Goal: Information Seeking & Learning: Learn about a topic

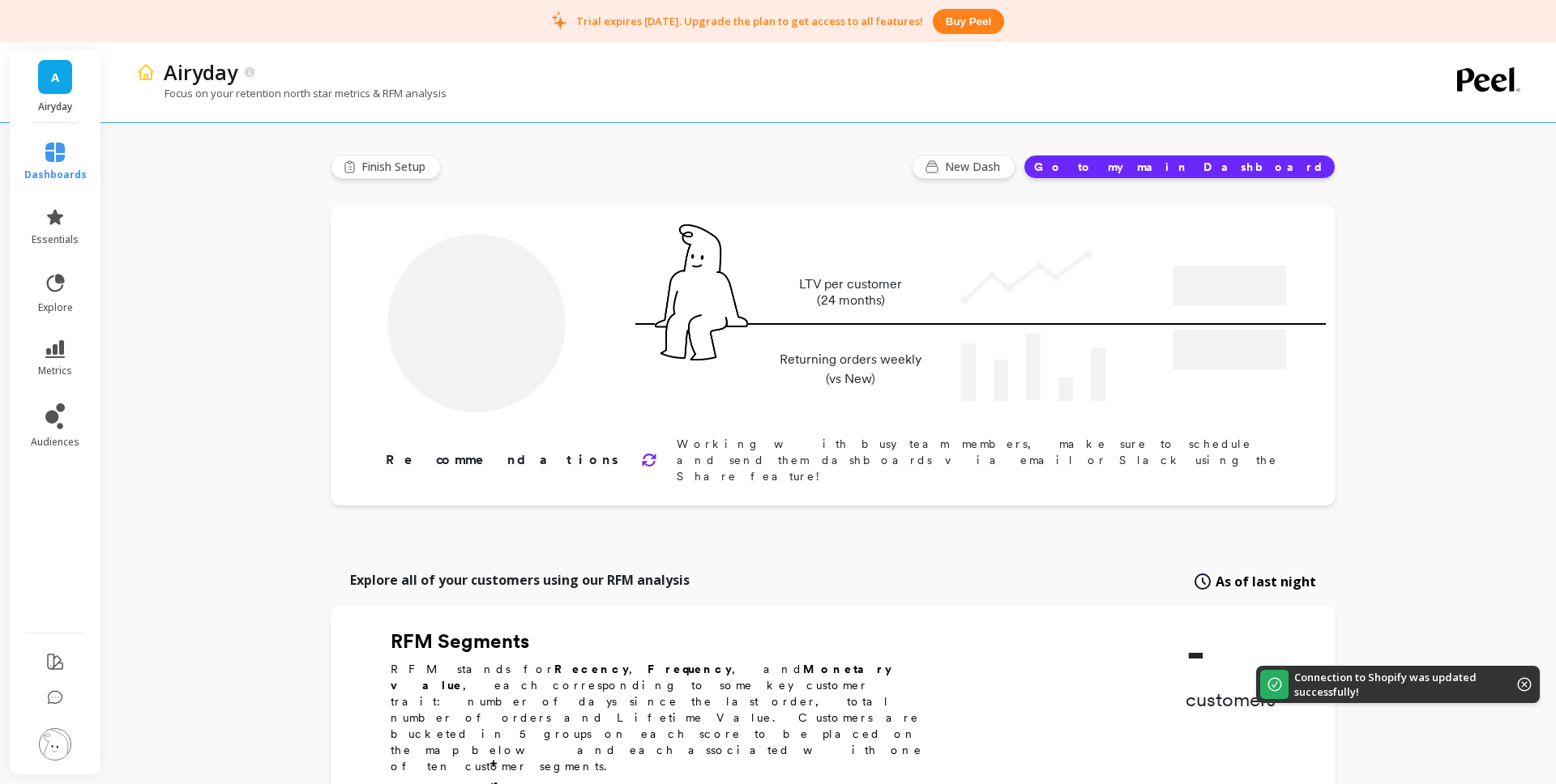
type input "Champions"
type input "2471"
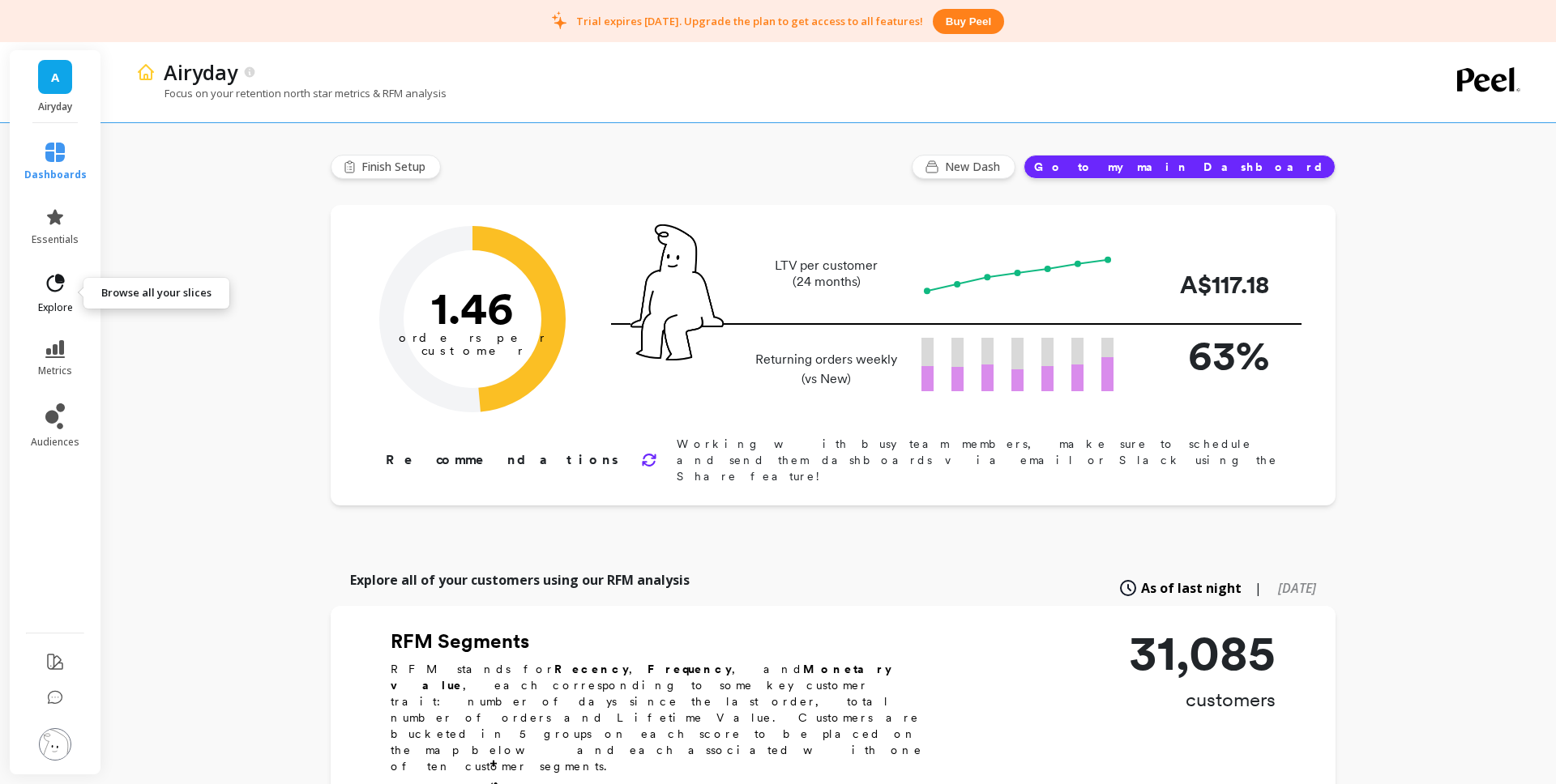
click at [60, 291] on icon at bounding box center [55, 283] width 23 height 23
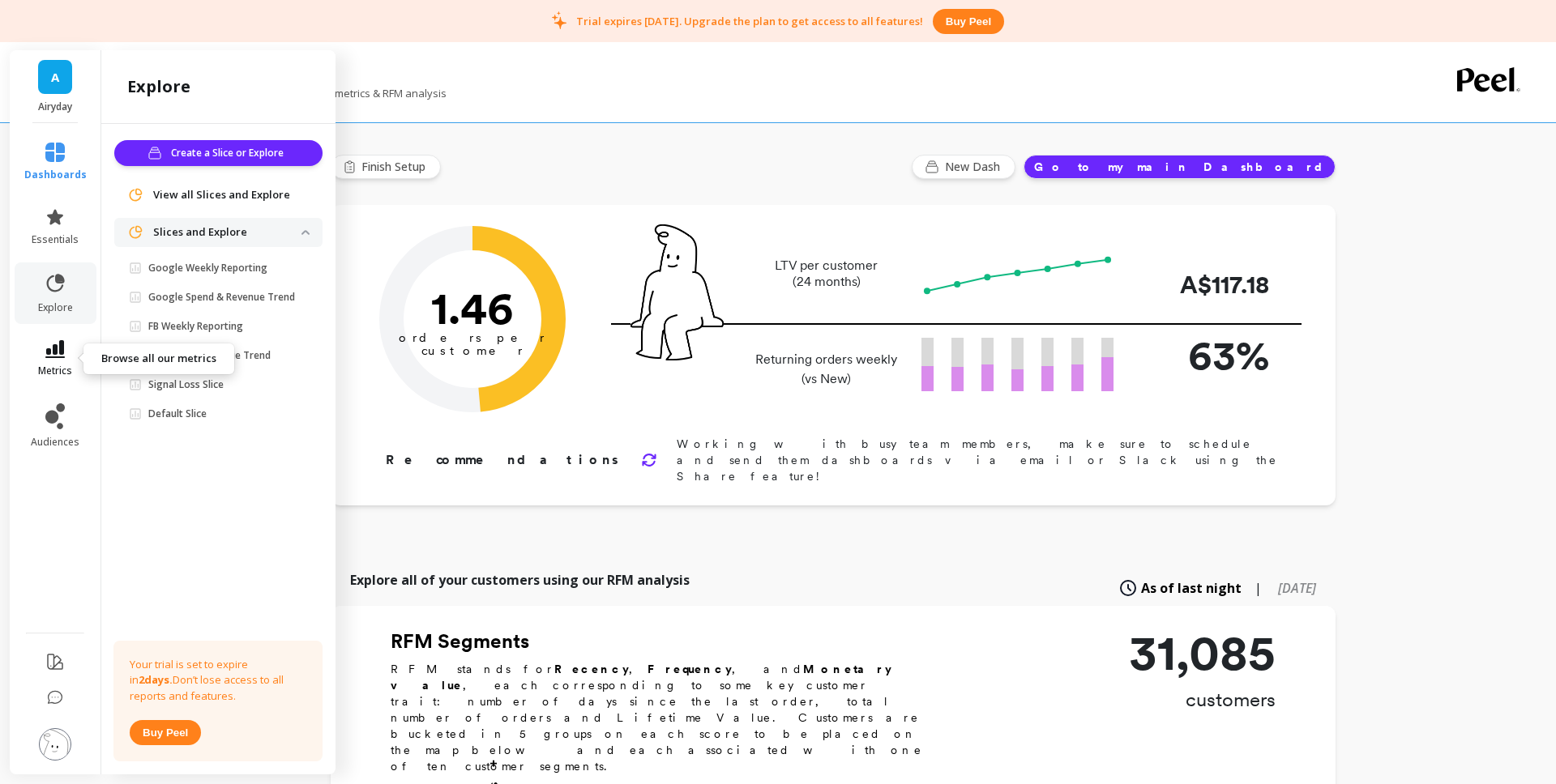
click at [60, 347] on icon at bounding box center [54, 349] width 19 height 18
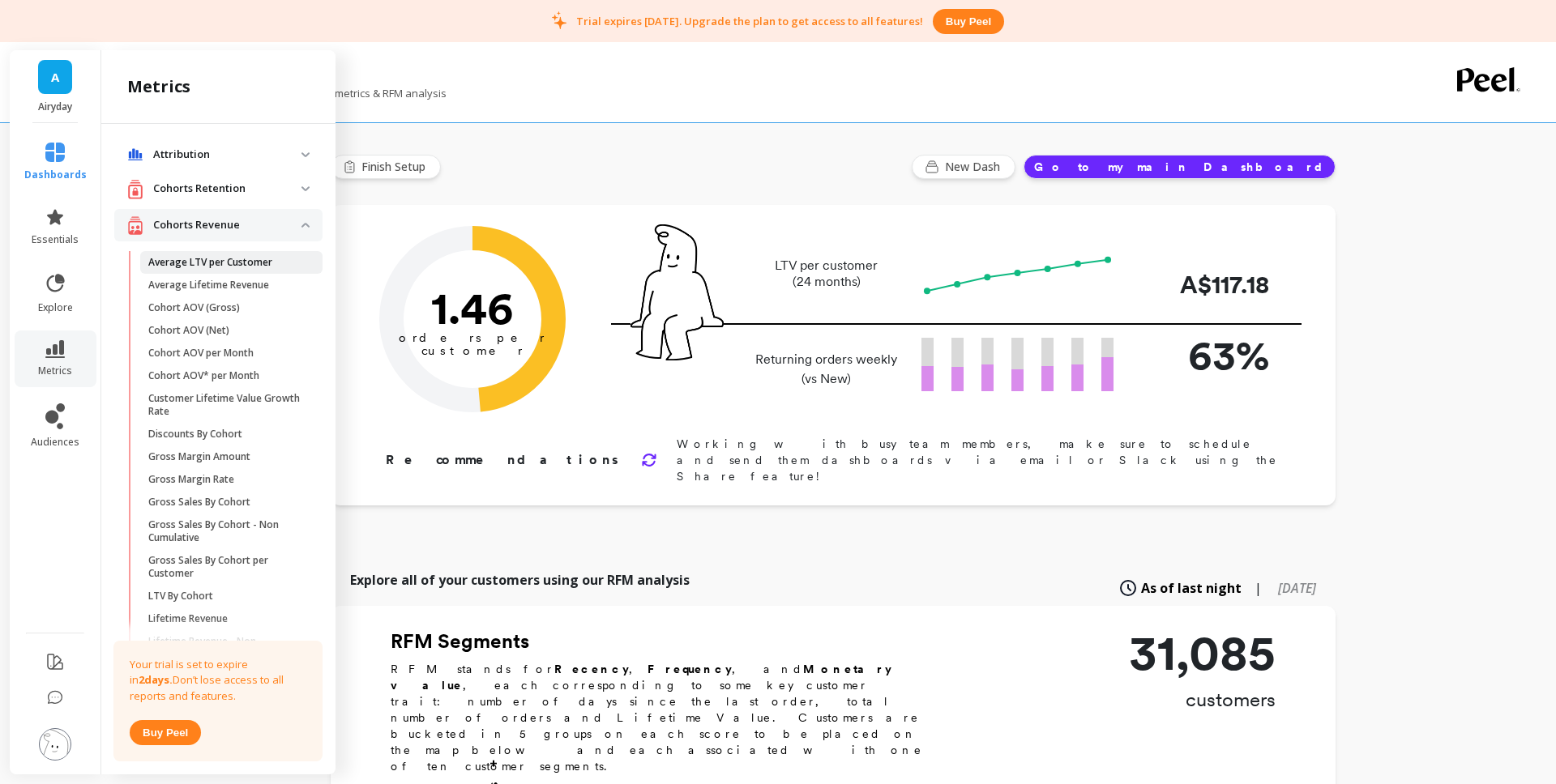
click at [251, 264] on p "Average LTV per Customer" at bounding box center [211, 262] width 124 height 13
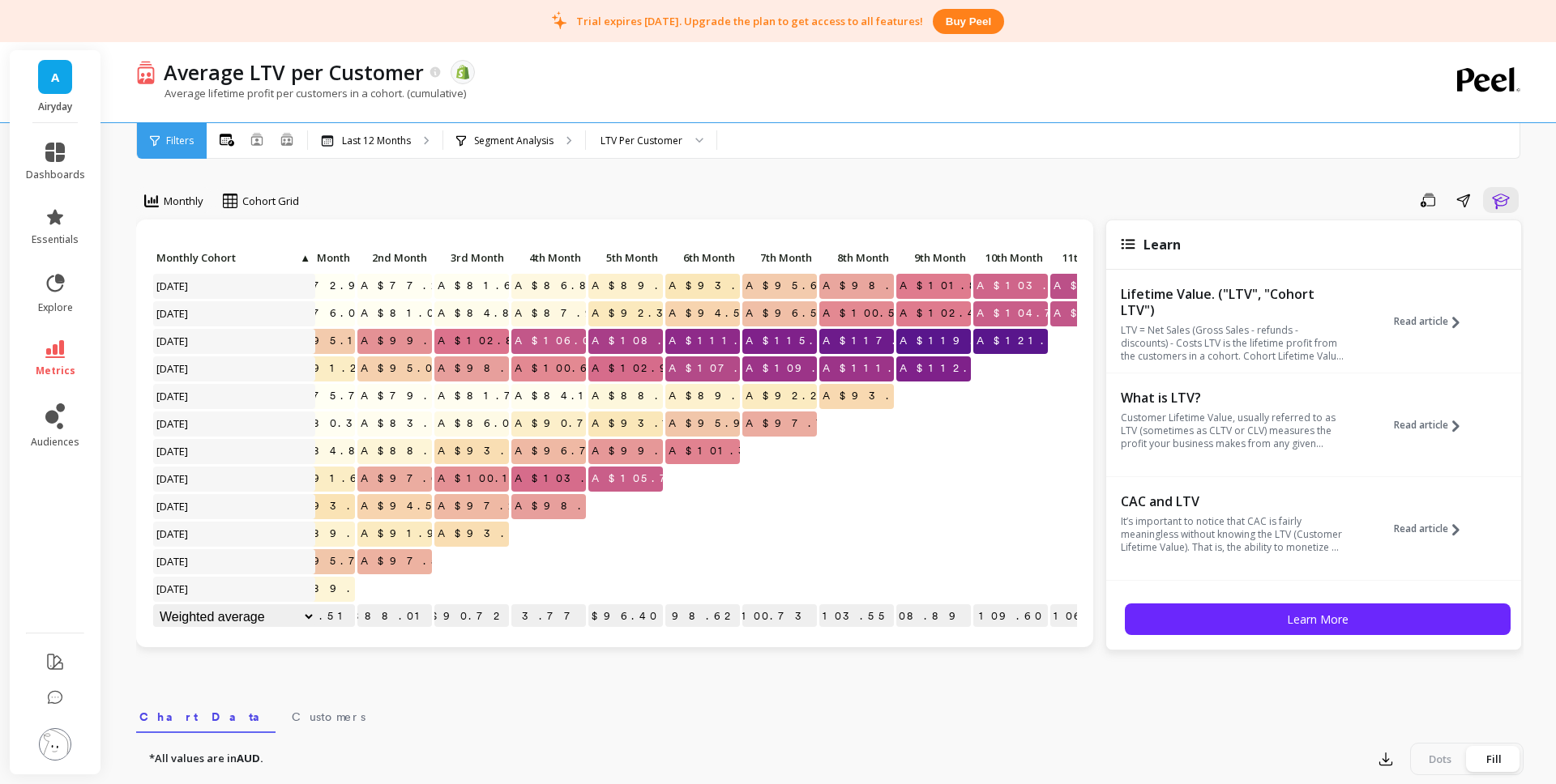
scroll to position [0, 259]
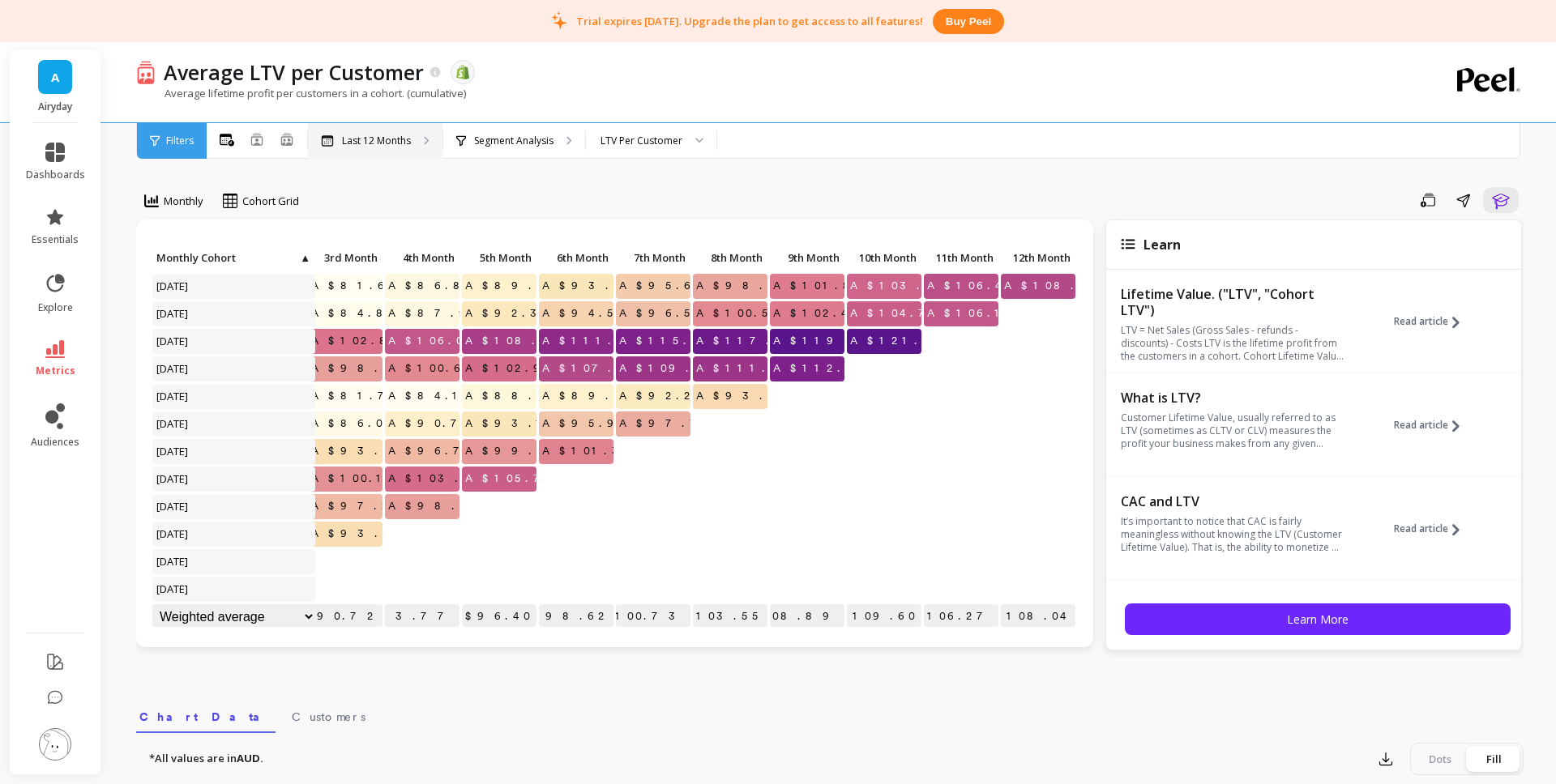
click at [347, 136] on p "Last 12 Months" at bounding box center [376, 141] width 69 height 13
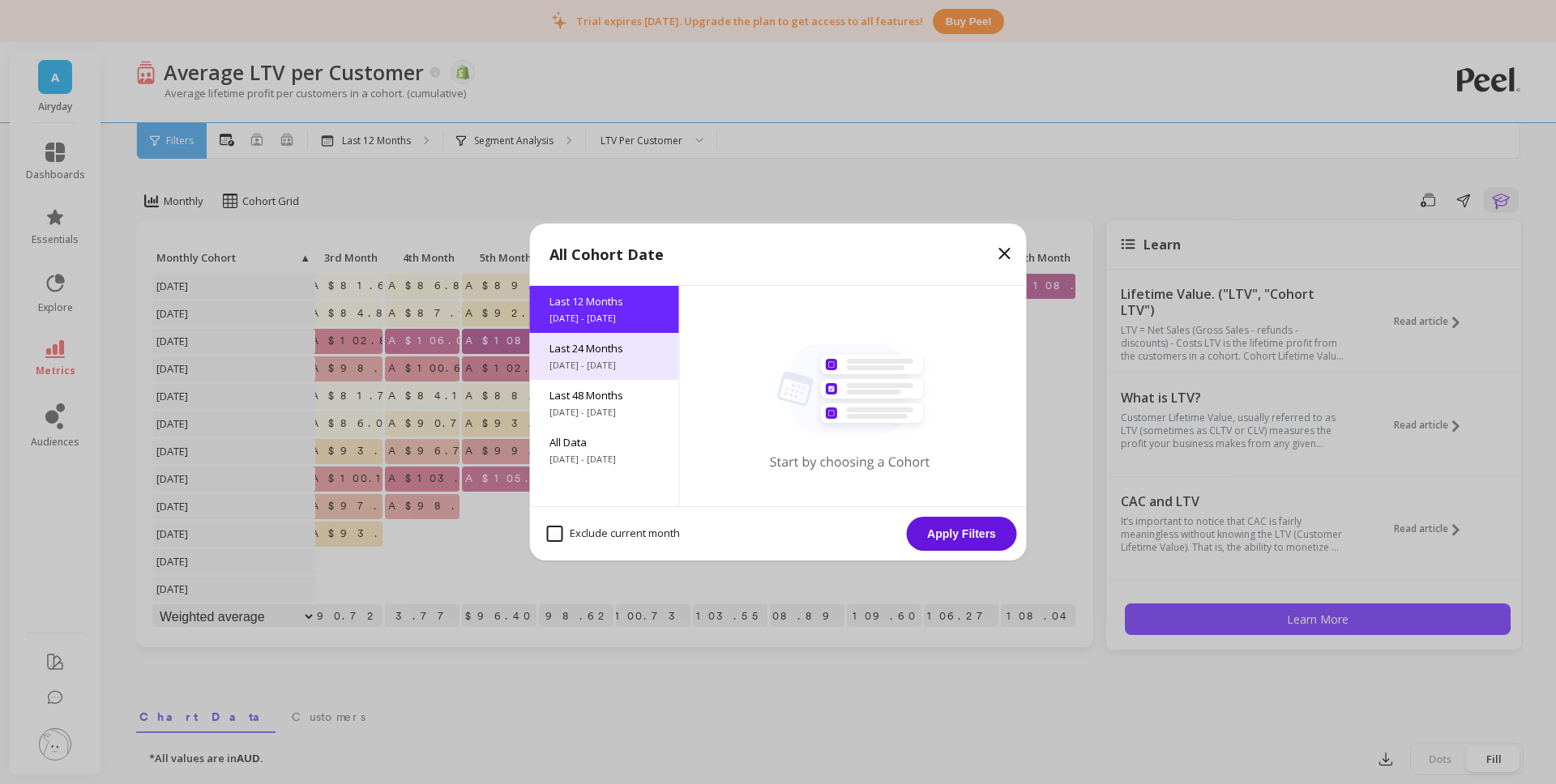
click at [634, 354] on span "Last 24 Months" at bounding box center [605, 348] width 110 height 15
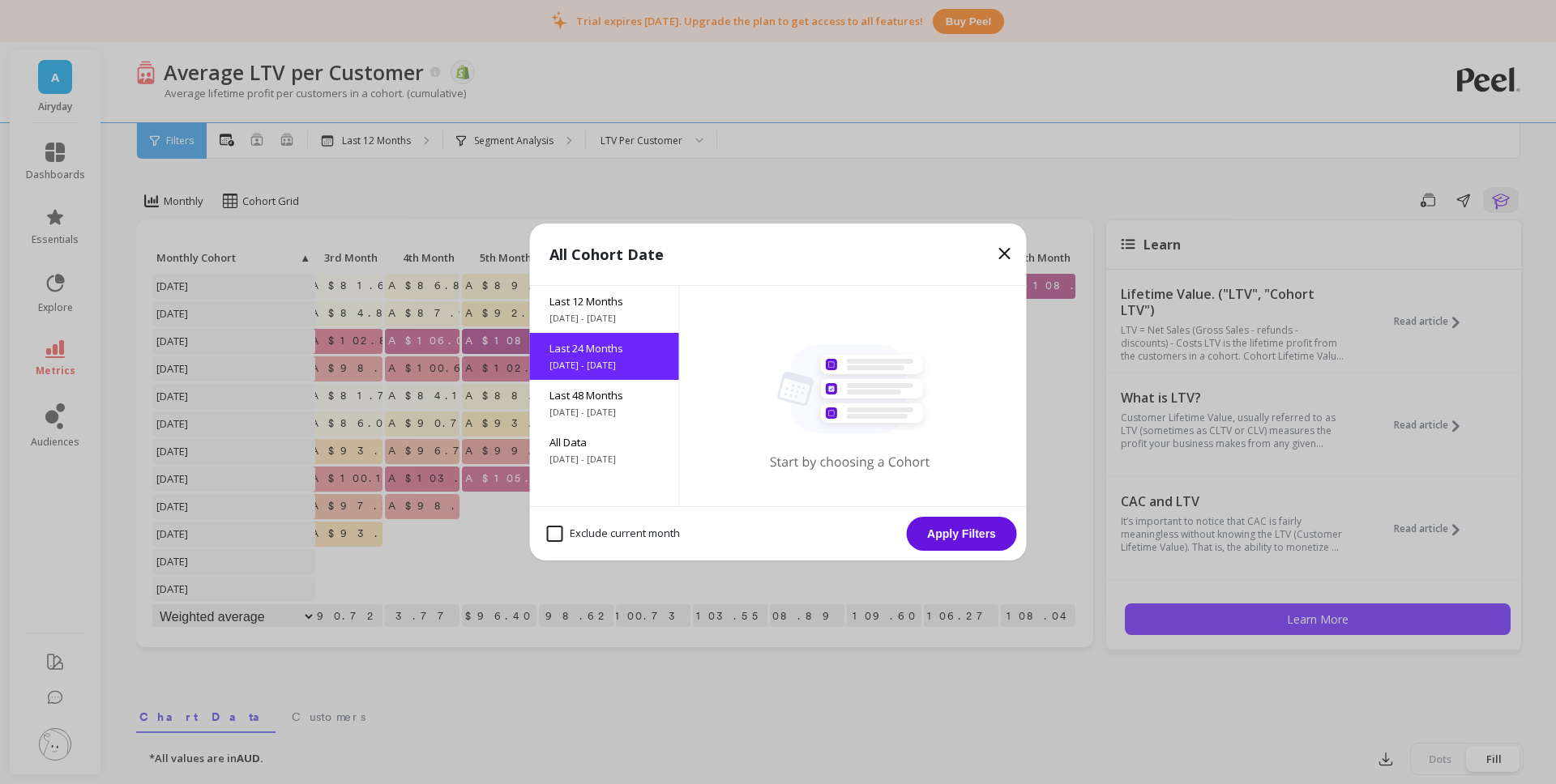
click at [956, 544] on button "Apply Filters" at bounding box center [962, 534] width 110 height 34
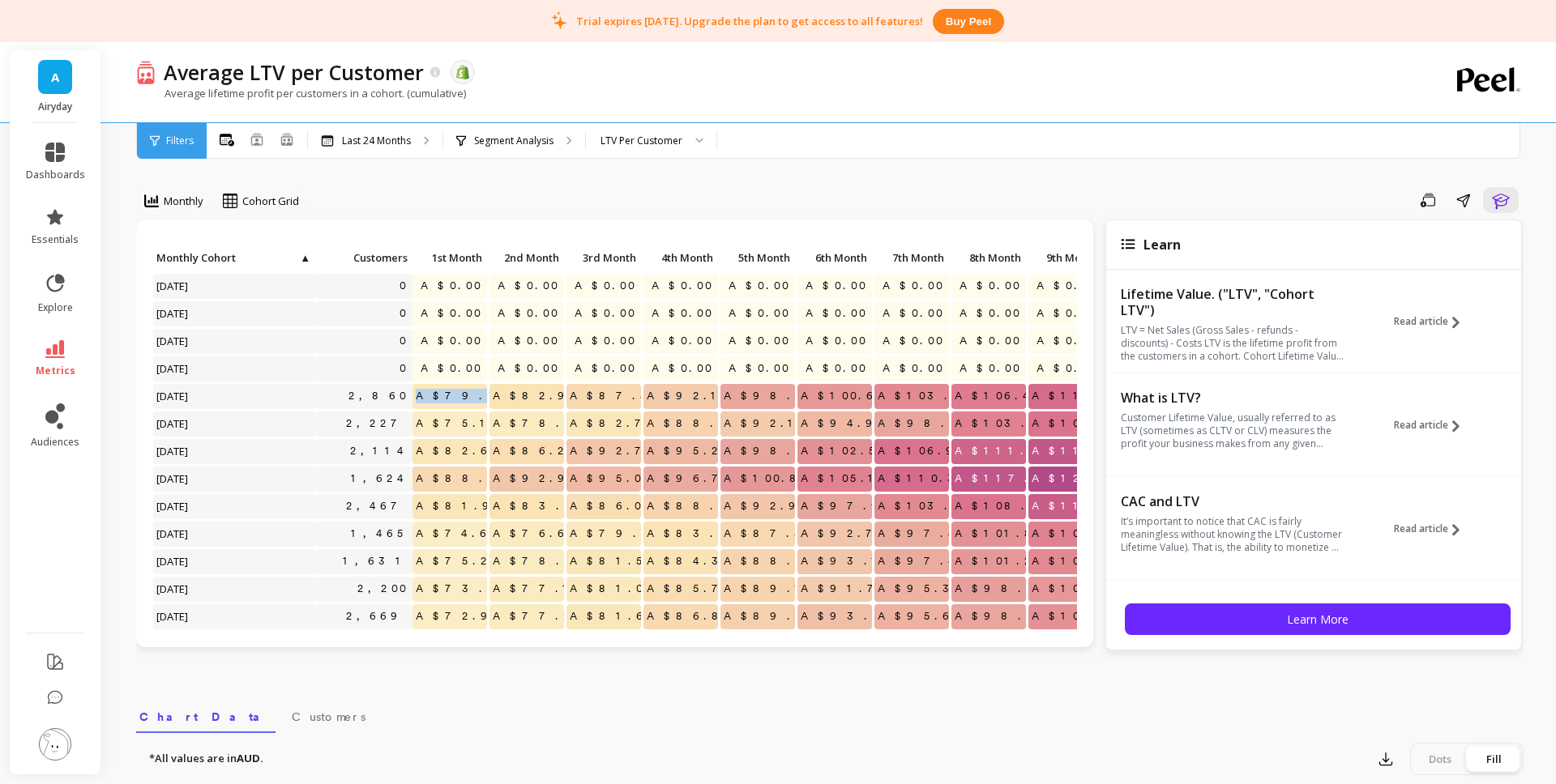
drag, startPoint x: 439, startPoint y: 395, endPoint x: 486, endPoint y: 394, distance: 47.0
click at [484, 394] on p "A$79.37" at bounding box center [449, 396] width 75 height 24
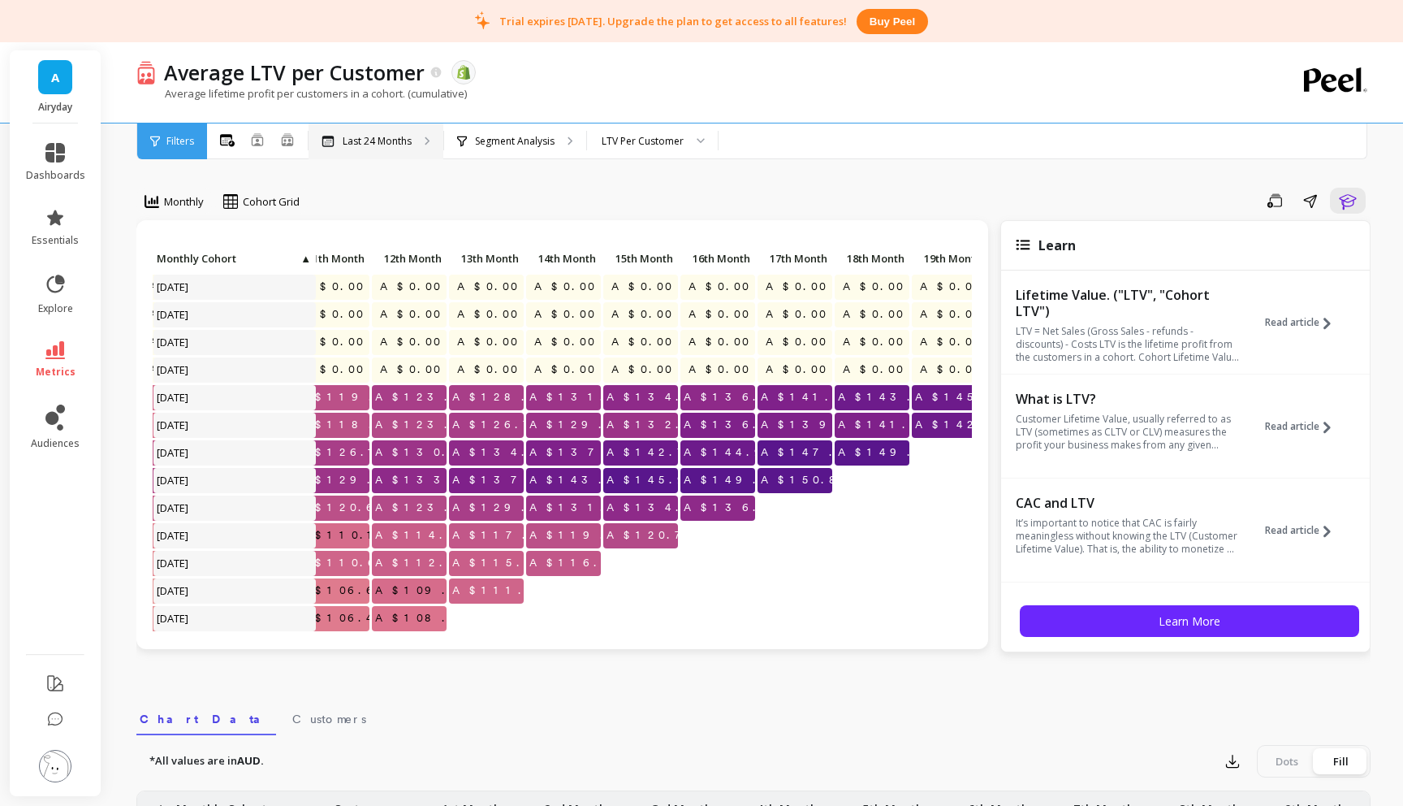
scroll to position [0, 884]
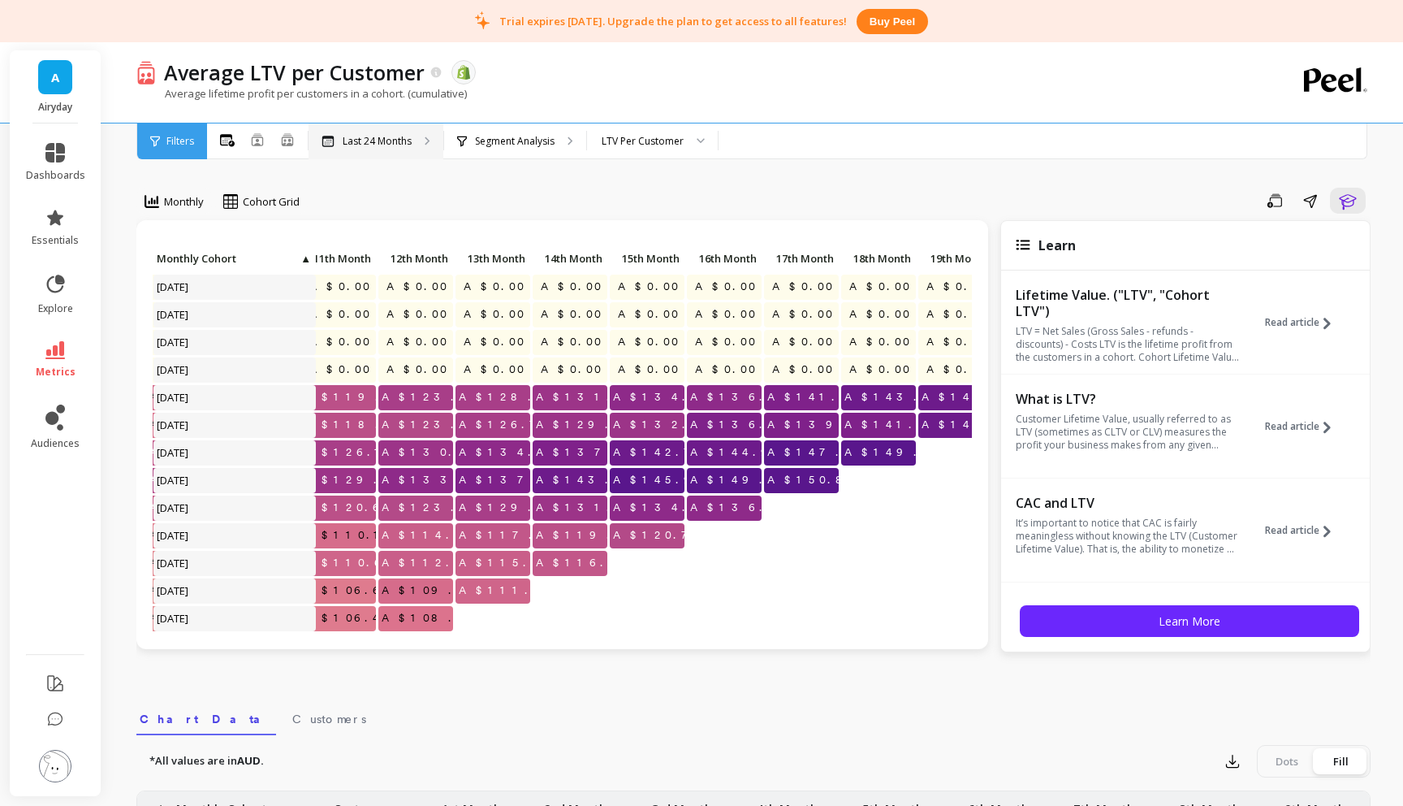
click at [372, 145] on p "Last 24 Months" at bounding box center [377, 141] width 69 height 13
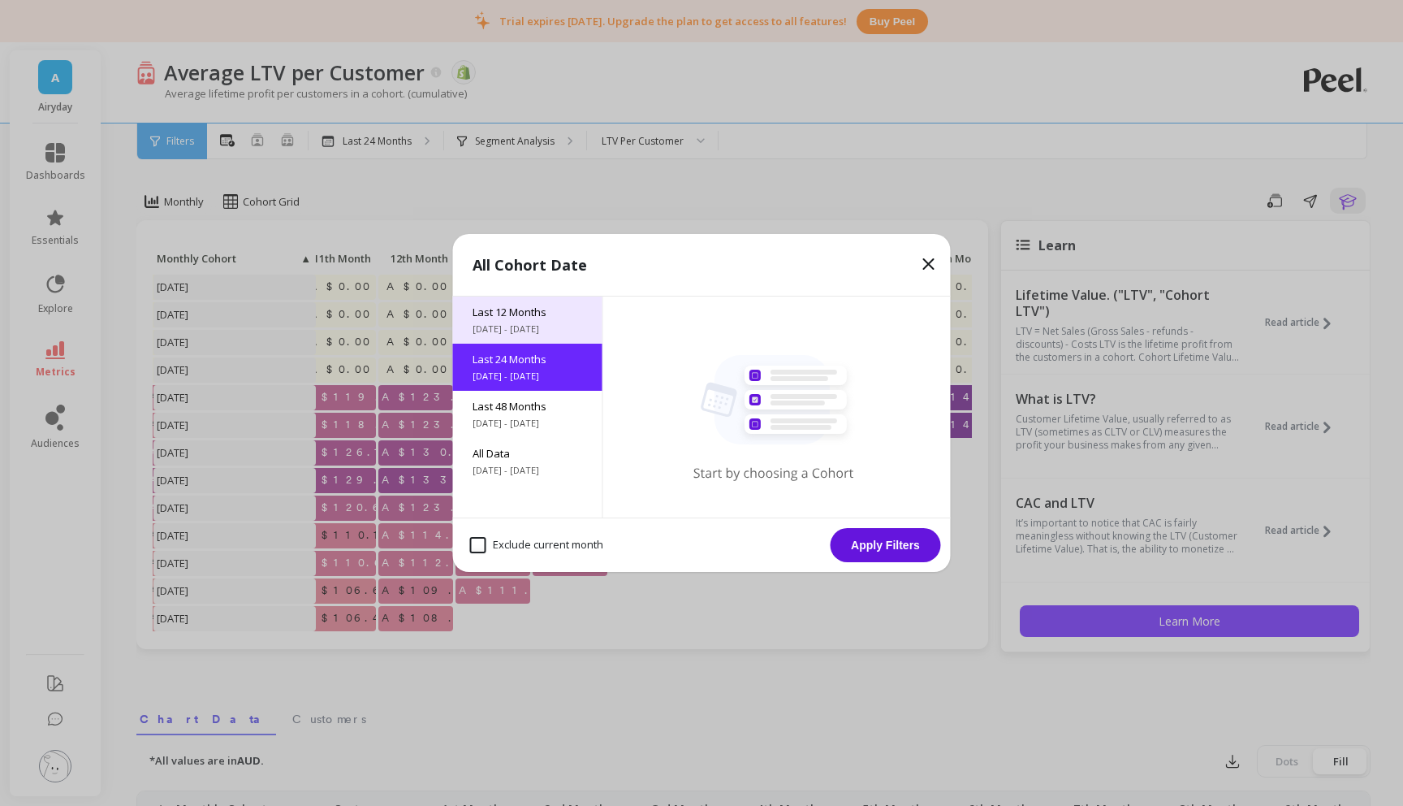
click at [551, 309] on span "Last 12 Months" at bounding box center [528, 312] width 110 height 15
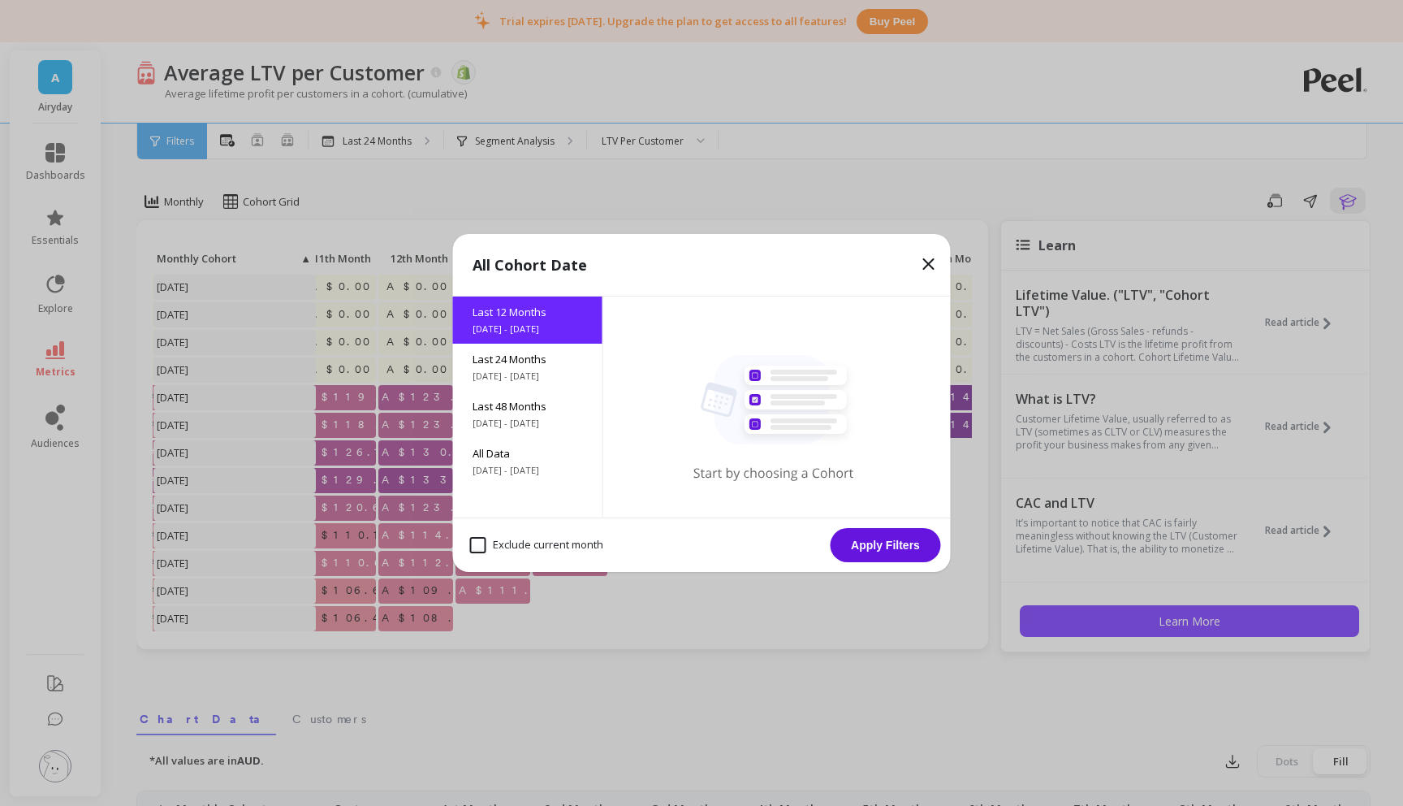
click at [864, 546] on button "Apply Filters" at bounding box center [886, 545] width 110 height 34
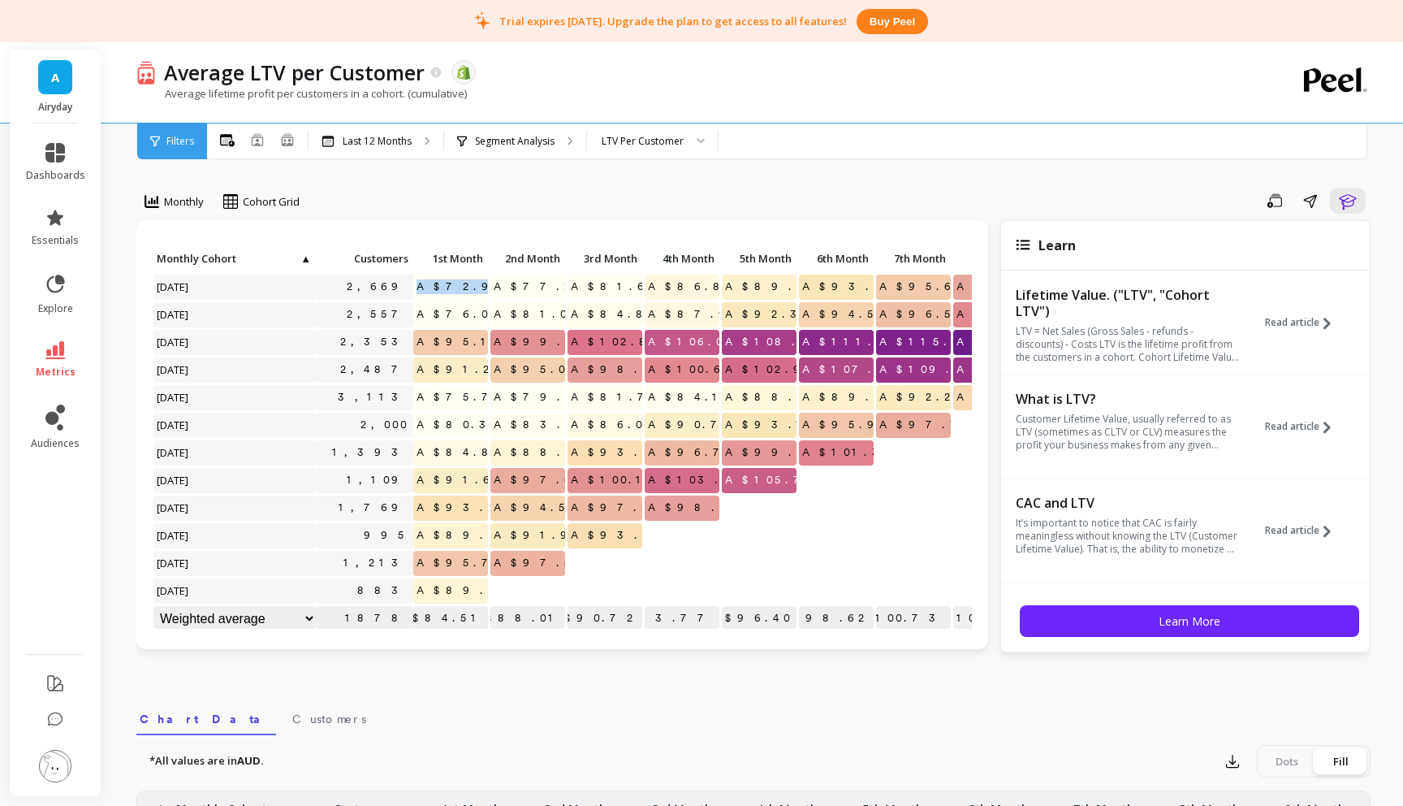
drag, startPoint x: 444, startPoint y: 287, endPoint x: 480, endPoint y: 287, distance: 35.7
click at [480, 287] on span "A$72.96" at bounding box center [463, 287] width 101 height 24
click at [433, 285] on p "A$72.96" at bounding box center [450, 287] width 75 height 24
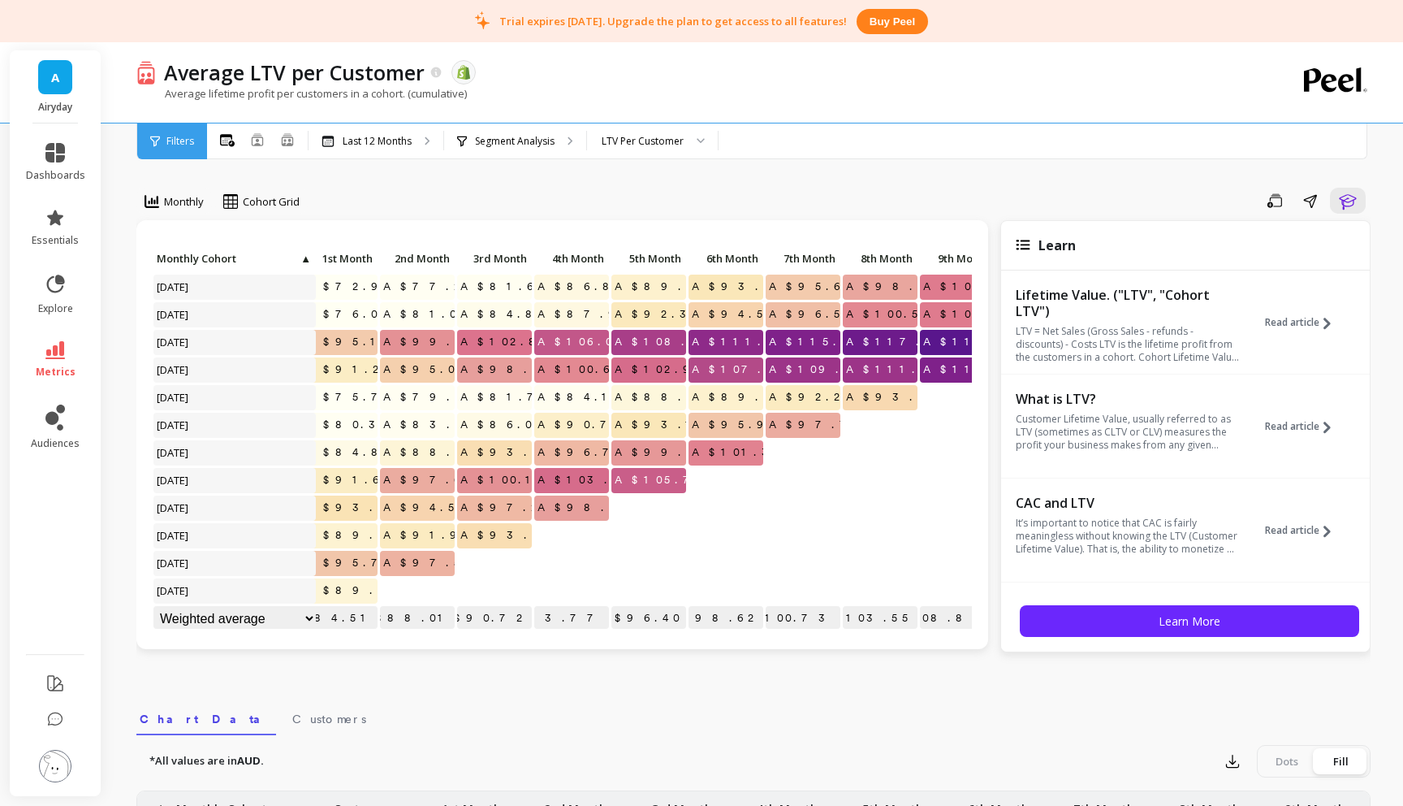
scroll to position [0, 361]
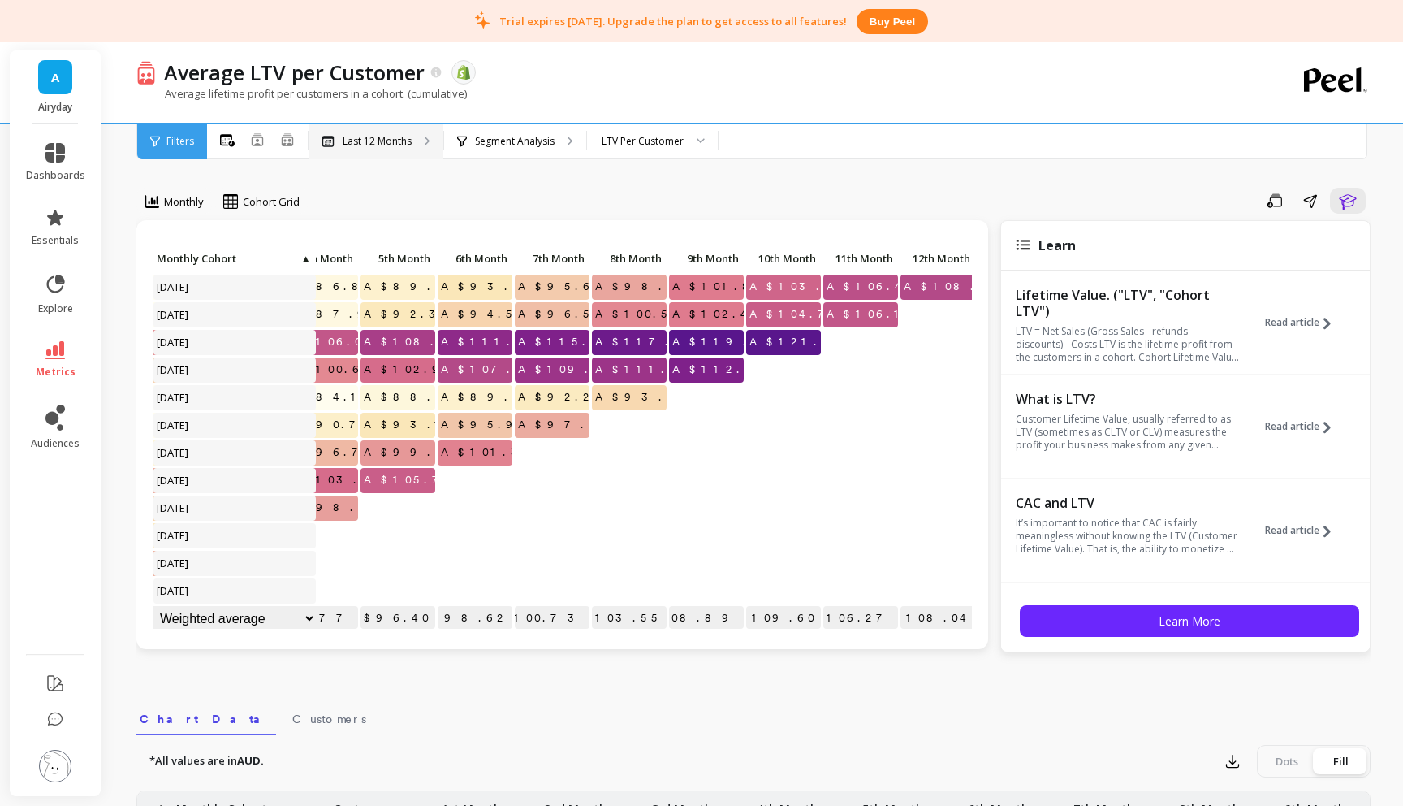
click at [366, 145] on p "Last 12 Months" at bounding box center [377, 141] width 69 height 13
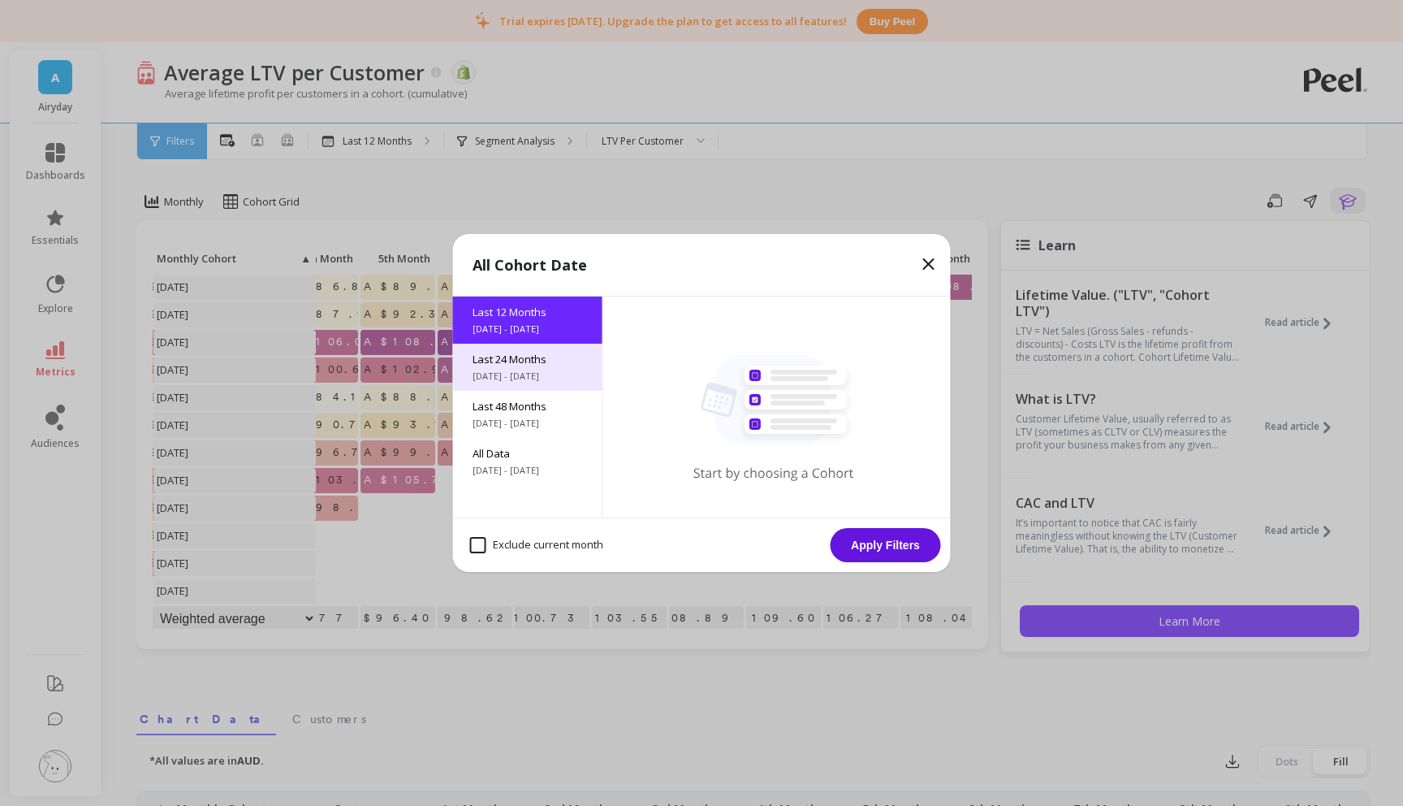
click at [545, 361] on span "Last 24 Months" at bounding box center [528, 359] width 110 height 15
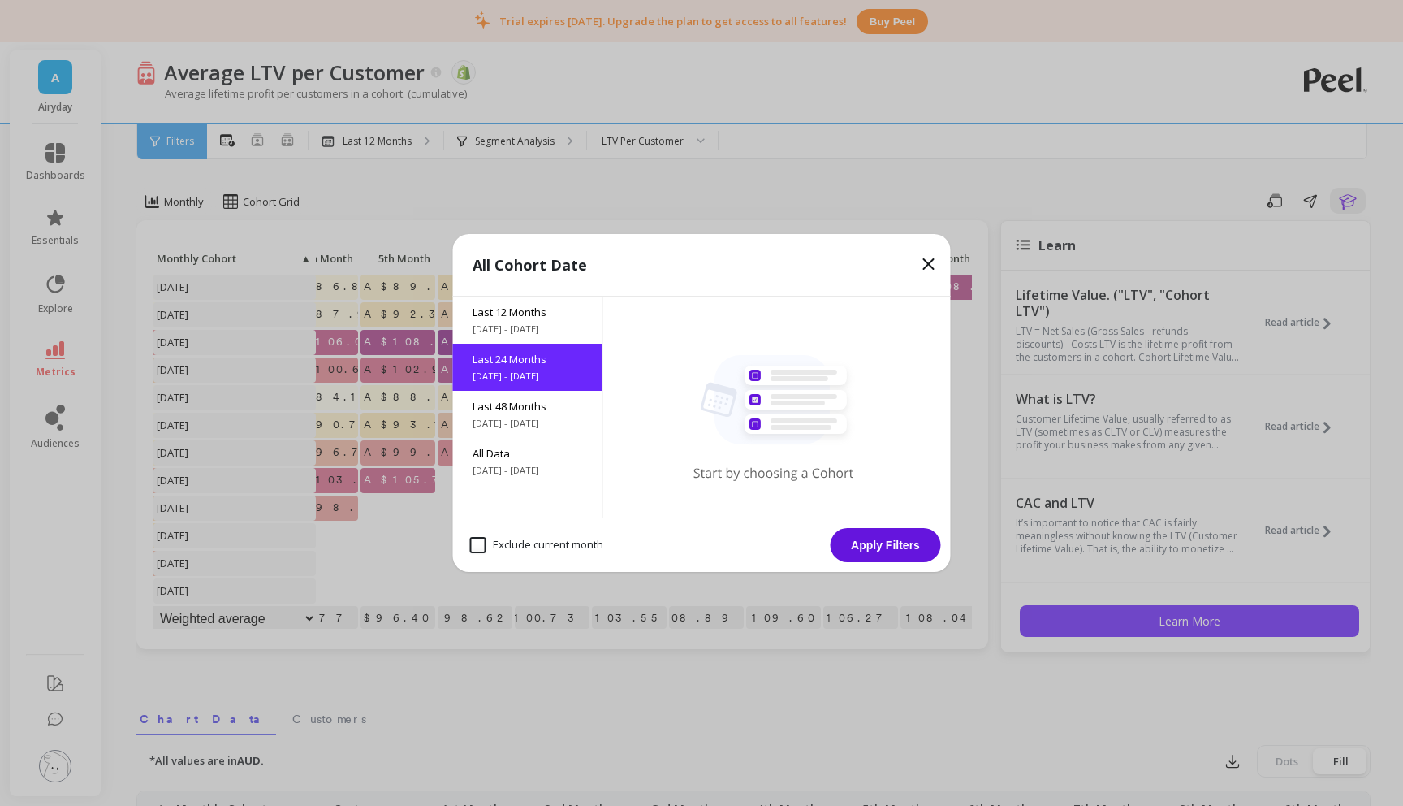
click at [887, 547] on button "Apply Filters" at bounding box center [886, 545] width 110 height 34
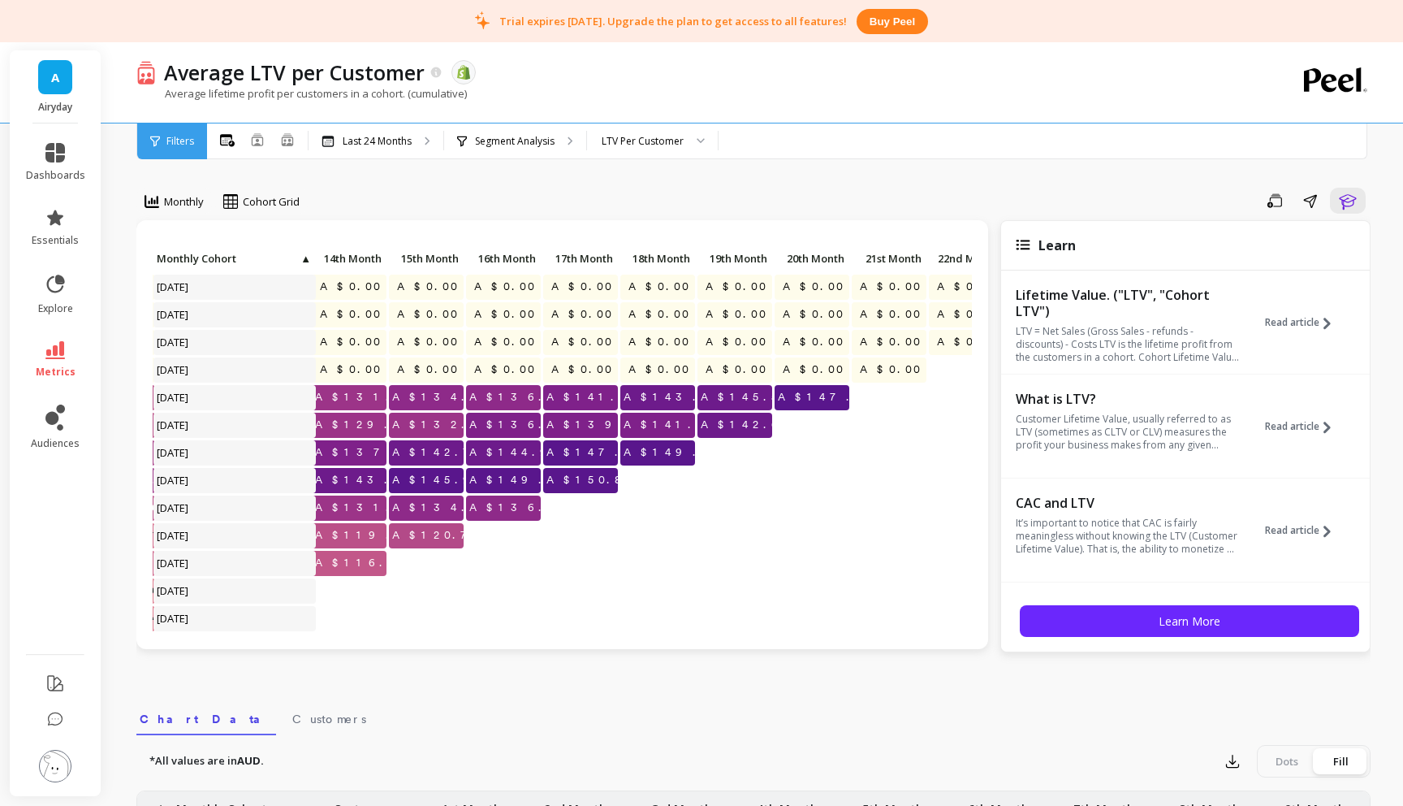
scroll to position [0, 1115]
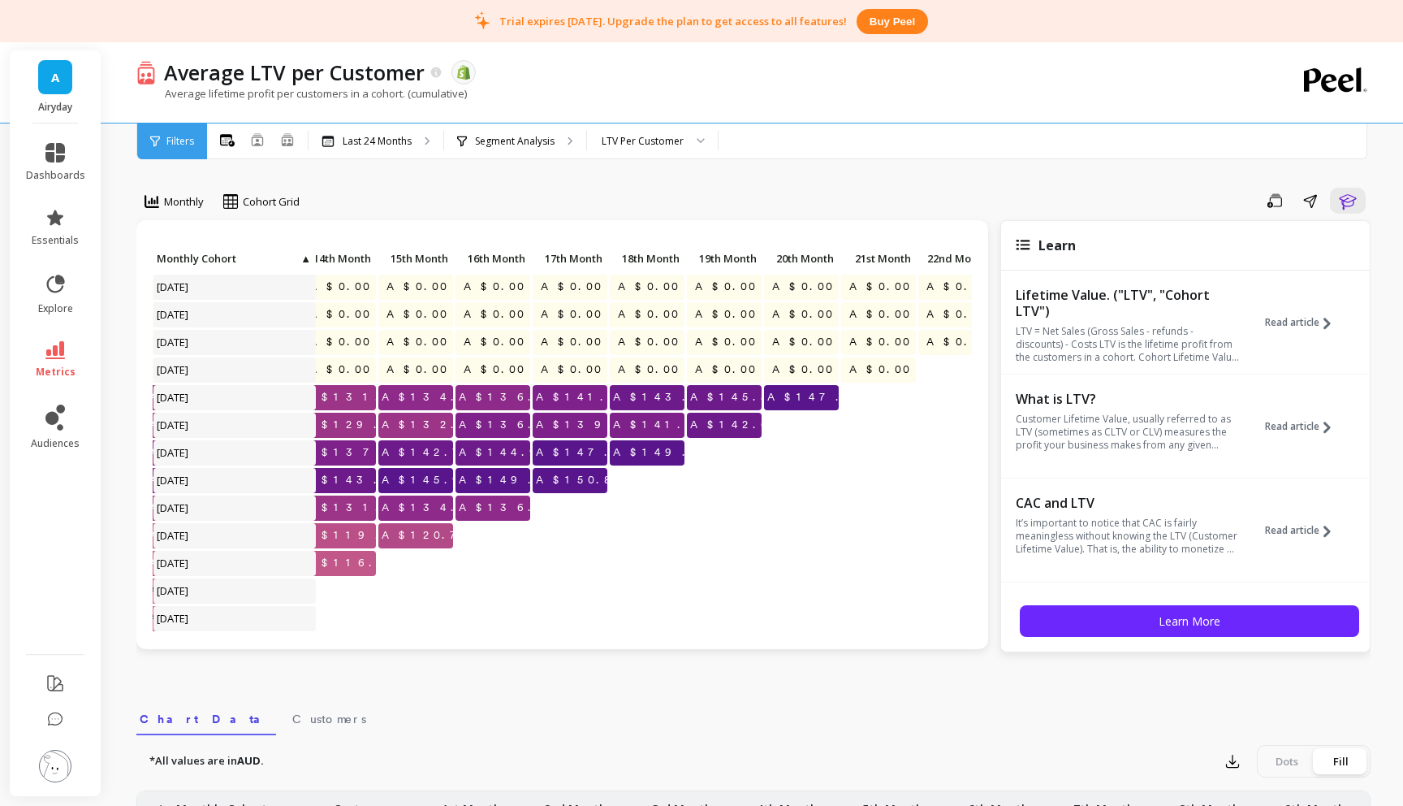
click at [825, 397] on span "A$147.25" at bounding box center [817, 397] width 106 height 24
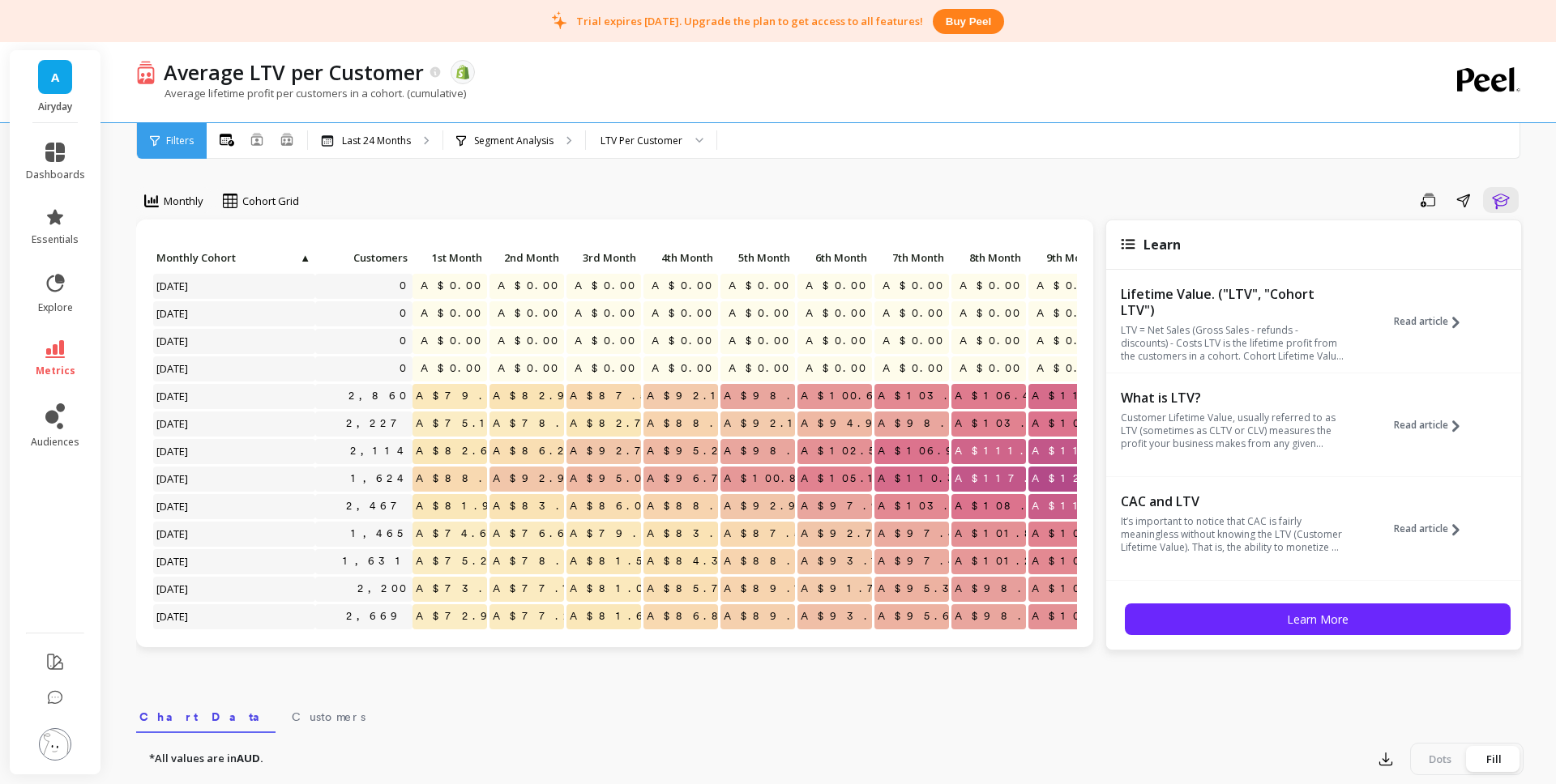
click at [66, 359] on link "metrics" at bounding box center [55, 358] width 59 height 37
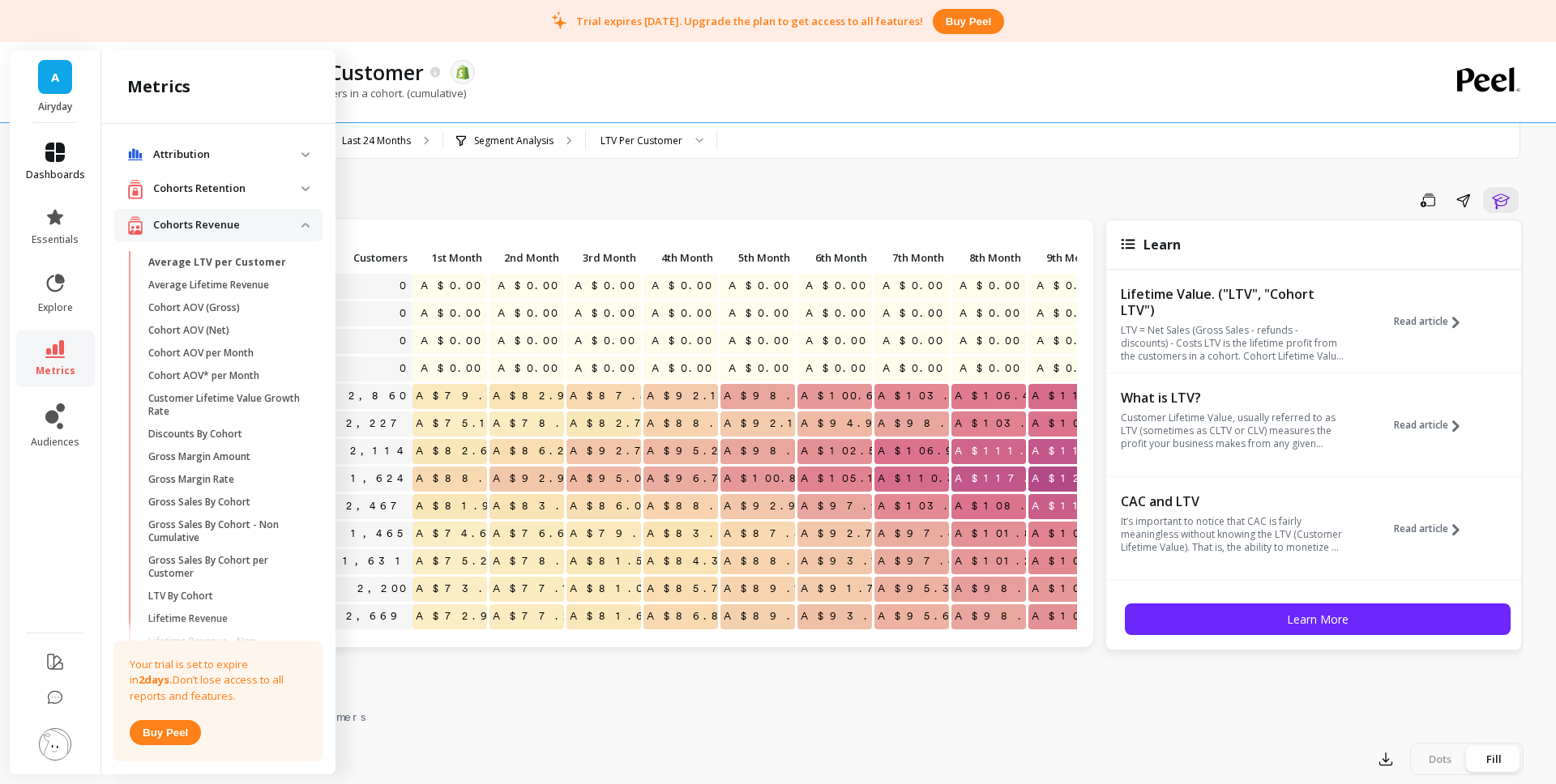
drag, startPoint x: 56, startPoint y: 139, endPoint x: 71, endPoint y: 153, distance: 20.5
click at [56, 140] on li "dashboards" at bounding box center [55, 162] width 79 height 58
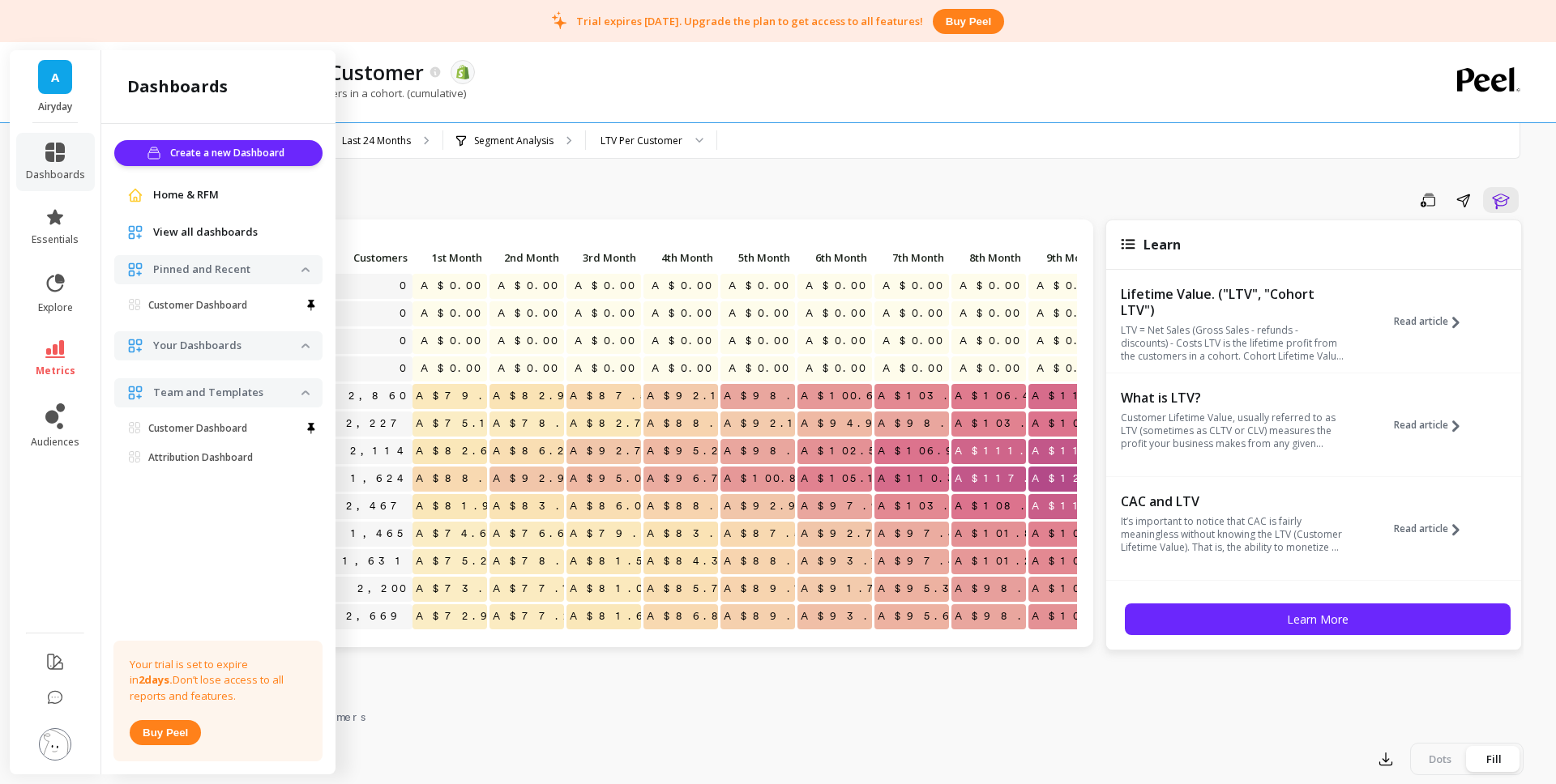
click at [183, 193] on span "Home & RFM" at bounding box center [187, 196] width 66 height 16
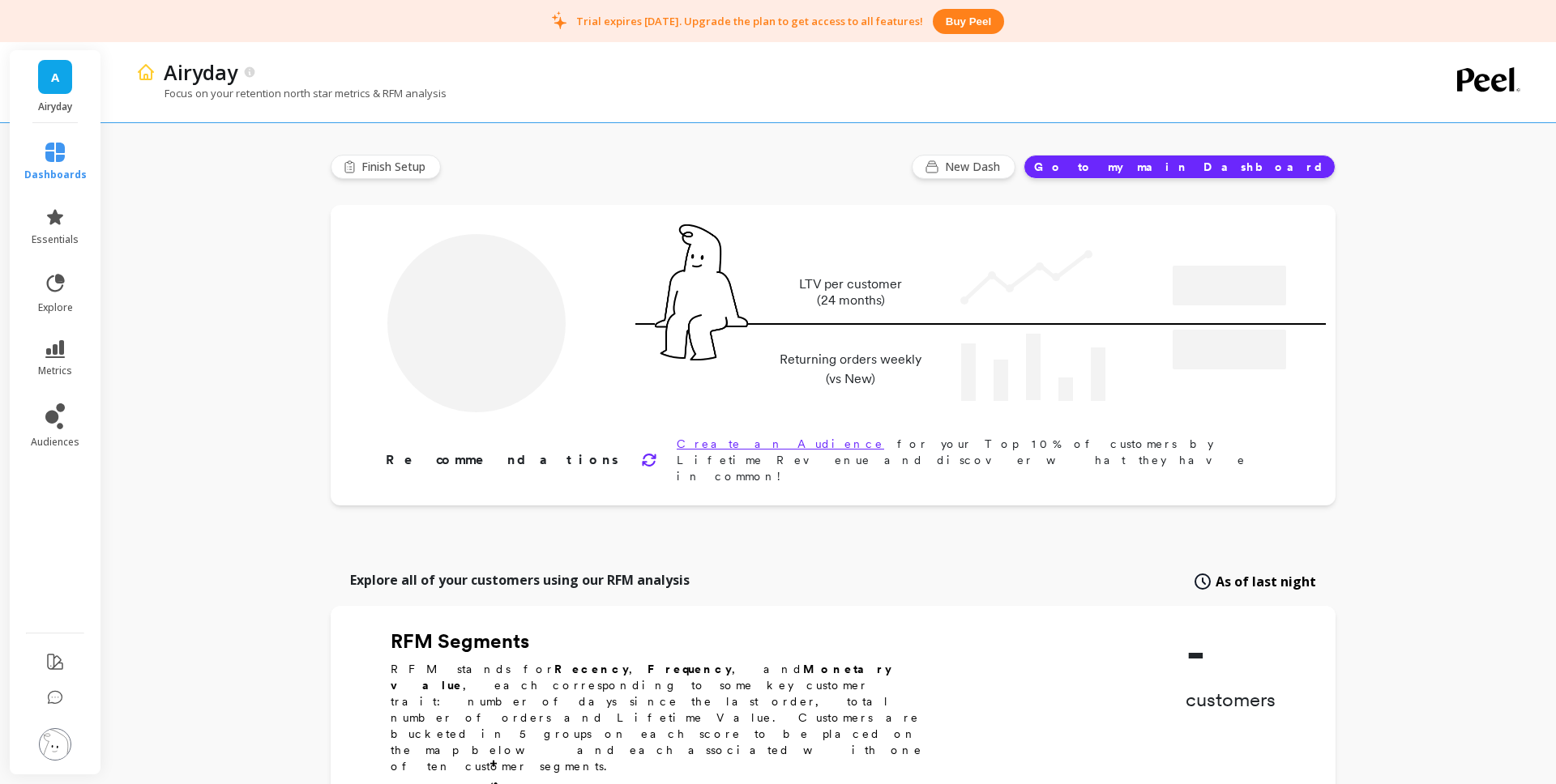
type input "Champions"
type input "2471"
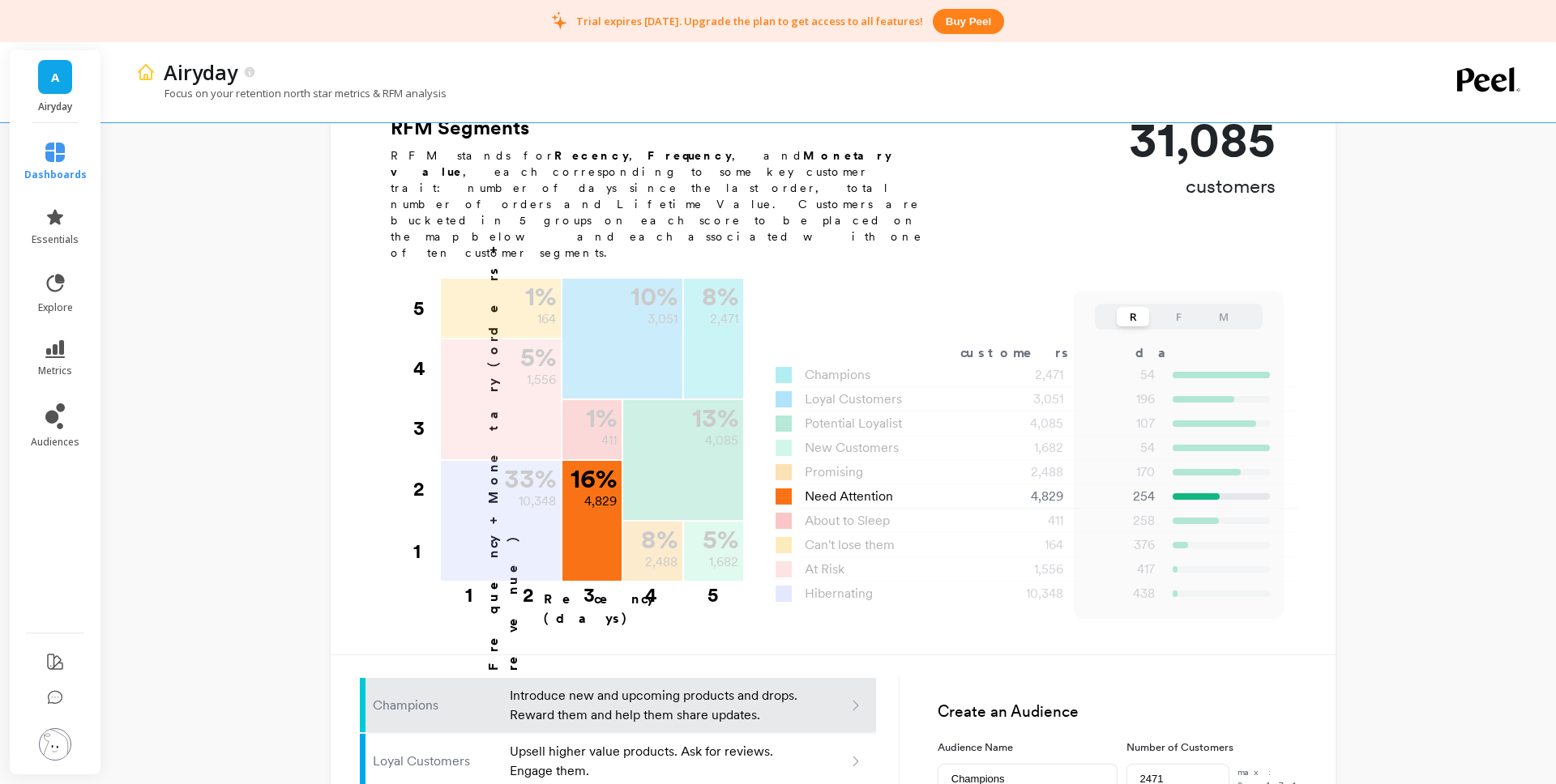
scroll to position [481, 0]
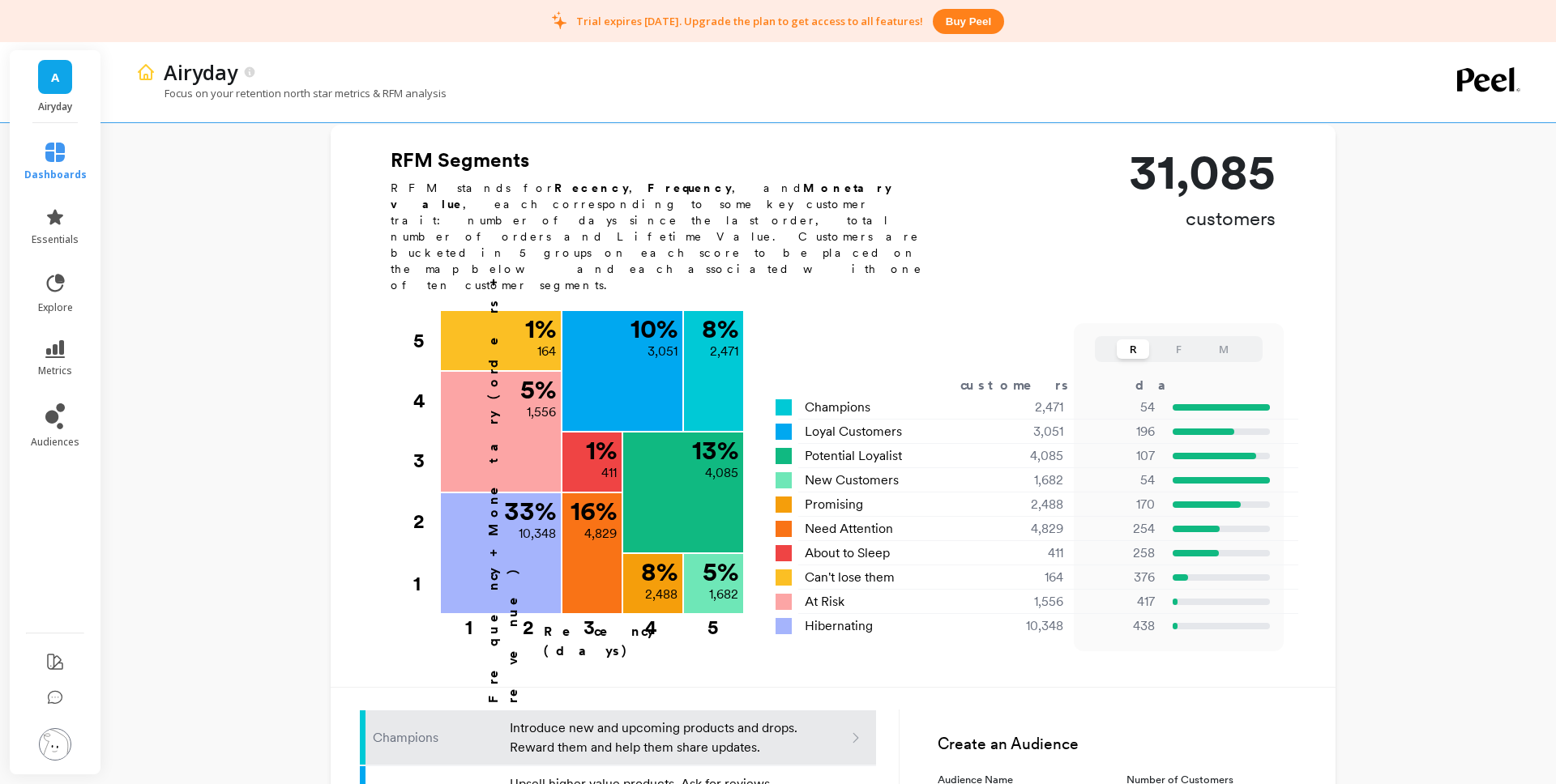
click at [1134, 339] on button "R" at bounding box center [1133, 348] width 32 height 19
drag, startPoint x: 1181, startPoint y: 272, endPoint x: 1202, endPoint y: 271, distance: 21.0
click at [1181, 339] on button "F" at bounding box center [1179, 348] width 32 height 19
click at [1215, 339] on button "M" at bounding box center [1224, 348] width 32 height 19
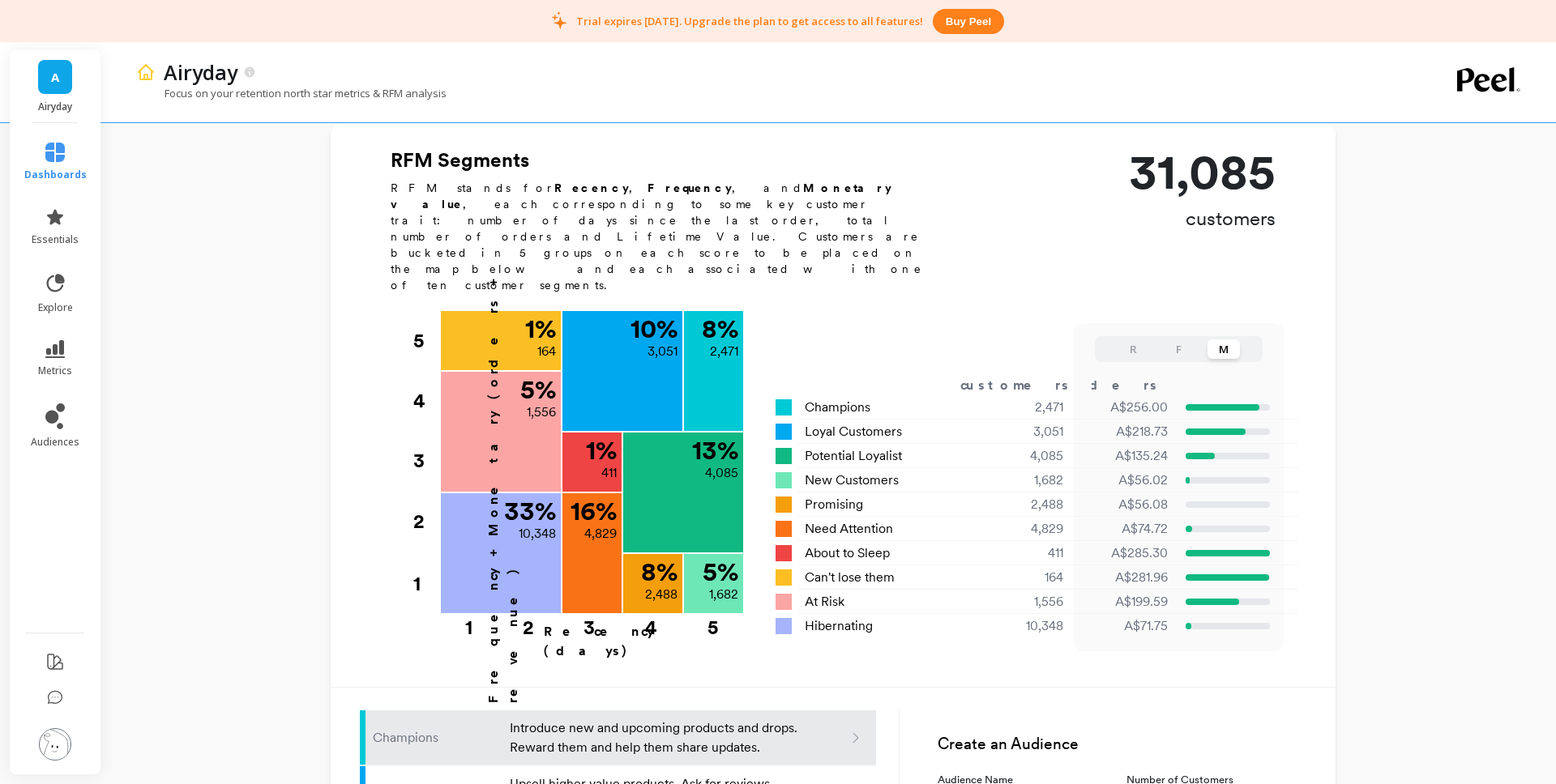
click at [1137, 339] on button "R" at bounding box center [1133, 348] width 32 height 19
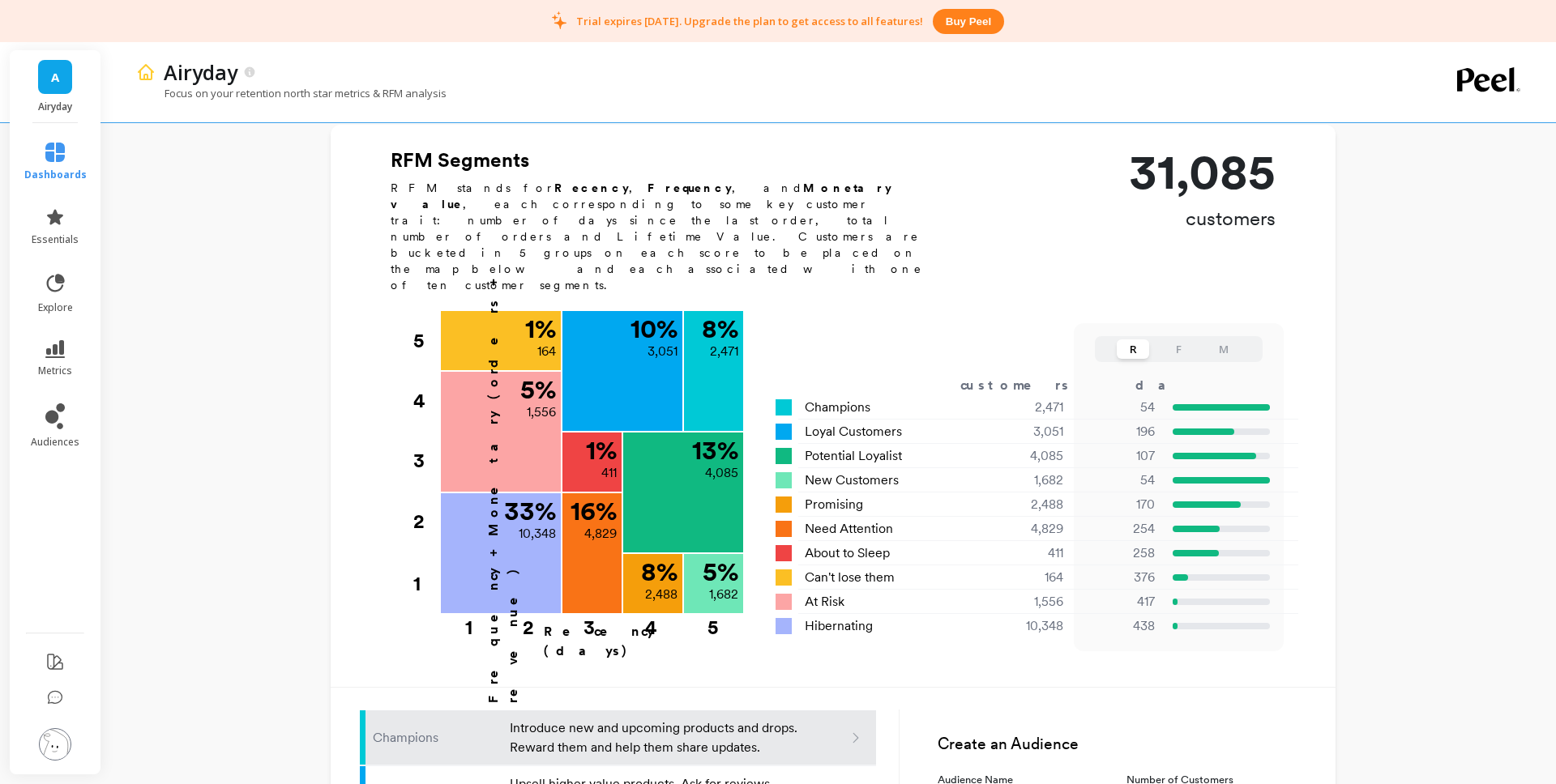
click at [1181, 339] on button "F" at bounding box center [1179, 348] width 32 height 19
click at [1217, 339] on button "M" at bounding box center [1224, 348] width 32 height 19
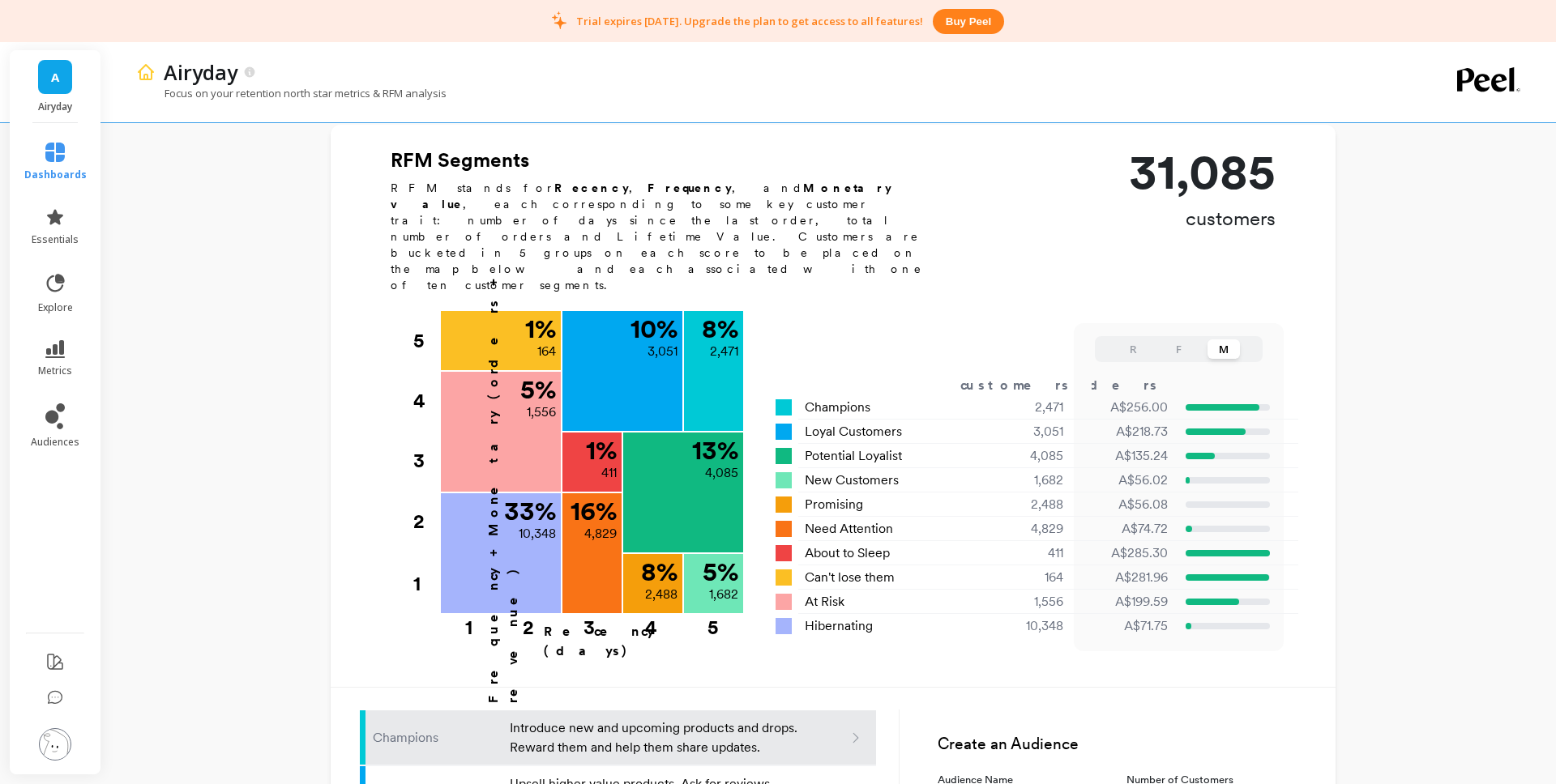
click at [1130, 336] on div "R F M" at bounding box center [1179, 349] width 168 height 26
click at [1133, 339] on button "R" at bounding box center [1133, 348] width 32 height 19
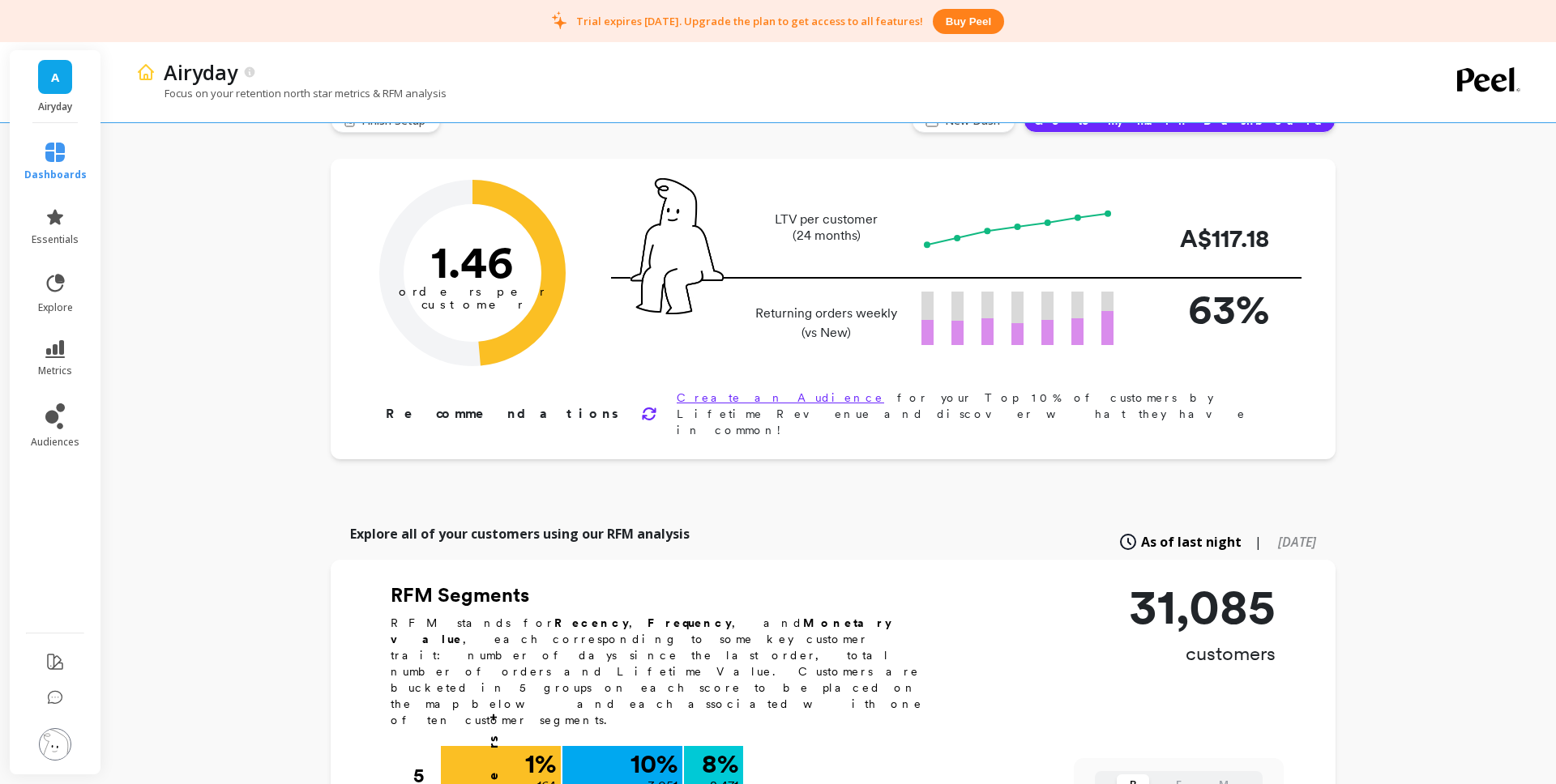
scroll to position [0, 0]
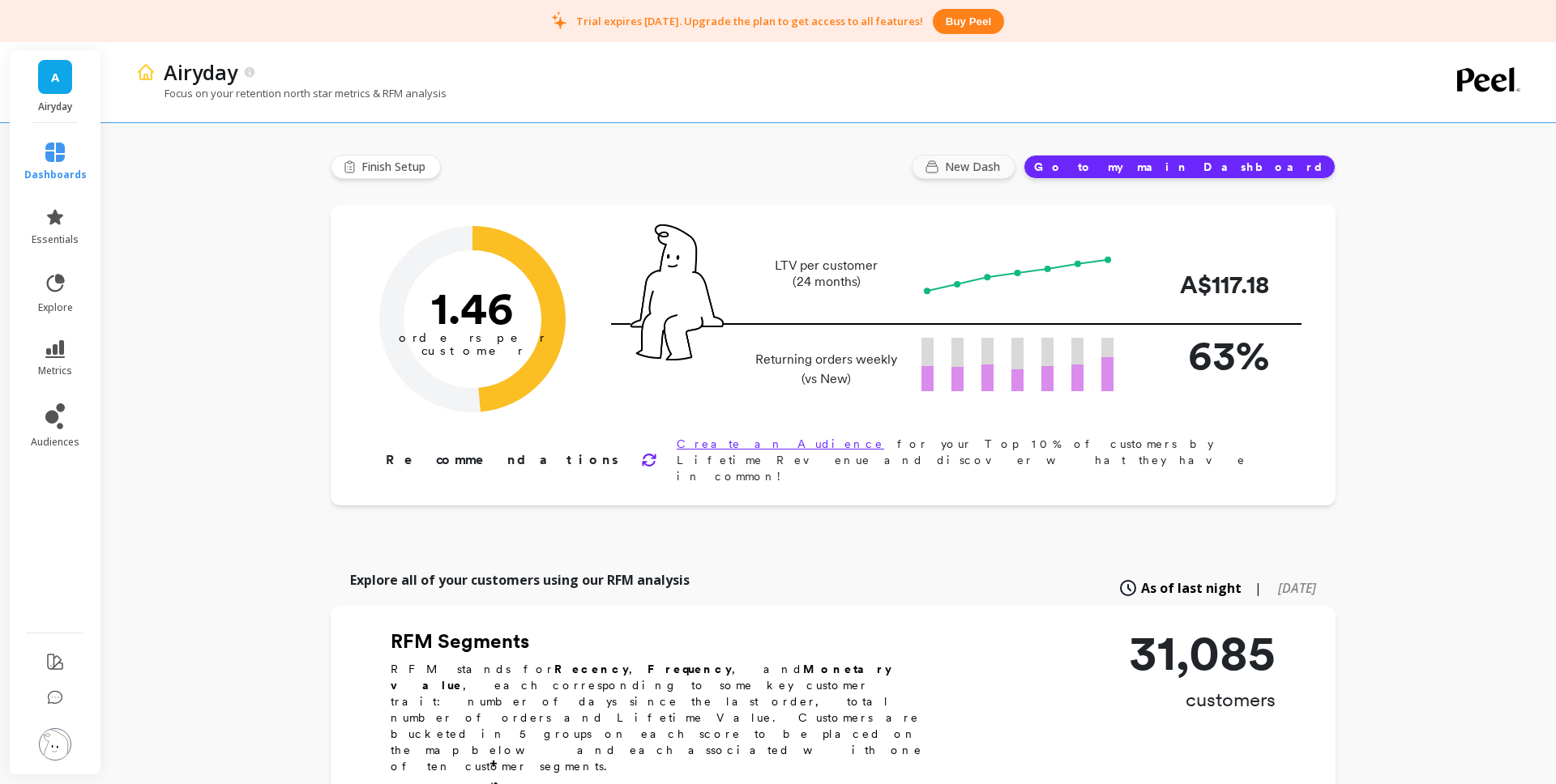
click at [1005, 172] on span "New Dash" at bounding box center [975, 167] width 60 height 16
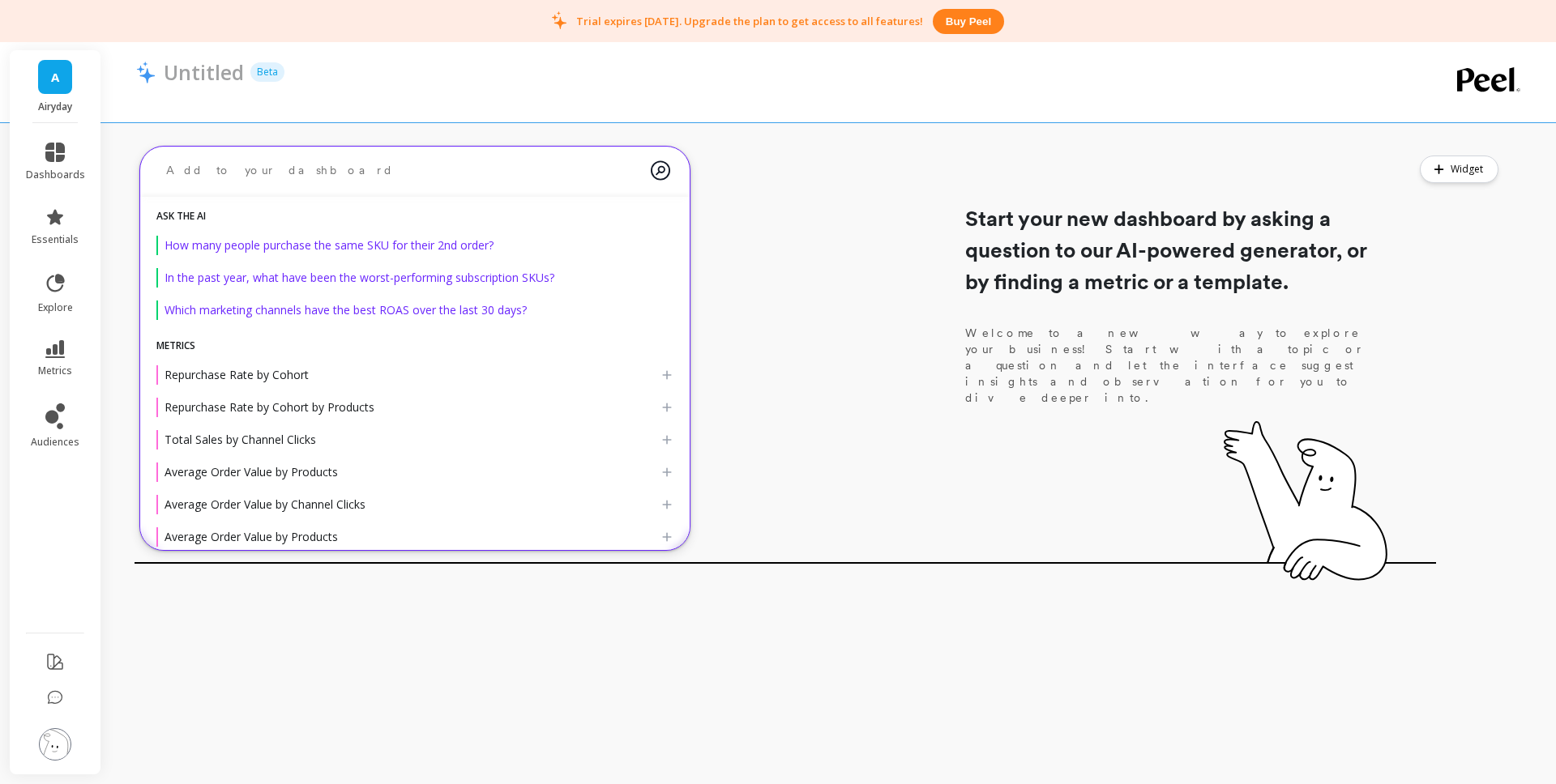
click at [218, 183] on textarea at bounding box center [402, 170] width 498 height 43
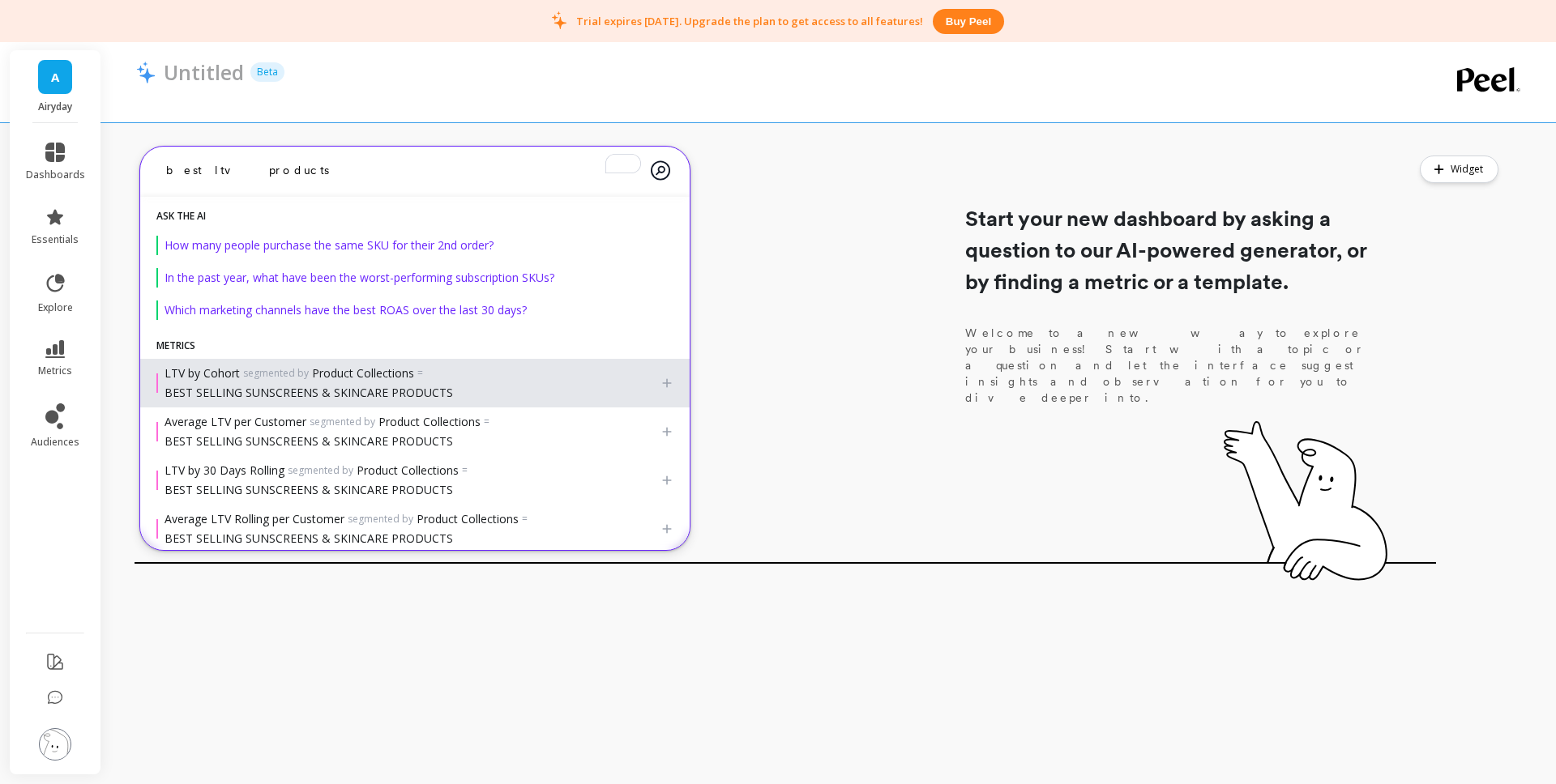
type textarea "best ltv products"
click at [538, 386] on span "LTV by Cohort segmented by Product Collections = BEST SELLING SUNSCREENS & SKIN…" at bounding box center [404, 383] width 479 height 36
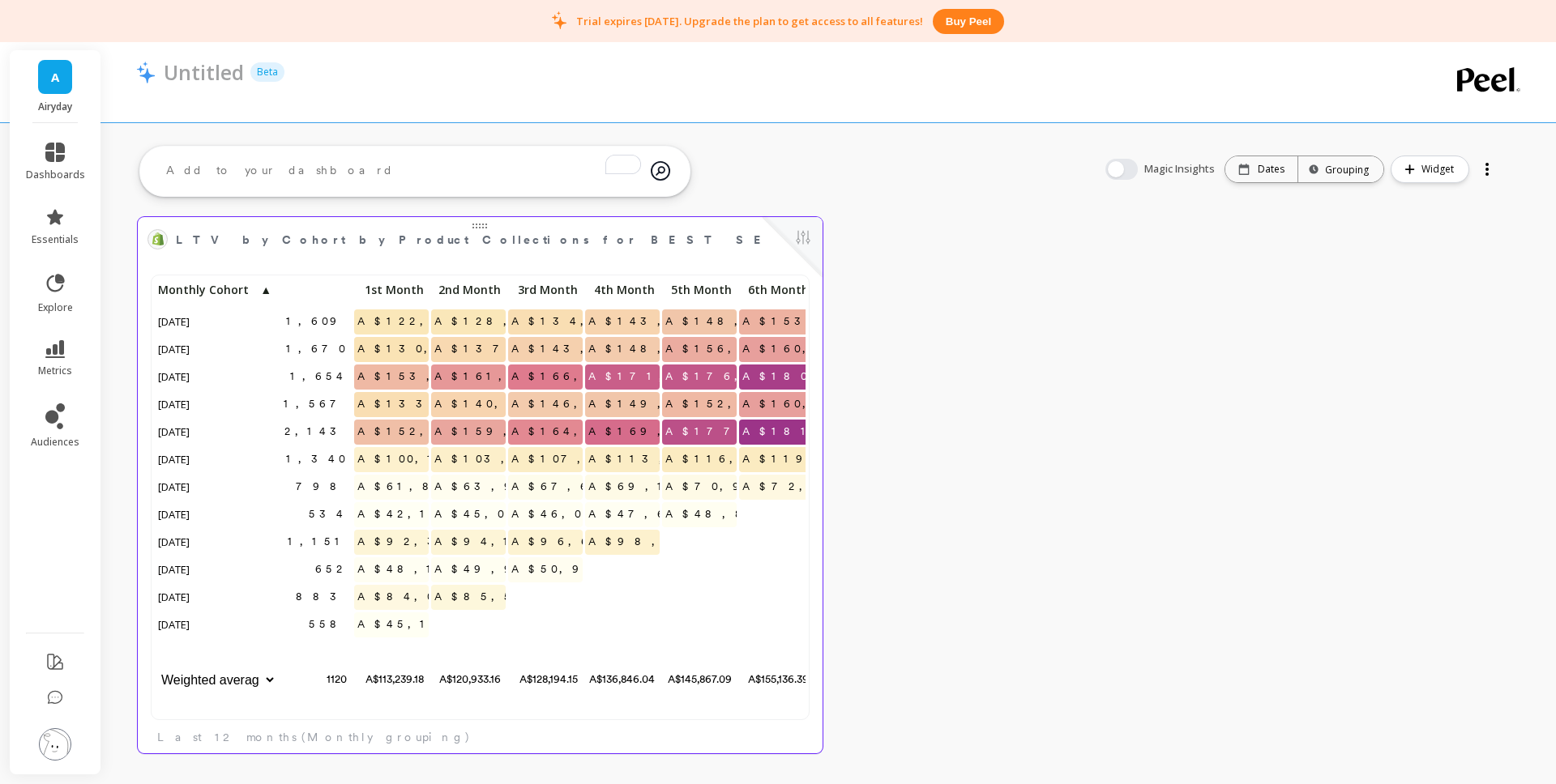
scroll to position [0, 472]
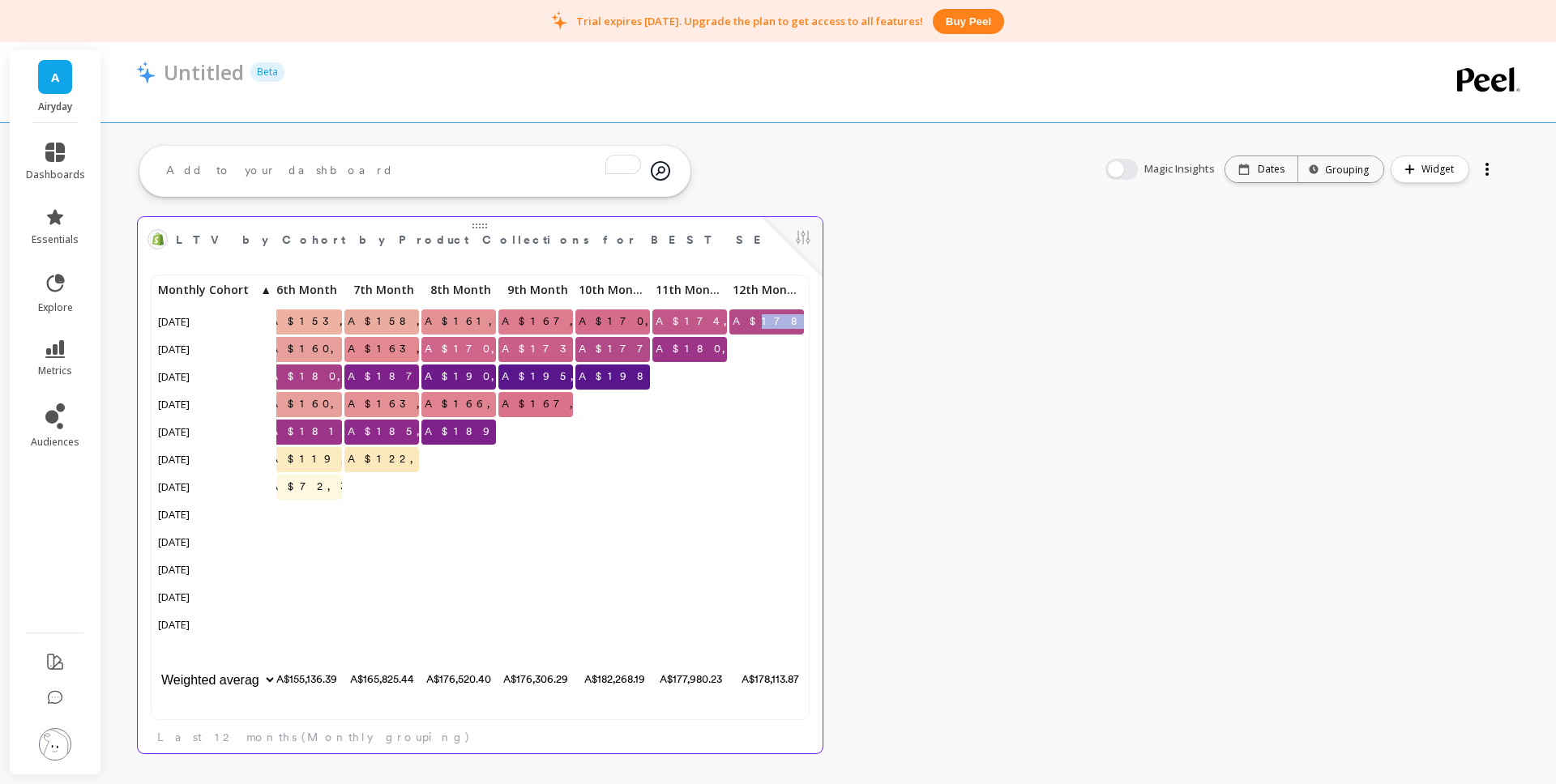
copy span "178,113.87"
drag, startPoint x: 760, startPoint y: 321, endPoint x: 798, endPoint y: 320, distance: 38.0
click at [798, 320] on span "A$178,113.87" at bounding box center [818, 321] width 179 height 24
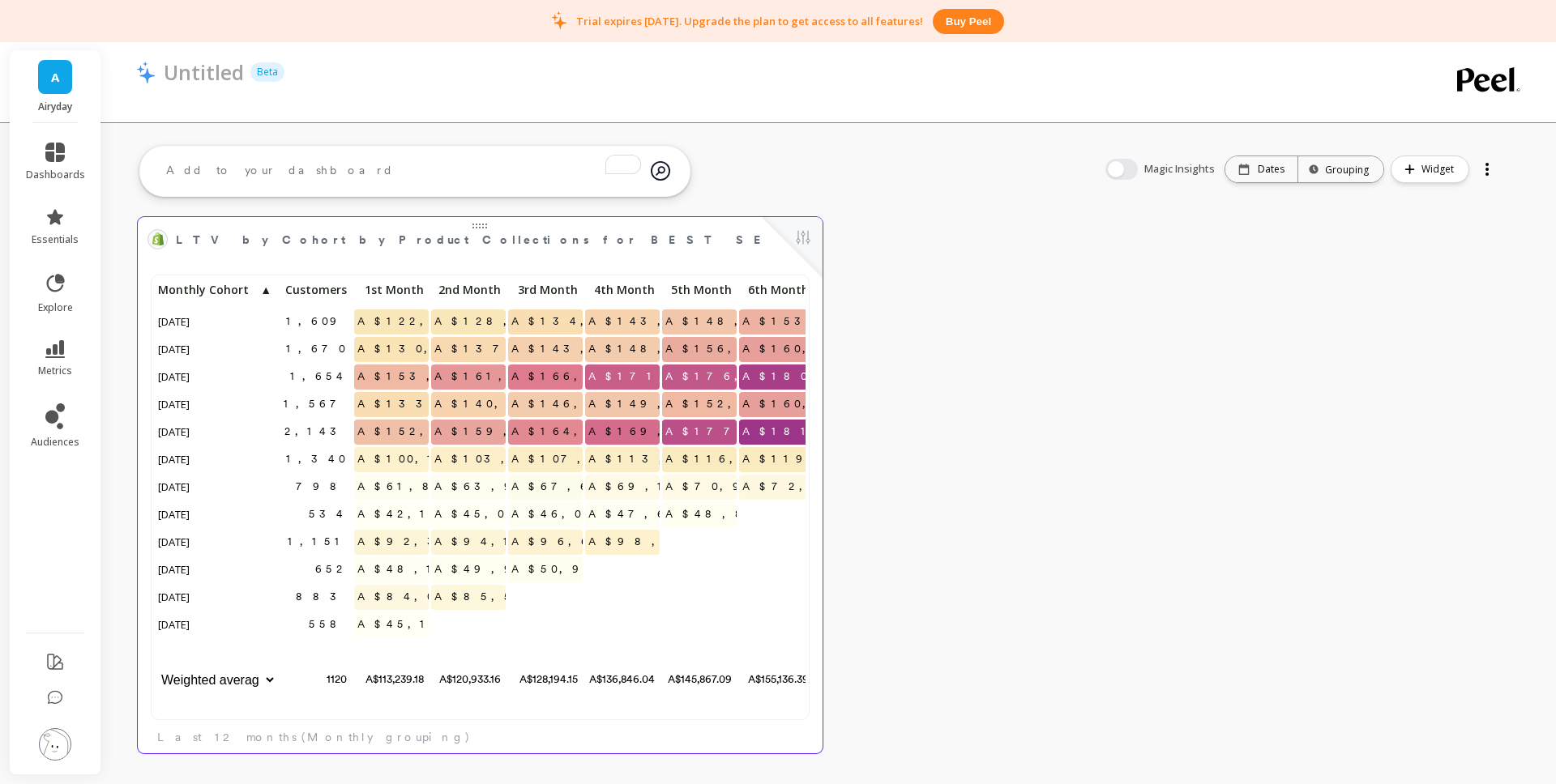
click at [1191, 288] on div "LTV by Cohort by Product Collections for BEST SELLING SUNSCREENS & SKINCARE PRO…" at bounding box center [829, 485] width 1455 height 589
click at [58, 150] on icon at bounding box center [54, 152] width 19 height 19
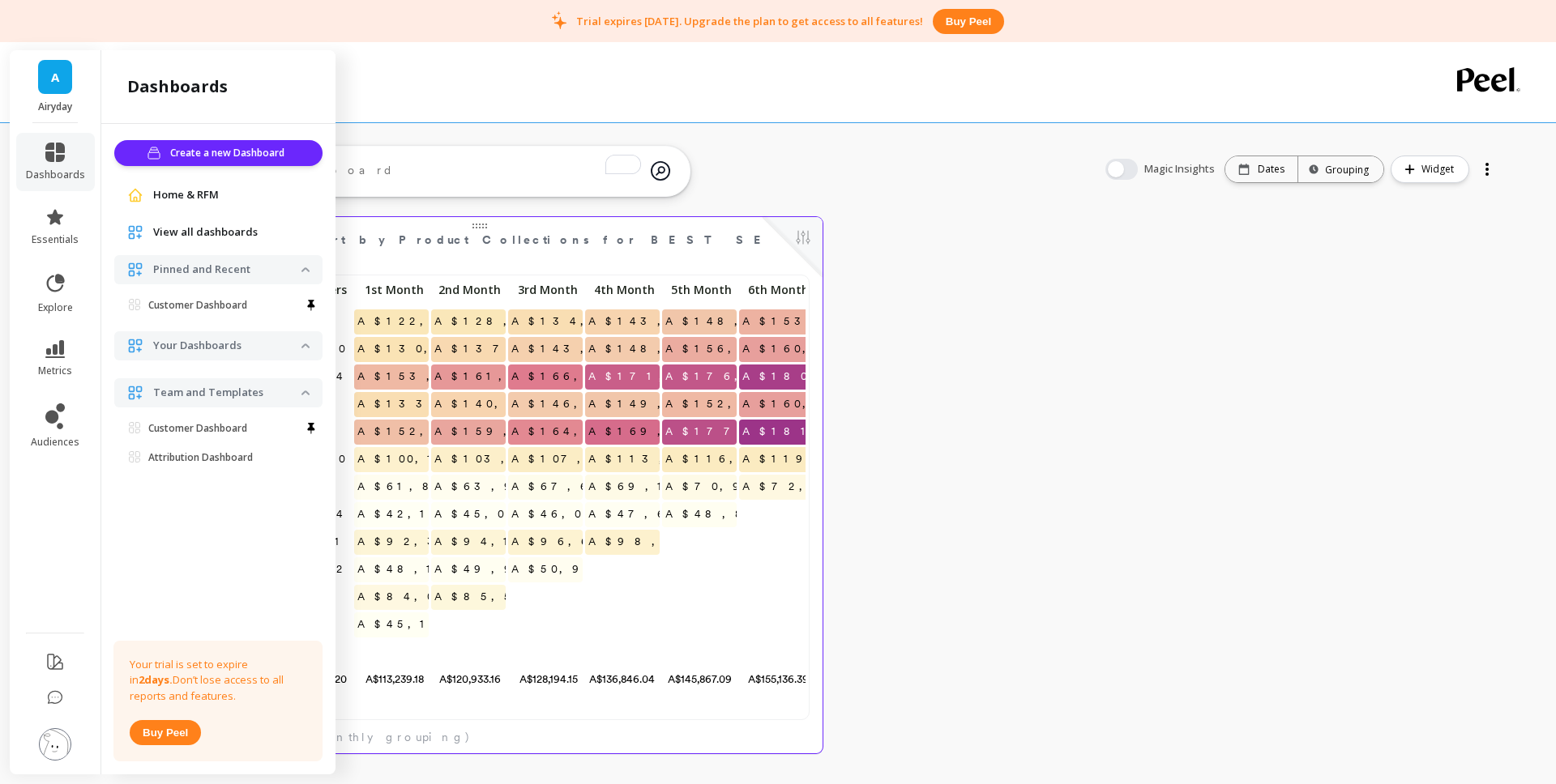
click at [190, 199] on span "Home & RFM" at bounding box center [187, 196] width 66 height 16
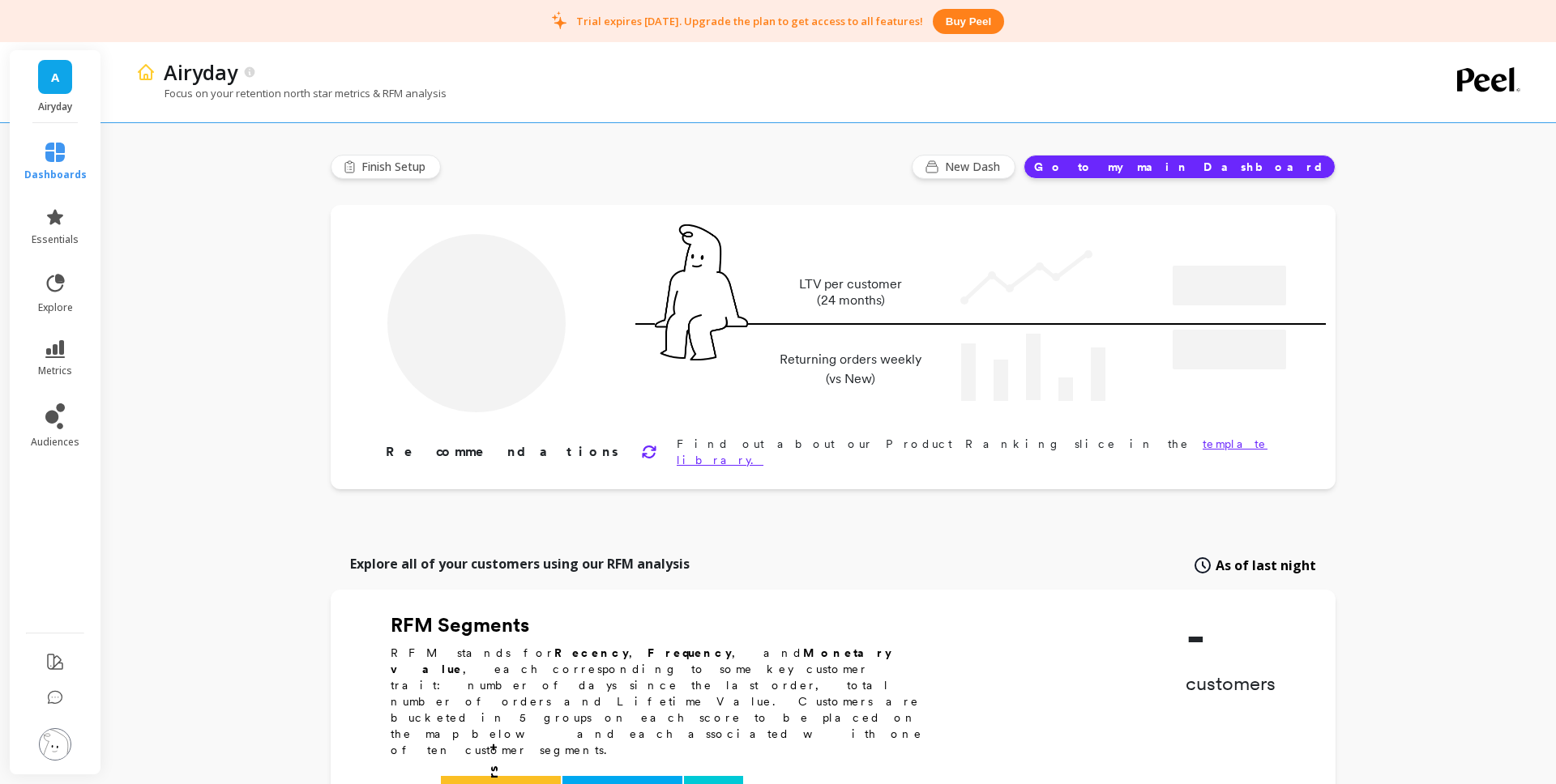
type input "Champions"
type input "2471"
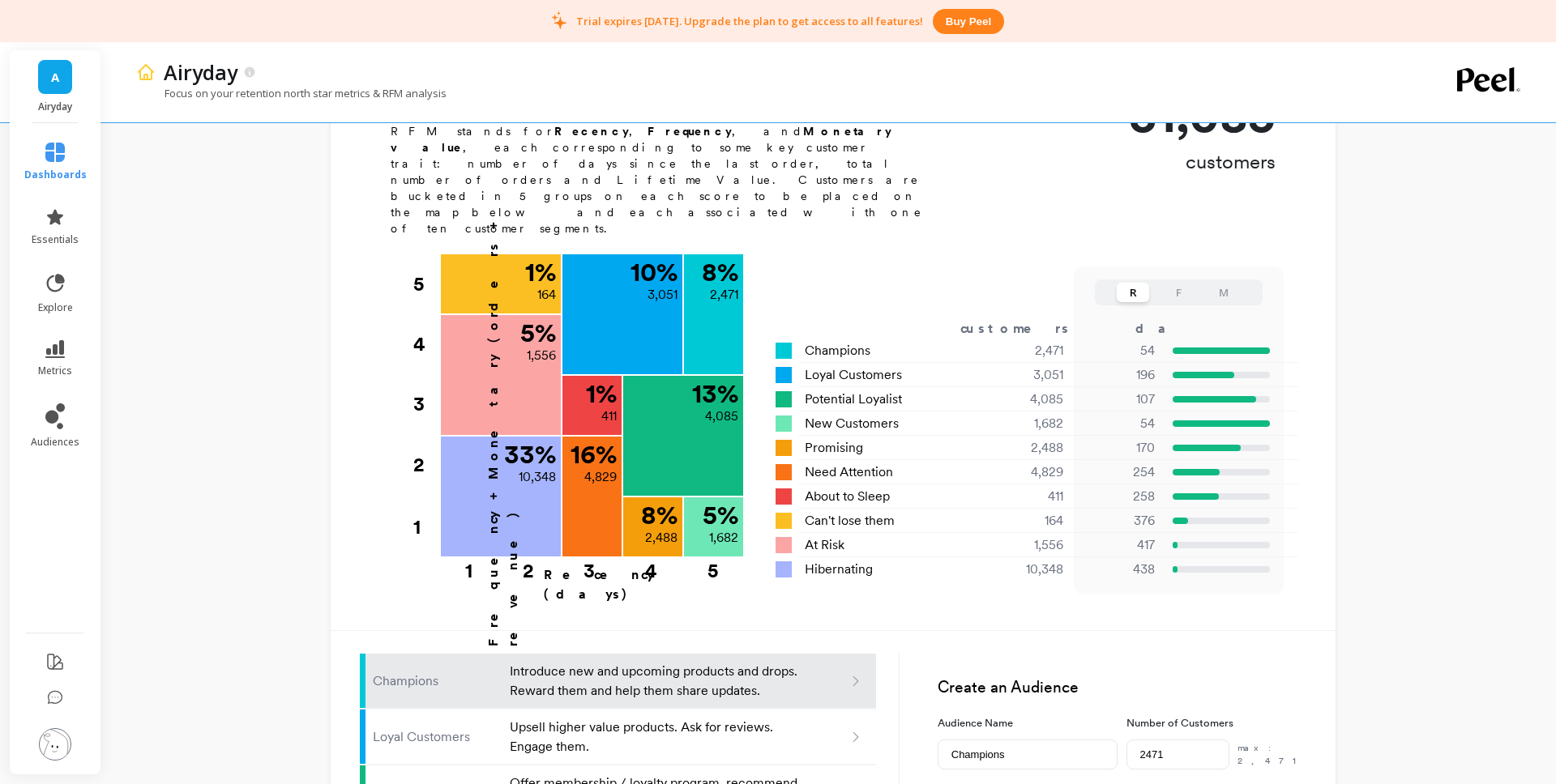
scroll to position [524, 0]
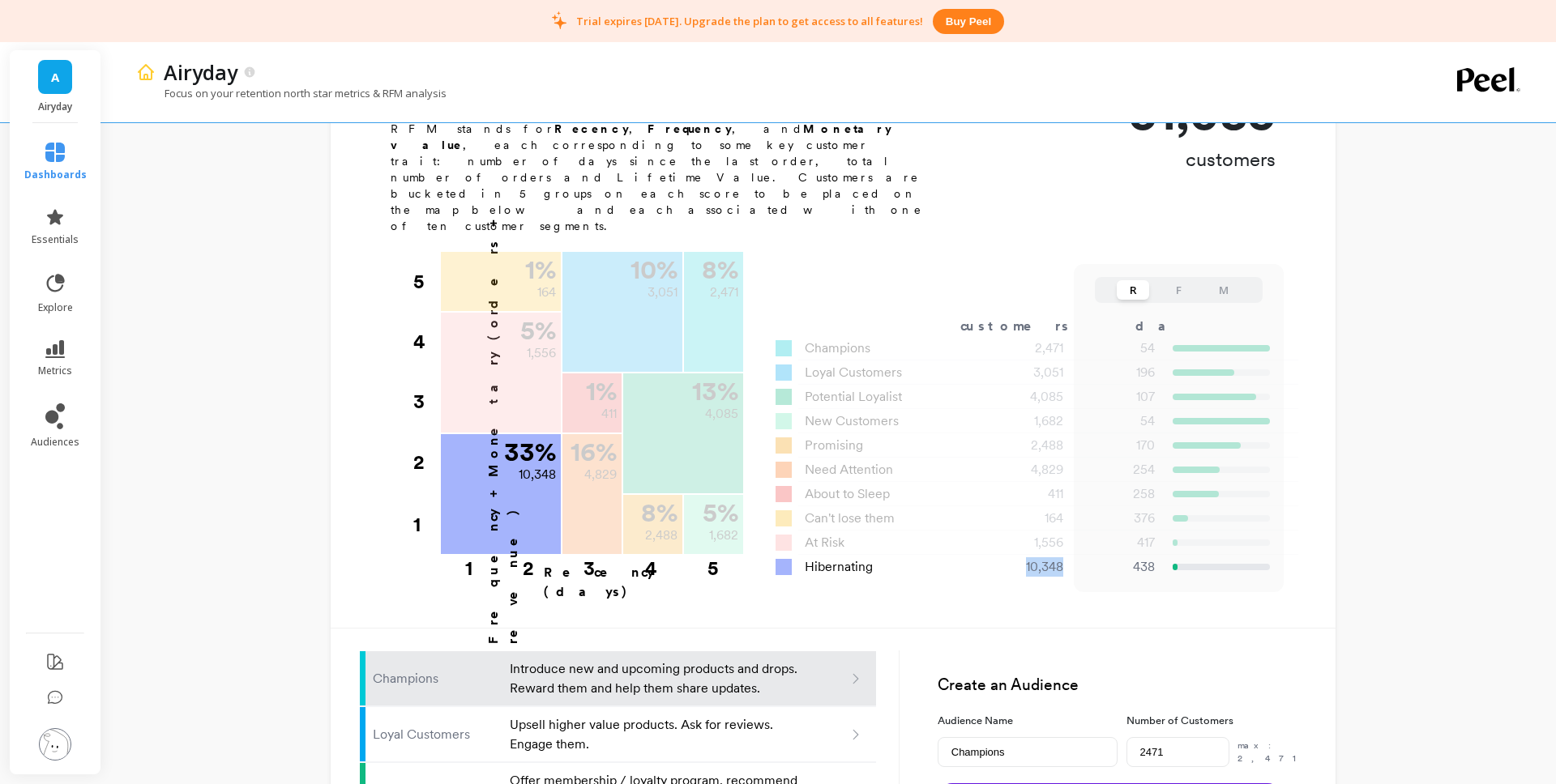
drag, startPoint x: 1025, startPoint y: 506, endPoint x: 1102, endPoint y: 491, distance: 78.4
click at [1077, 558] on div "10,348" at bounding box center [1026, 567] width 116 height 19
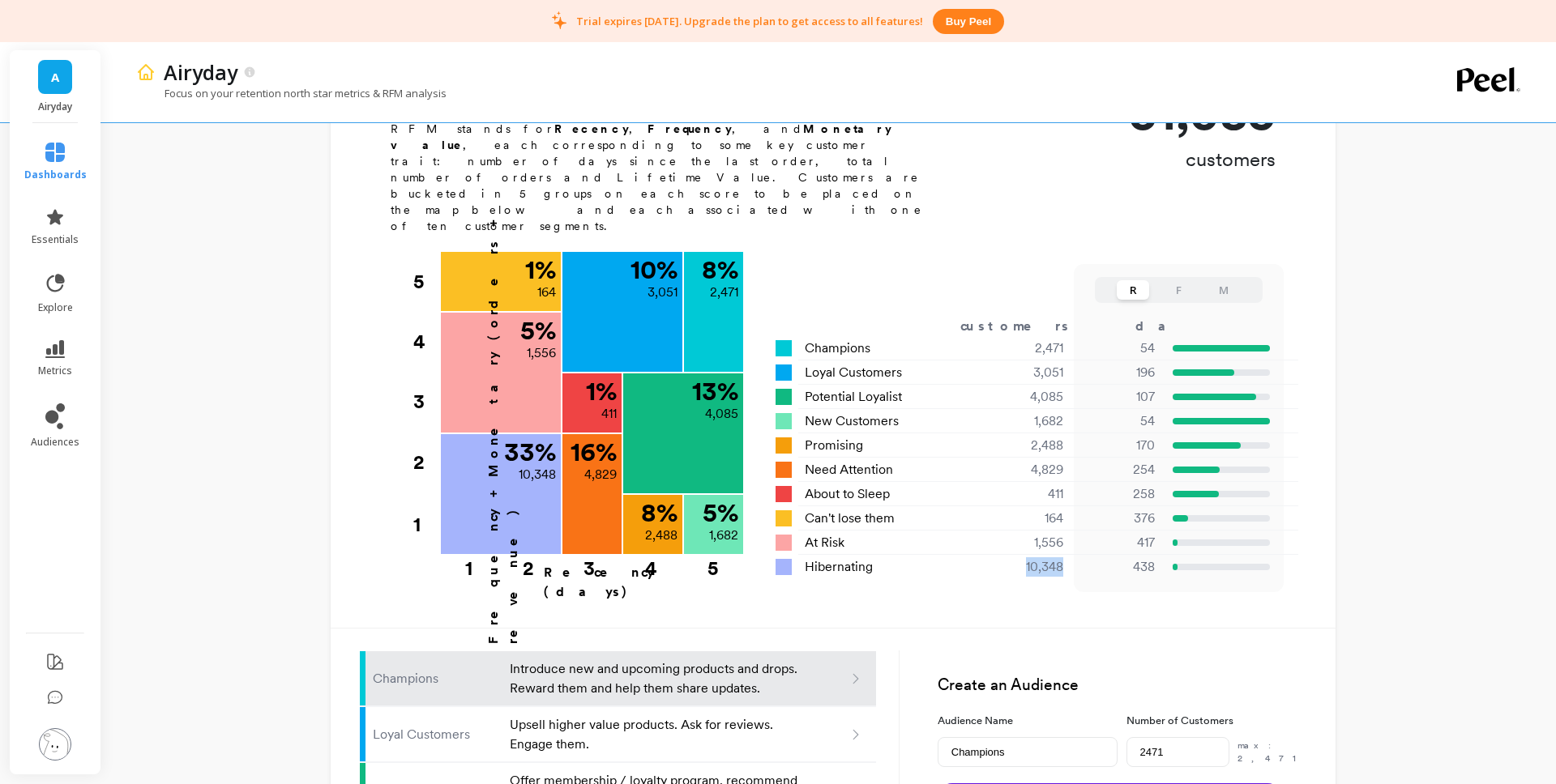
click at [1225, 280] on button "M" at bounding box center [1224, 289] width 32 height 19
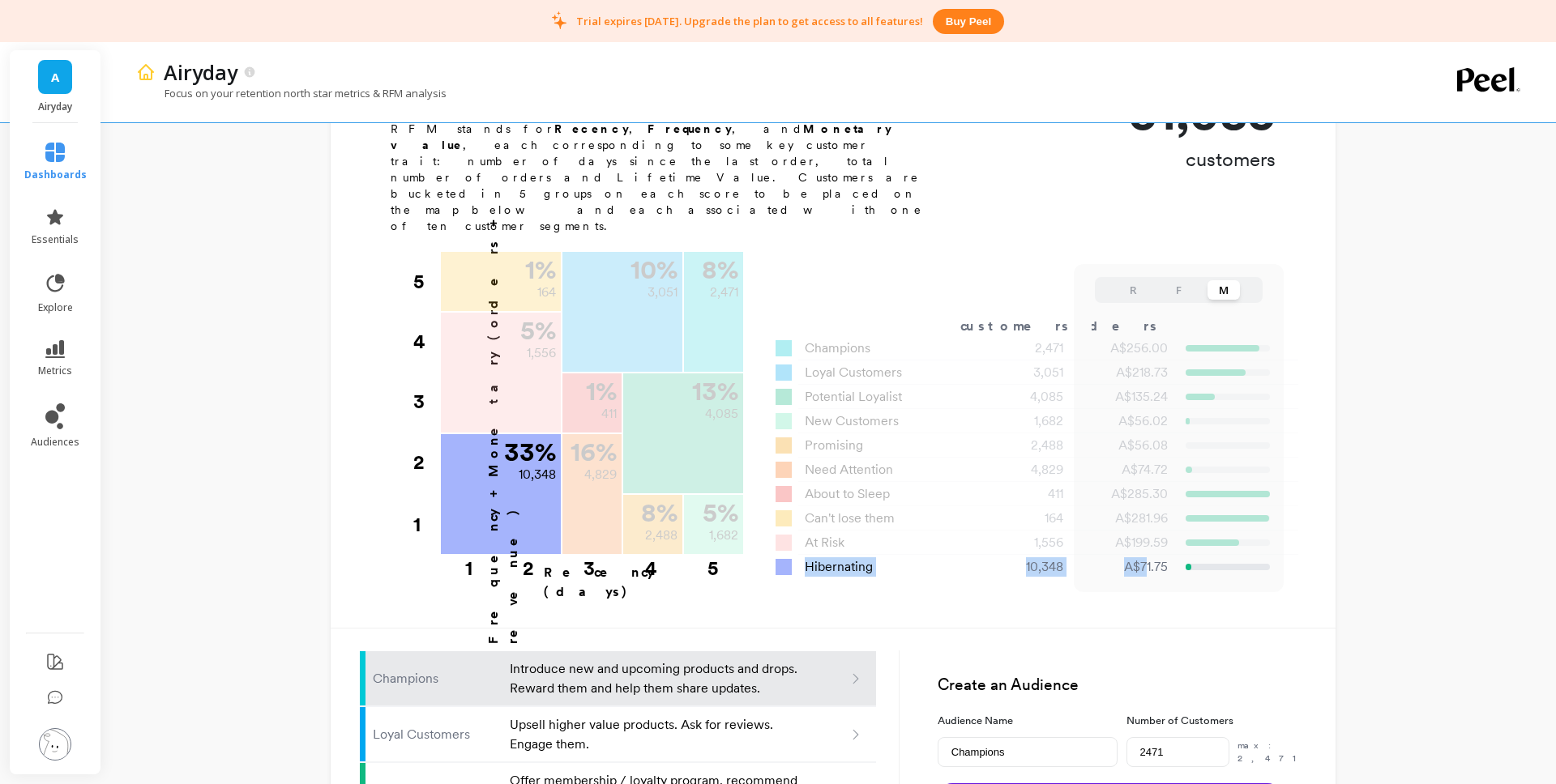
drag, startPoint x: 1144, startPoint y: 503, endPoint x: 1142, endPoint y: 470, distance: 33.1
click at [1150, 478] on div "R F M customers days orders LTR Champions 2,471 54 2.91 A$256.00 Loyal Customer…" at bounding box center [1025, 448] width 500 height 262
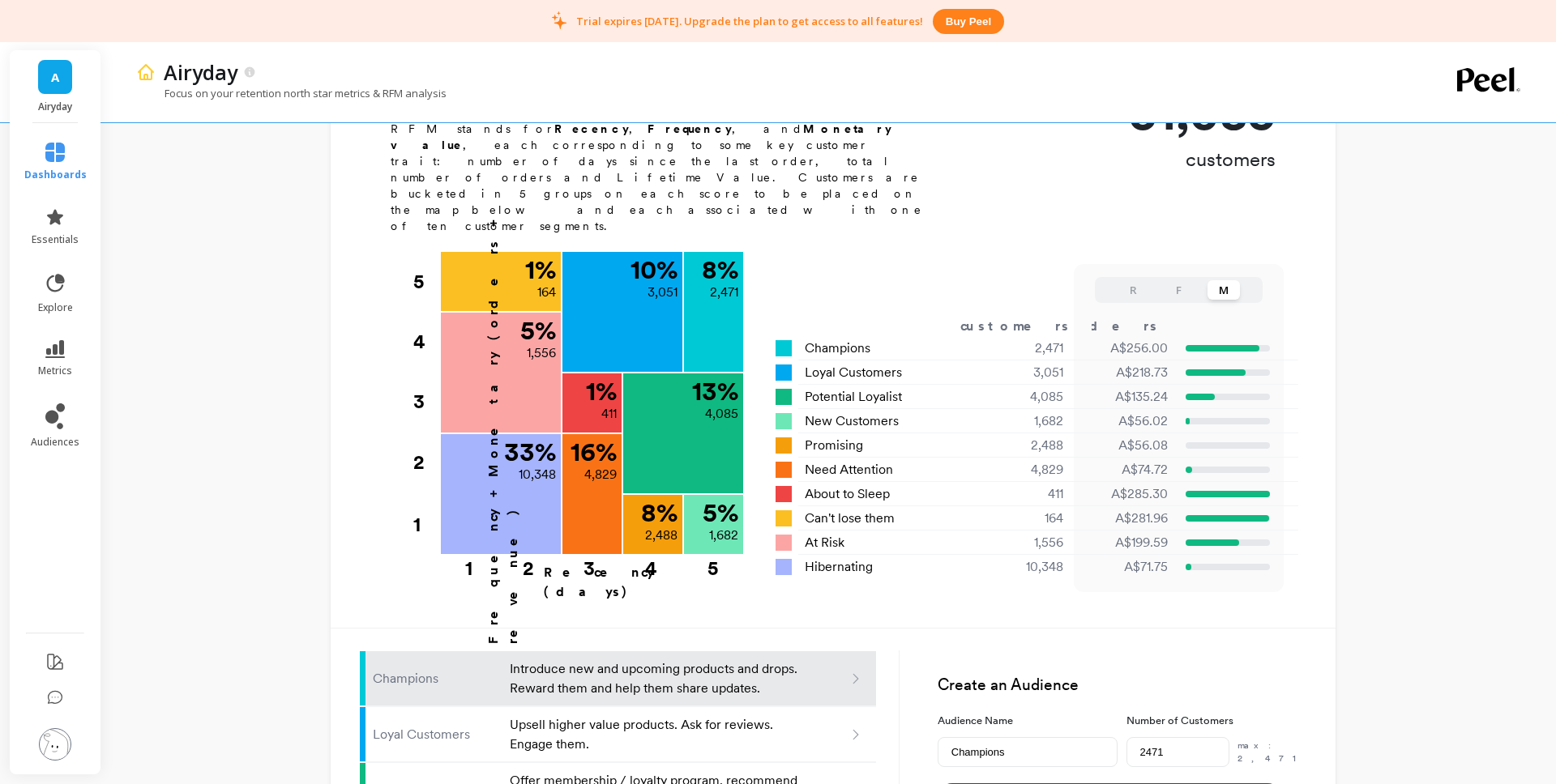
click at [1175, 277] on div "R F M" at bounding box center [1179, 290] width 168 height 26
drag, startPoint x: 1176, startPoint y: 224, endPoint x: 1188, endPoint y: 438, distance: 214.3
click at [1178, 280] on button "F" at bounding box center [1179, 289] width 32 height 19
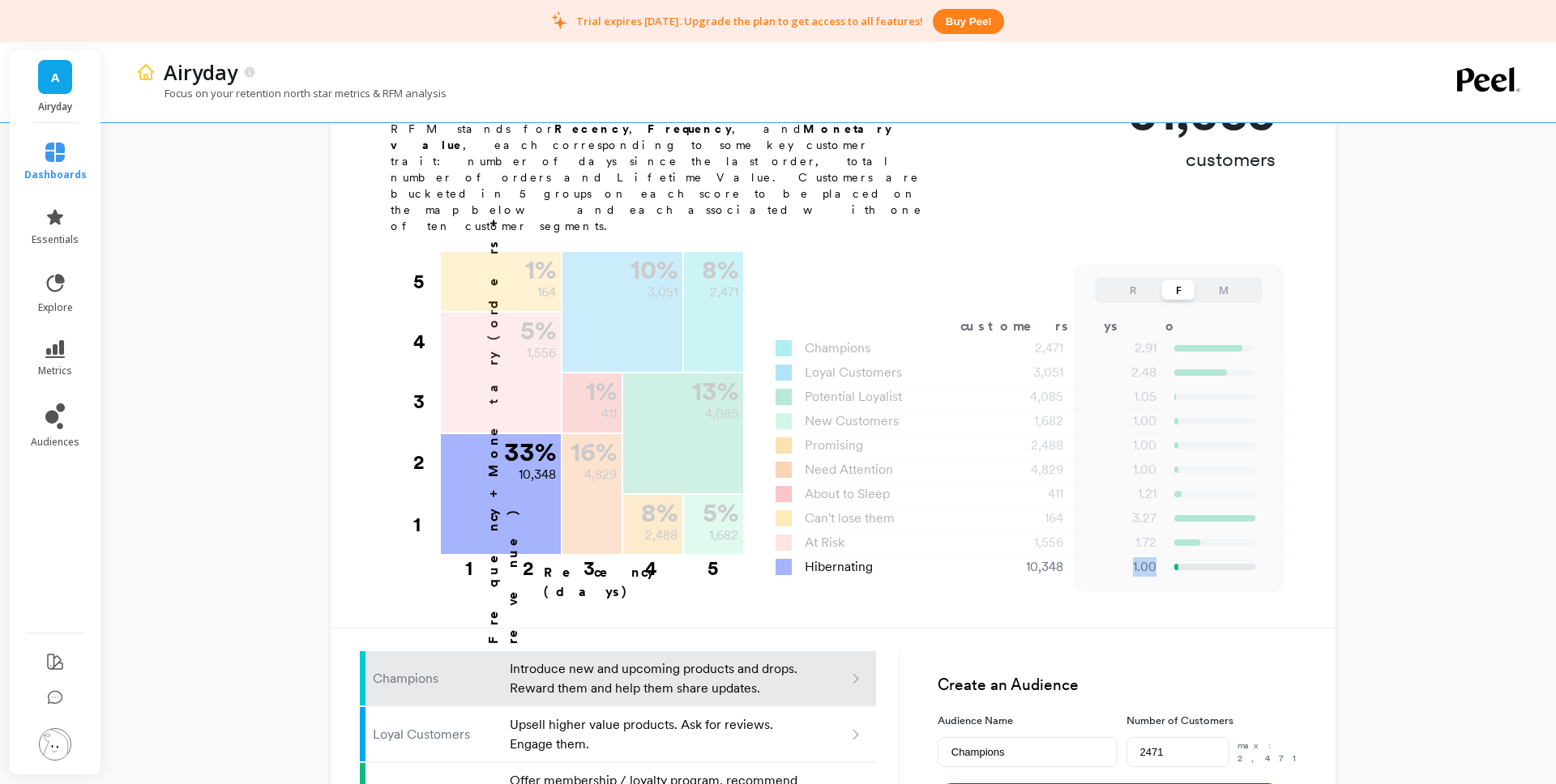
drag, startPoint x: 1133, startPoint y: 511, endPoint x: 1373, endPoint y: 542, distance: 242.0
click at [1213, 558] on div "1.00" at bounding box center [1166, 567] width 180 height 19
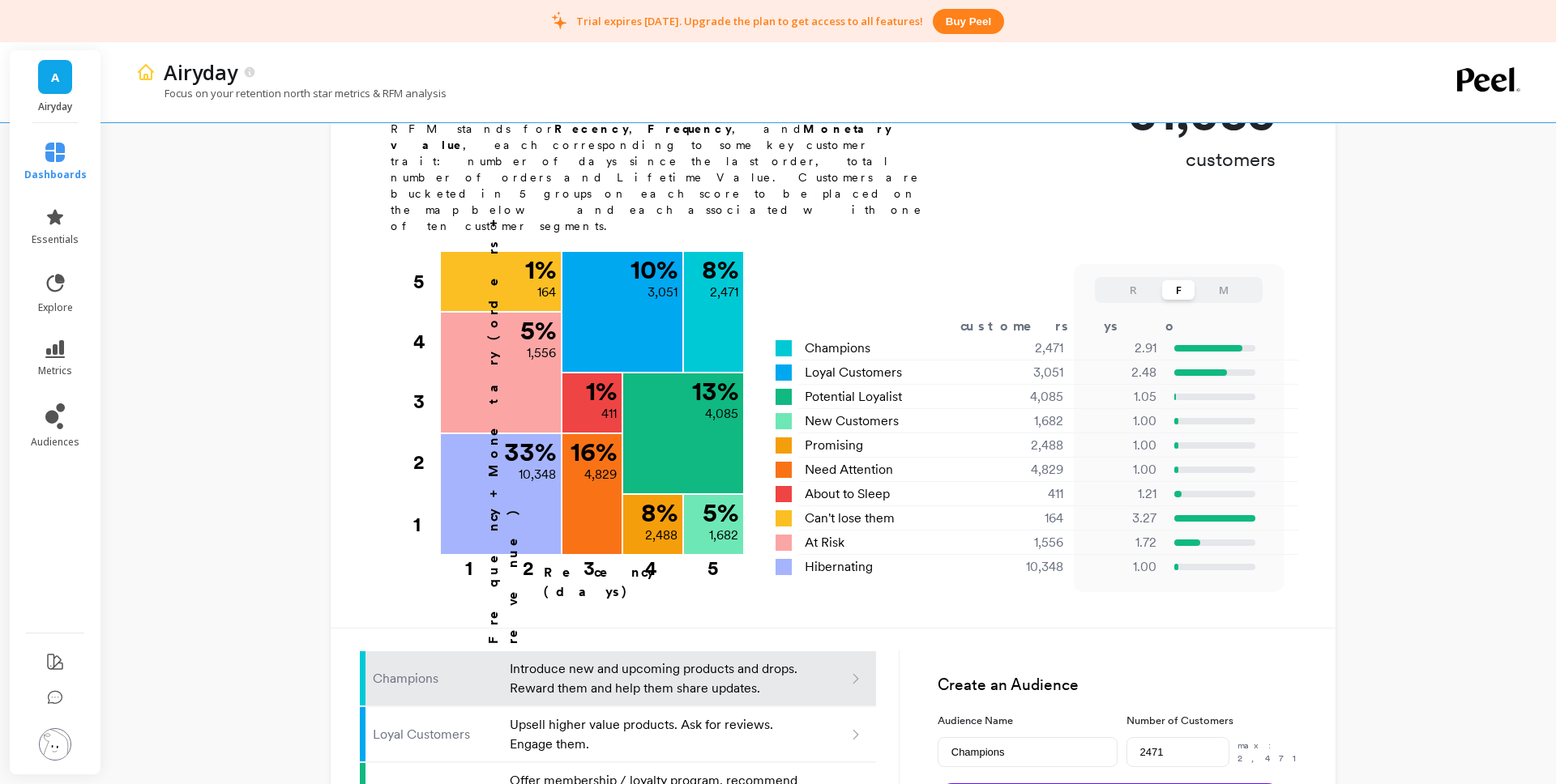
click at [1241, 277] on div "R F M" at bounding box center [1179, 290] width 168 height 26
click at [1232, 280] on button "M" at bounding box center [1224, 289] width 32 height 19
click at [1129, 280] on button "R" at bounding box center [1133, 289] width 32 height 19
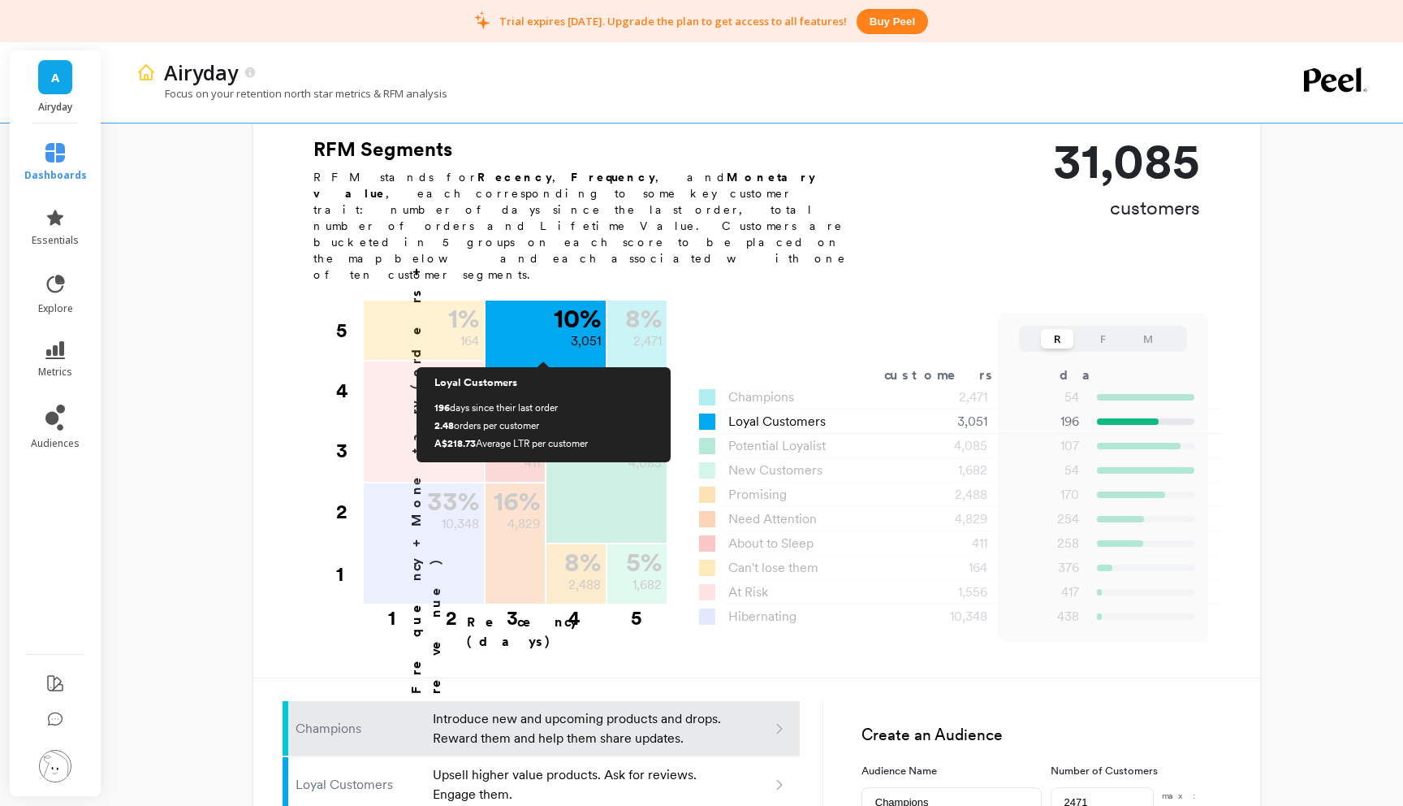
scroll to position [461, 0]
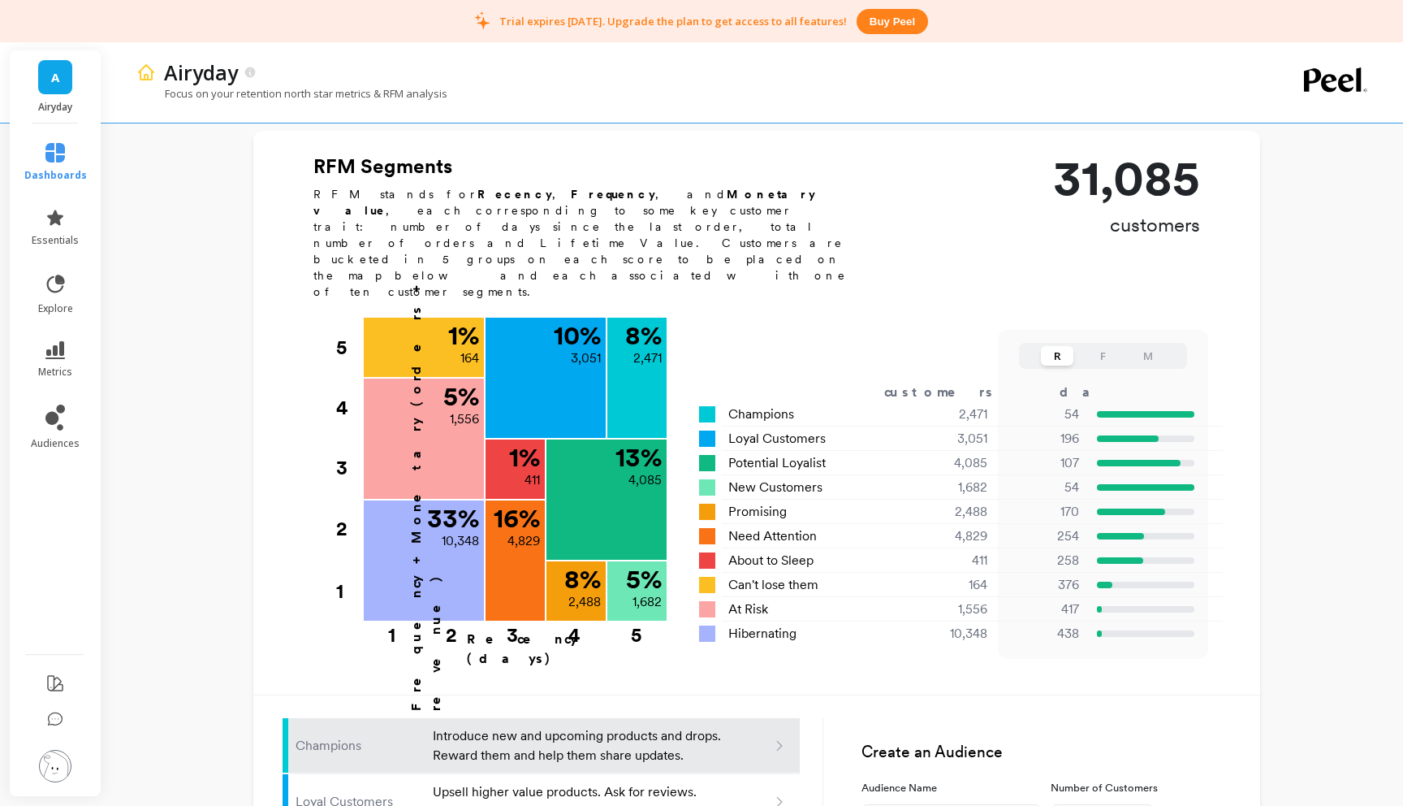
click at [1109, 346] on button "F" at bounding box center [1103, 355] width 32 height 19
click at [1146, 346] on button "M" at bounding box center [1148, 355] width 32 height 19
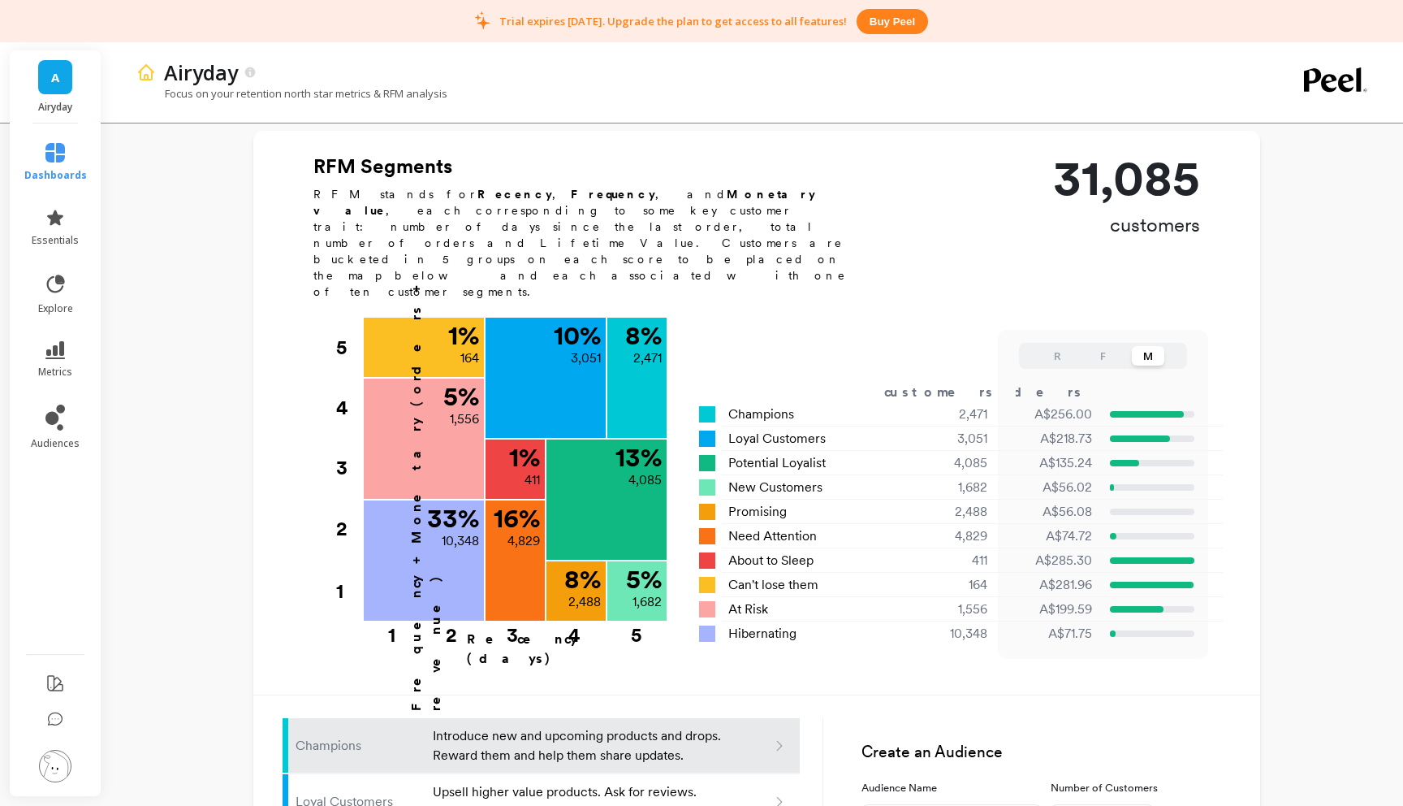
click at [1049, 346] on button "R" at bounding box center [1057, 355] width 32 height 19
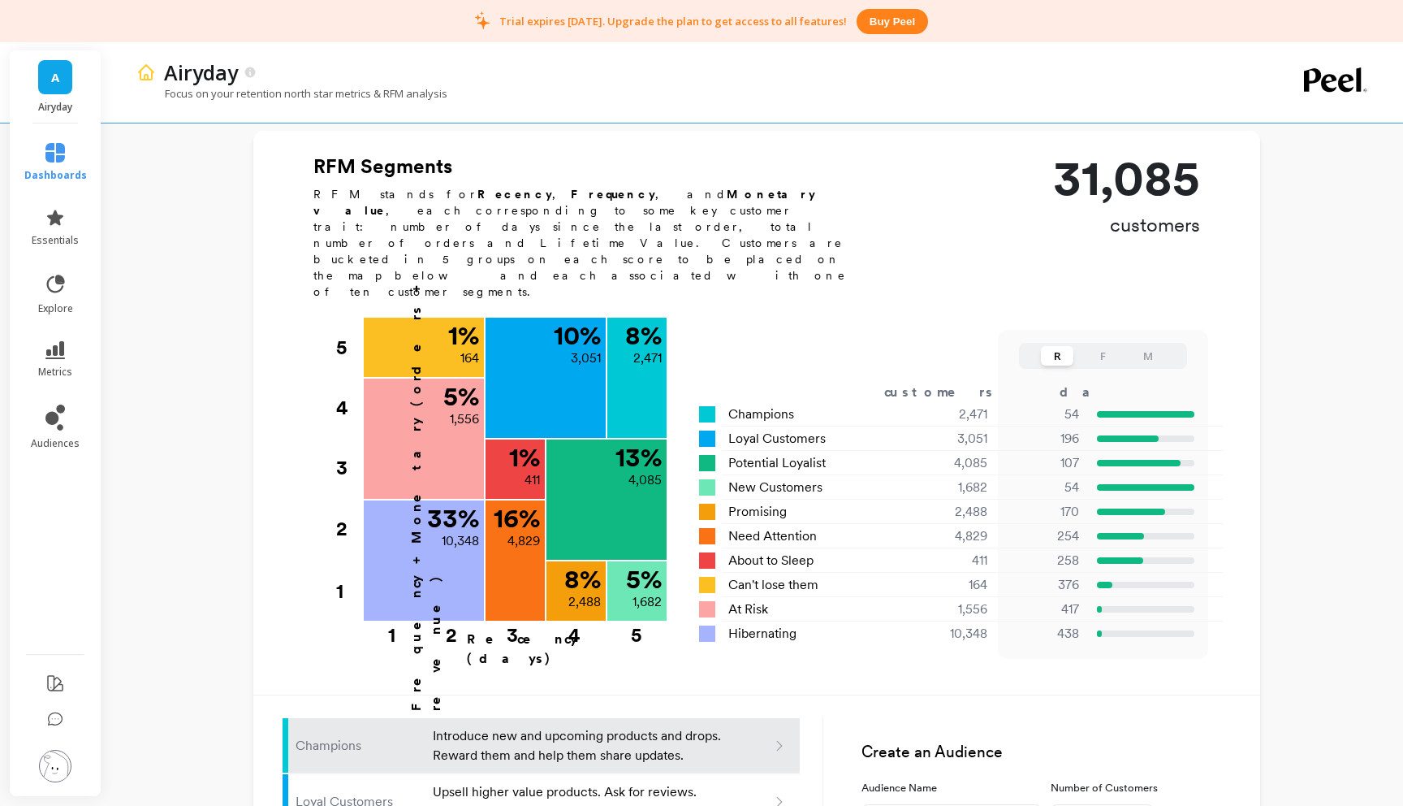
click at [1110, 346] on button "F" at bounding box center [1103, 355] width 32 height 19
click at [1148, 346] on button "M" at bounding box center [1148, 355] width 32 height 19
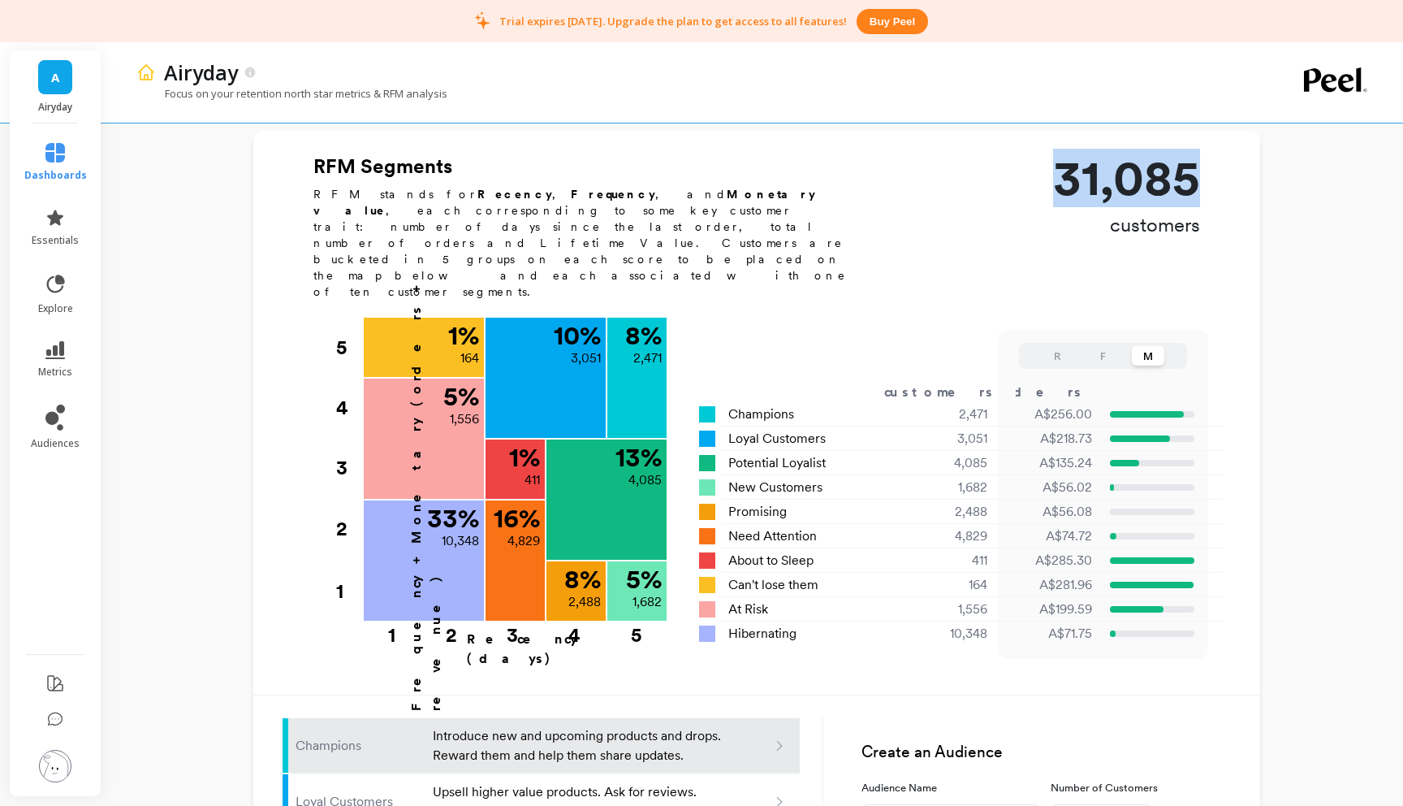
drag, startPoint x: 1058, startPoint y: 166, endPoint x: 1191, endPoint y: 163, distance: 132.4
click at [1191, 163] on p "31,085" at bounding box center [1126, 178] width 147 height 49
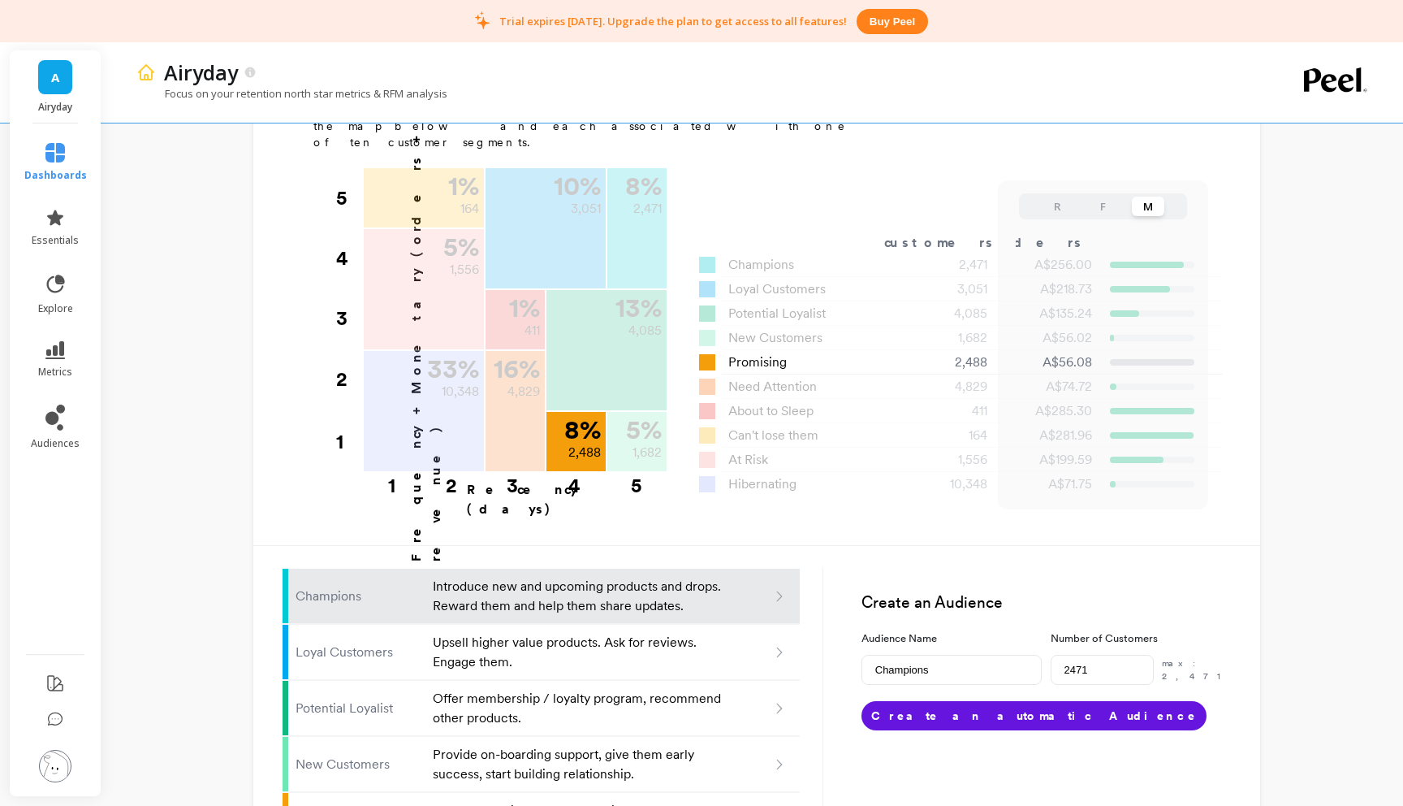
scroll to position [608, 0]
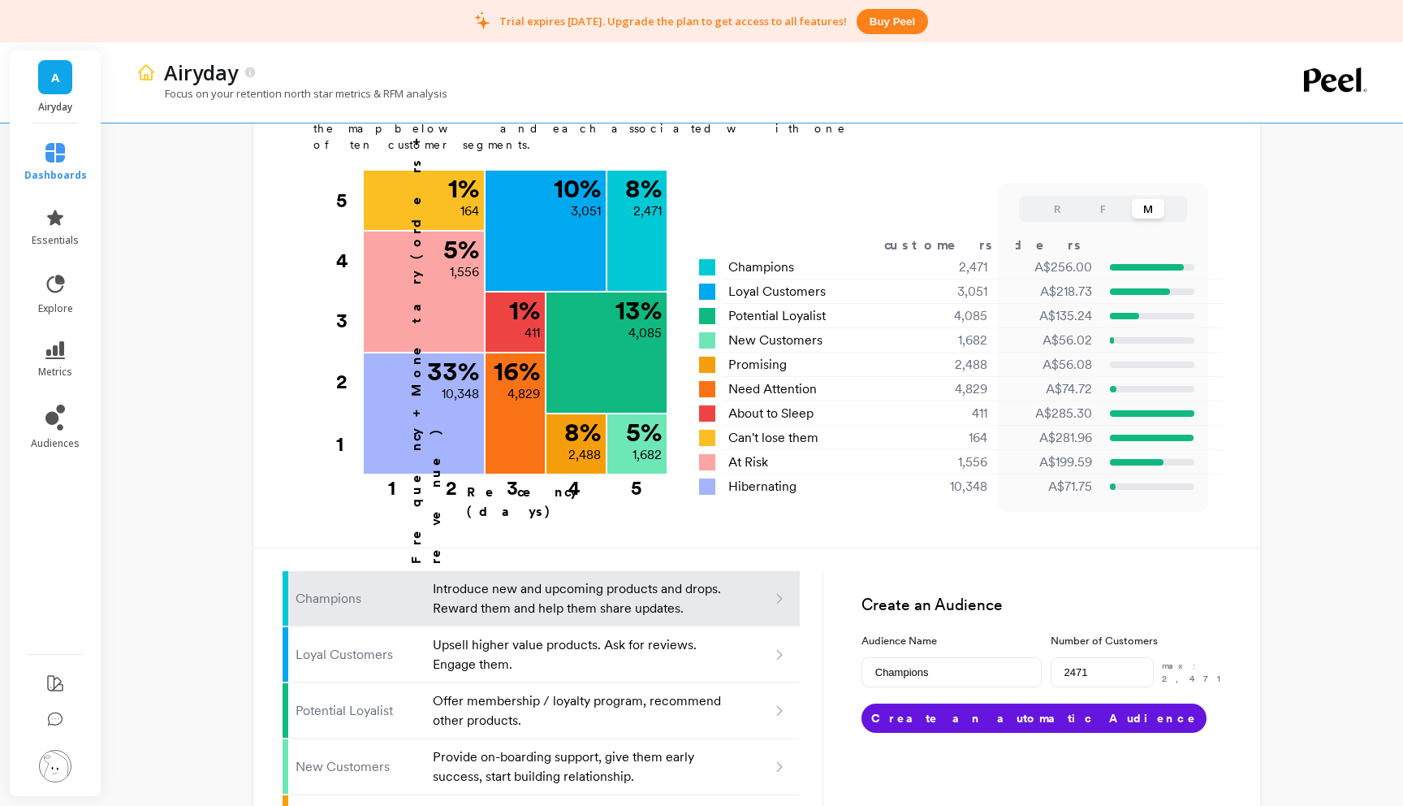
click at [1051, 199] on button "R" at bounding box center [1057, 208] width 32 height 19
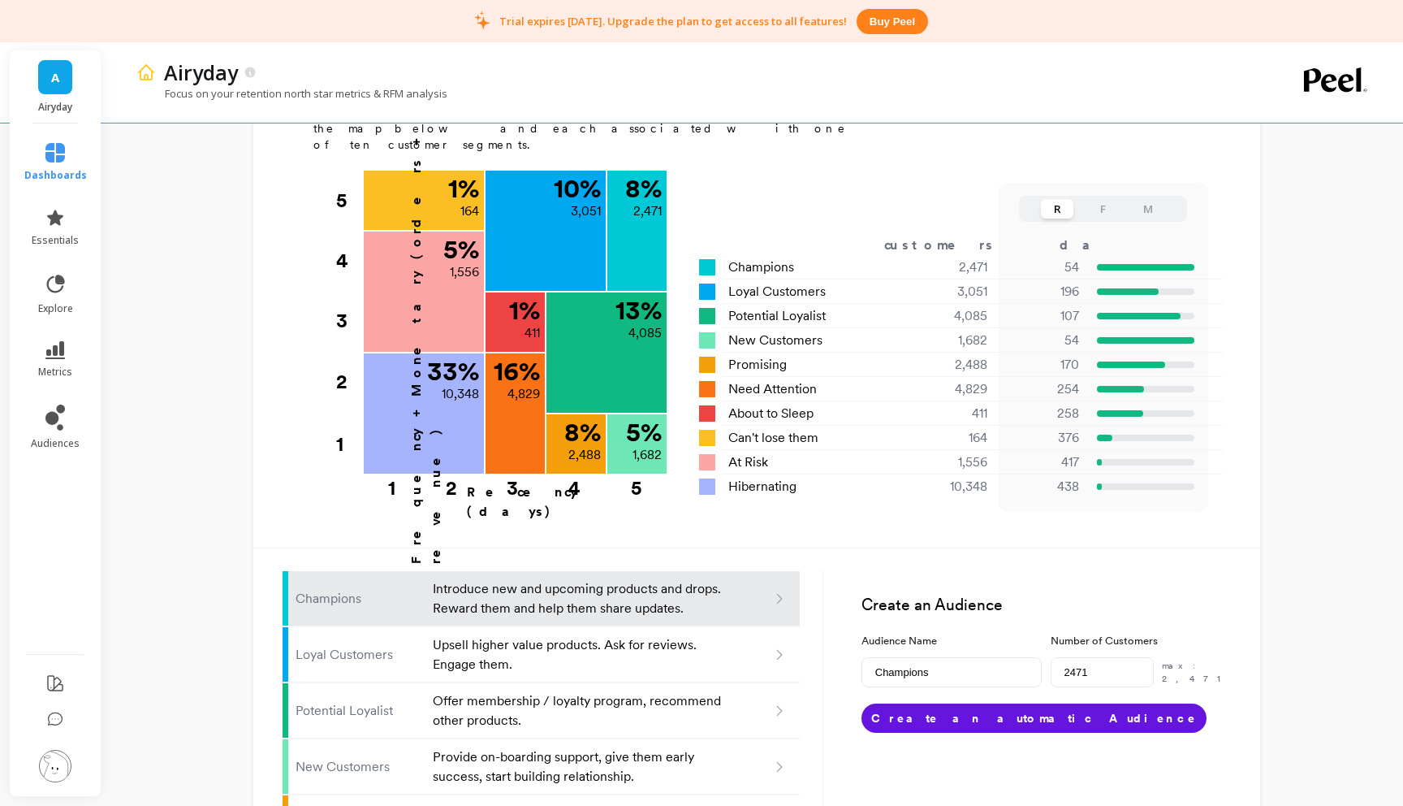
click at [1091, 199] on button "F" at bounding box center [1103, 208] width 32 height 19
click at [1052, 199] on button "R" at bounding box center [1057, 208] width 32 height 19
click at [1109, 199] on button "F" at bounding box center [1103, 208] width 32 height 19
click at [1145, 183] on div "R F M" at bounding box center [1103, 347] width 210 height 329
drag, startPoint x: 1150, startPoint y: 145, endPoint x: 1109, endPoint y: 279, distance: 140.0
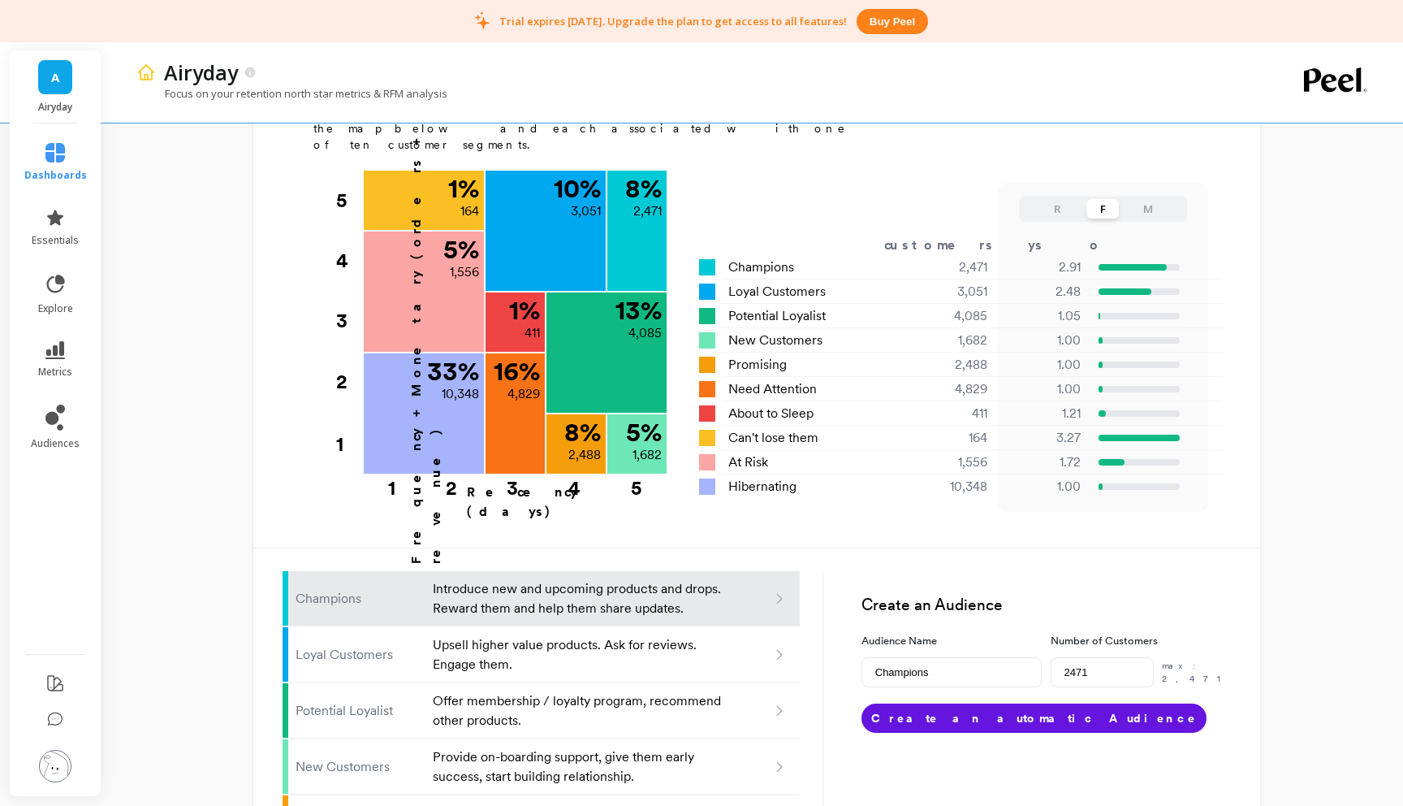
click at [1150, 199] on button "M" at bounding box center [1148, 208] width 32 height 19
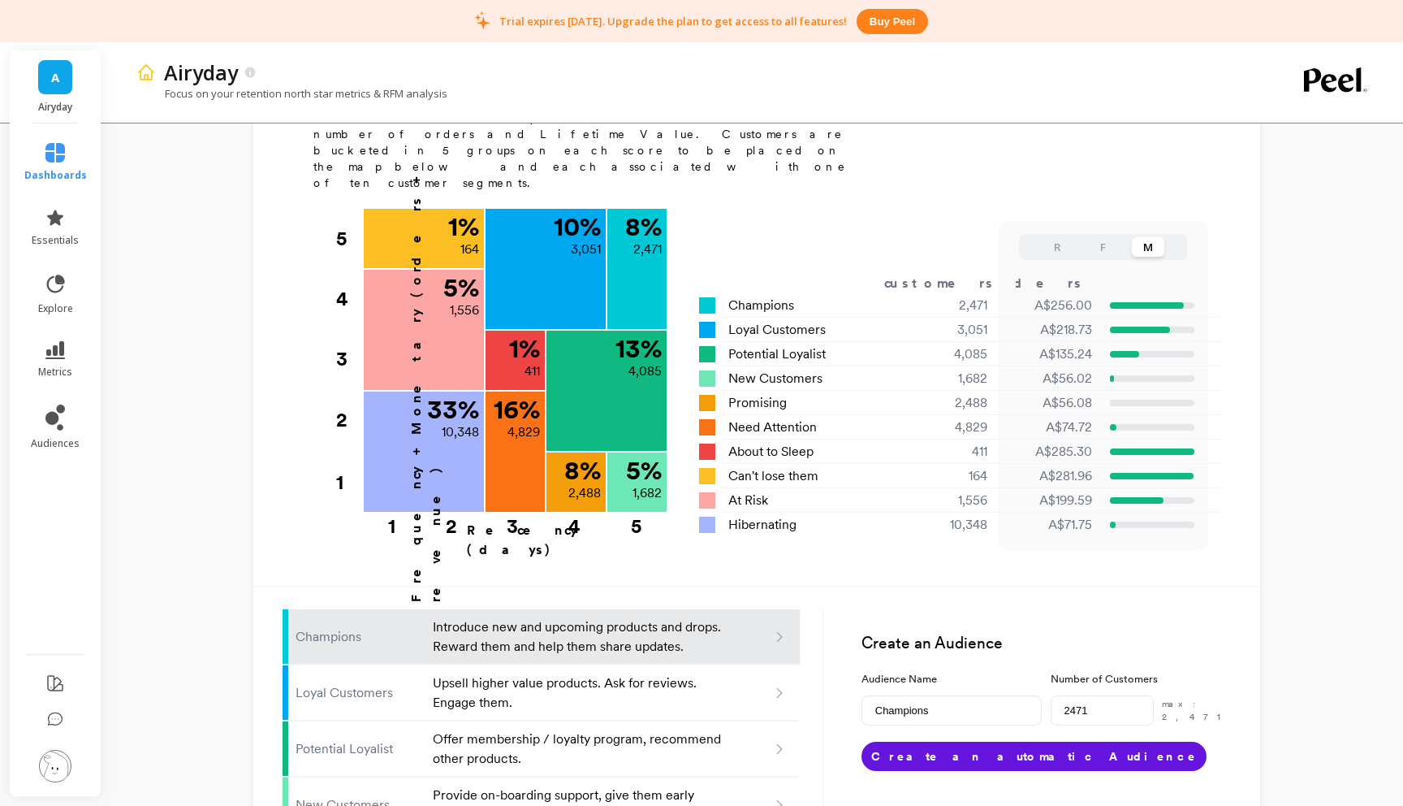
scroll to position [468, 0]
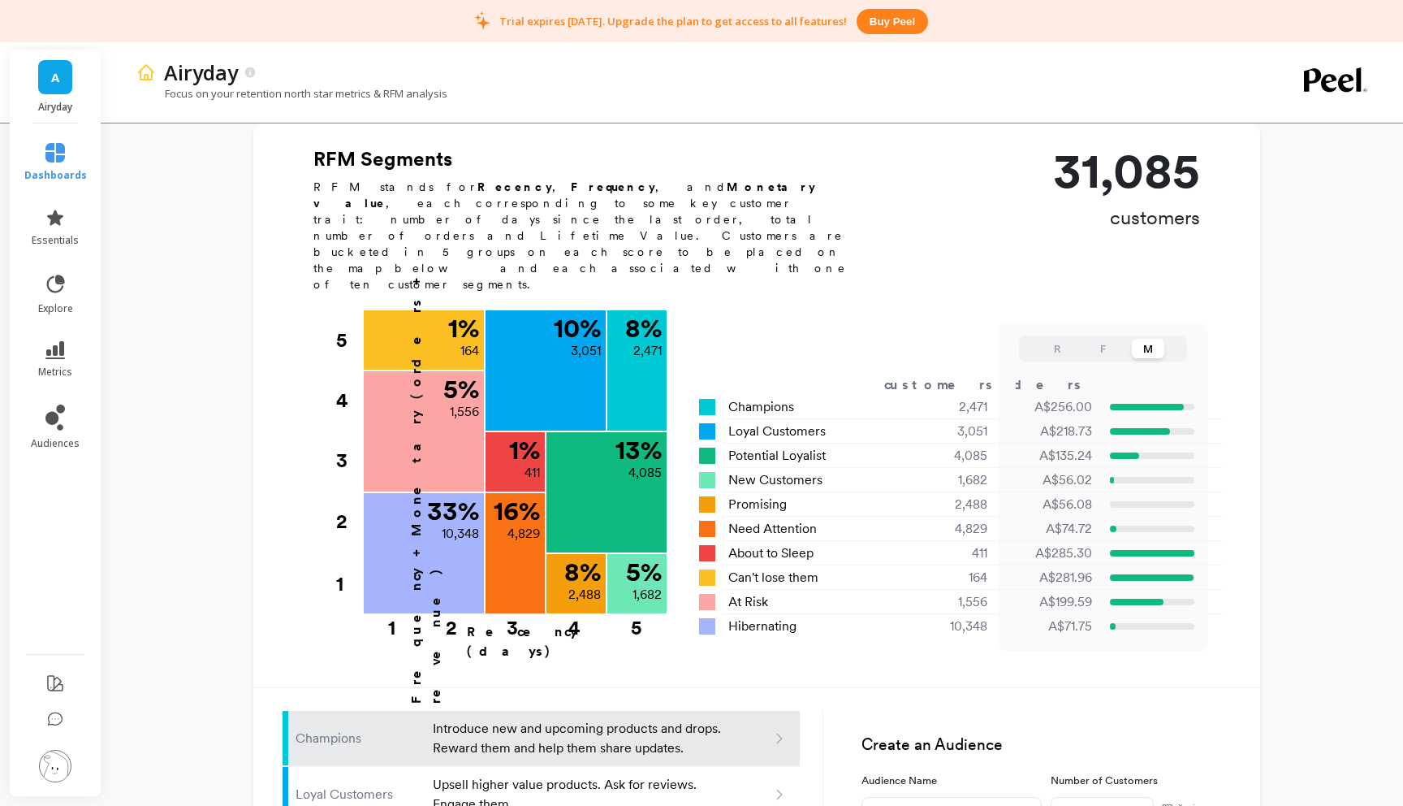
click at [1109, 339] on button "F" at bounding box center [1103, 348] width 32 height 19
click at [1051, 339] on button "R" at bounding box center [1057, 348] width 32 height 19
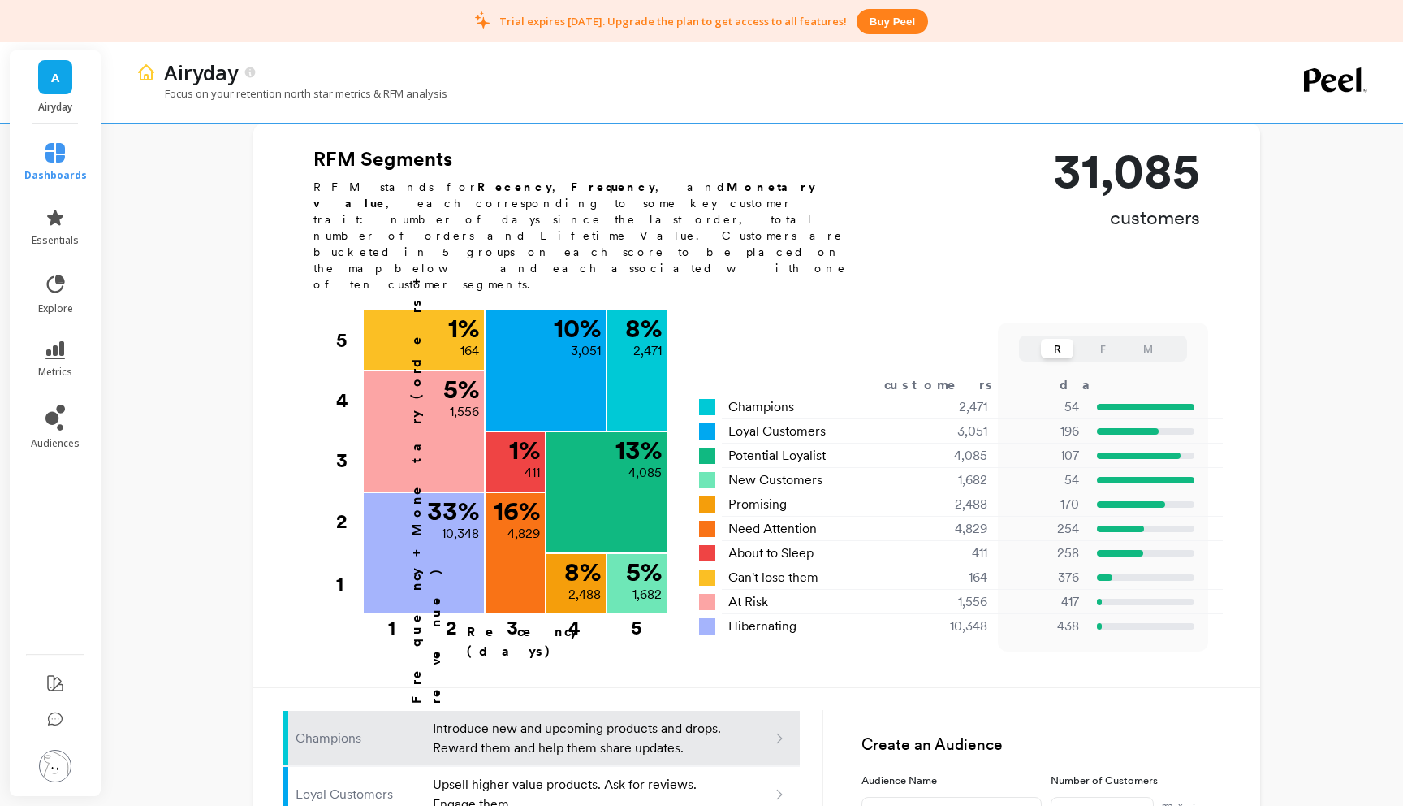
click at [1099, 339] on button "F" at bounding box center [1103, 348] width 32 height 19
click at [1061, 339] on button "R" at bounding box center [1057, 348] width 32 height 19
click at [1146, 339] on button "M" at bounding box center [1148, 348] width 32 height 19
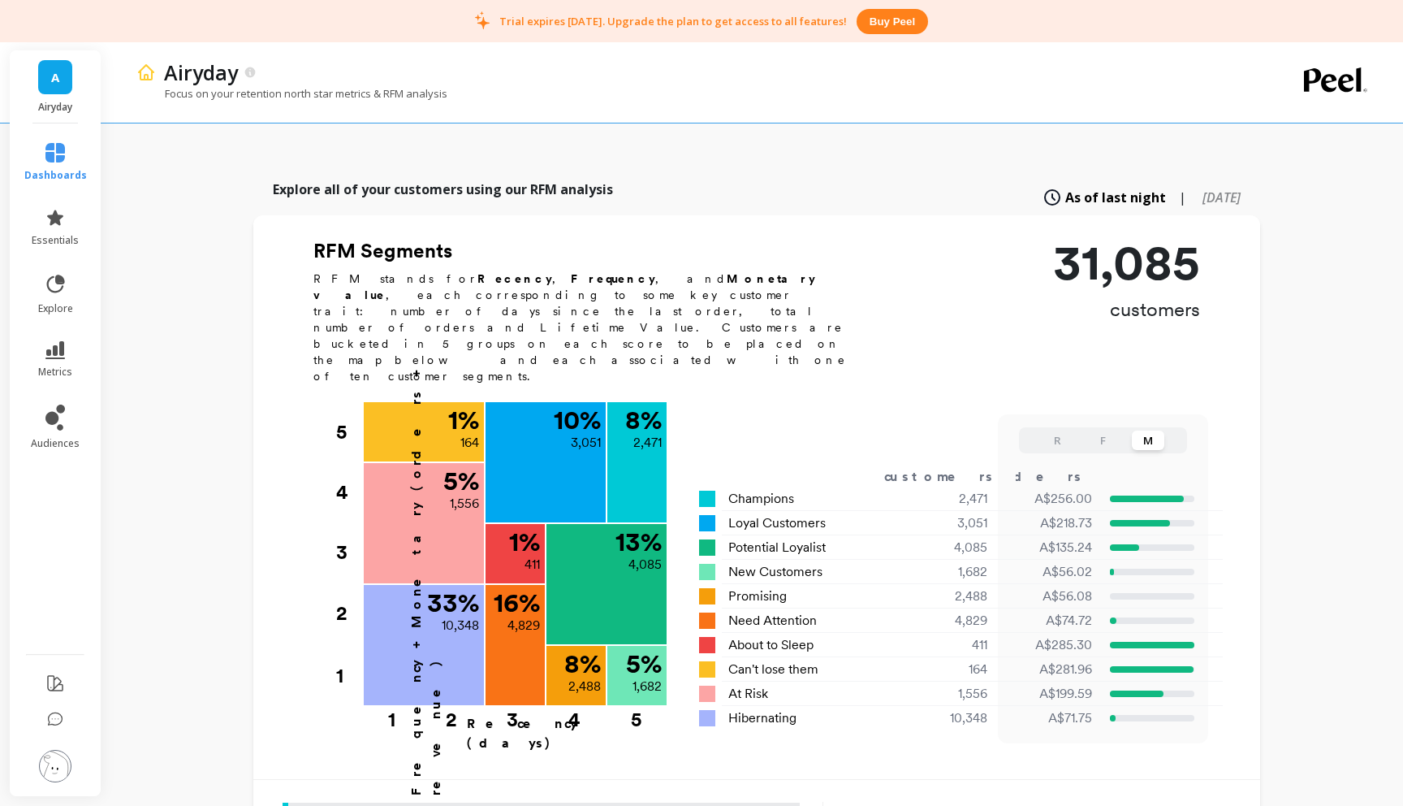
scroll to position [377, 0]
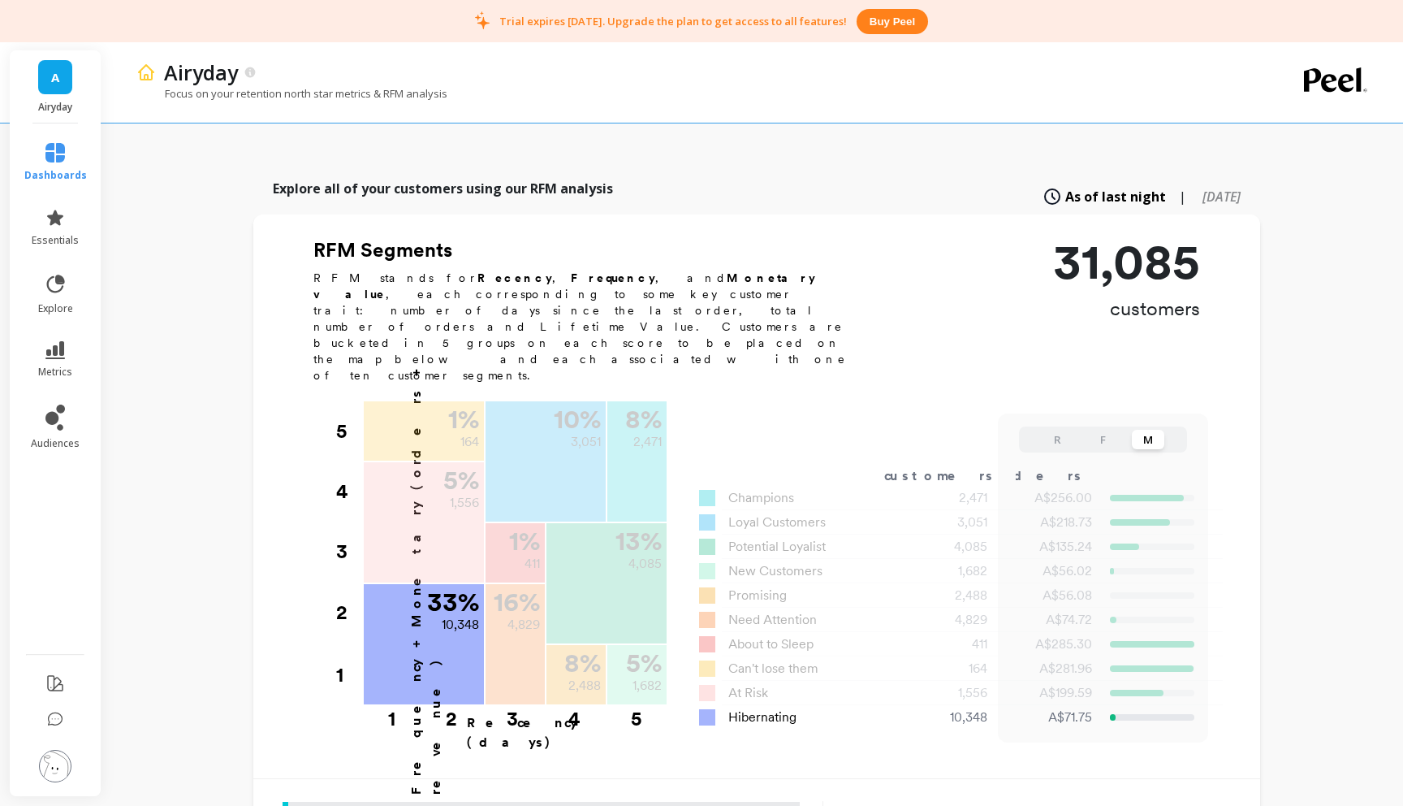
click at [788, 707] on span "Hibernating" at bounding box center [763, 716] width 68 height 19
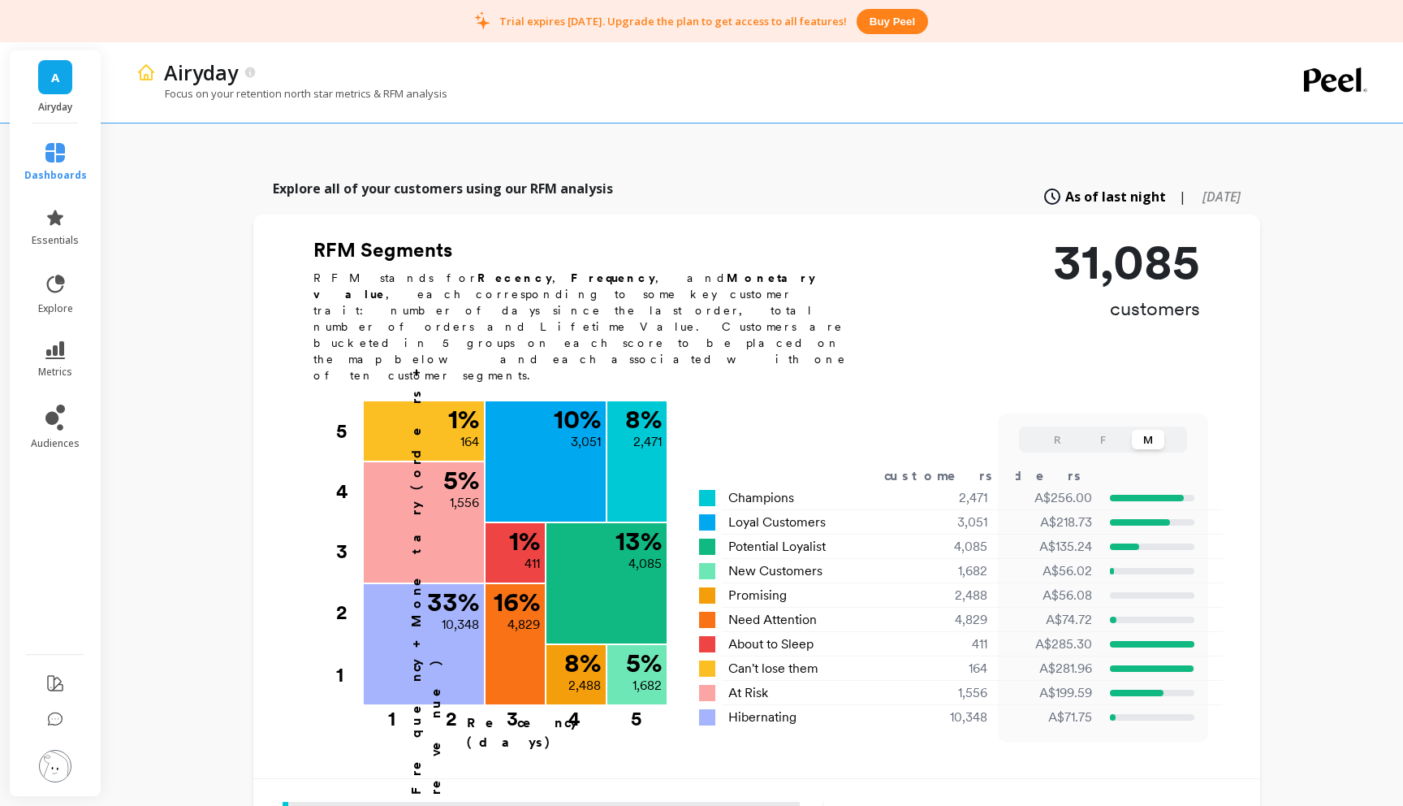
click at [1065, 430] on button "R" at bounding box center [1057, 439] width 32 height 19
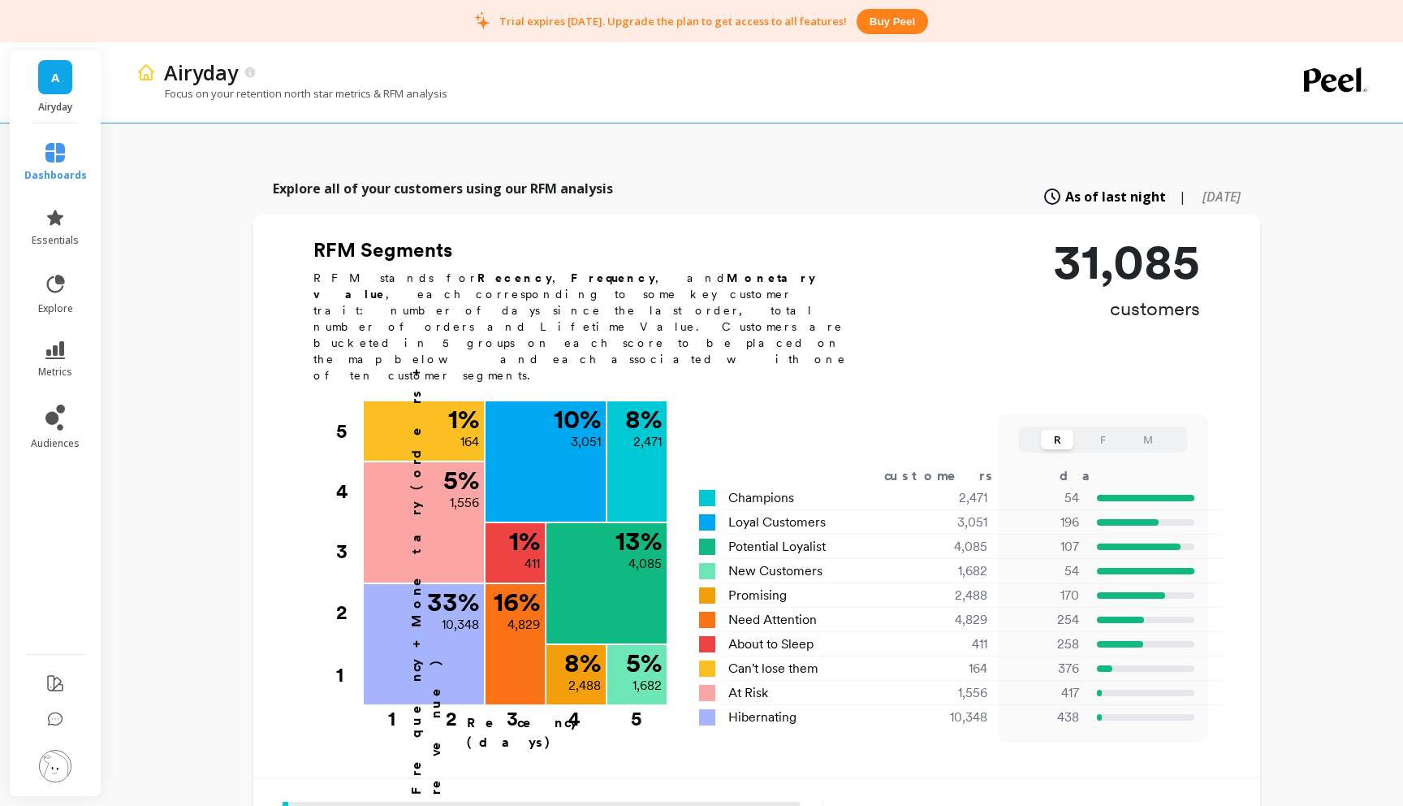
click at [1101, 430] on button "F" at bounding box center [1103, 439] width 32 height 19
click at [1040, 426] on div "R F M" at bounding box center [1103, 439] width 168 height 26
click at [1049, 430] on button "R" at bounding box center [1057, 439] width 32 height 19
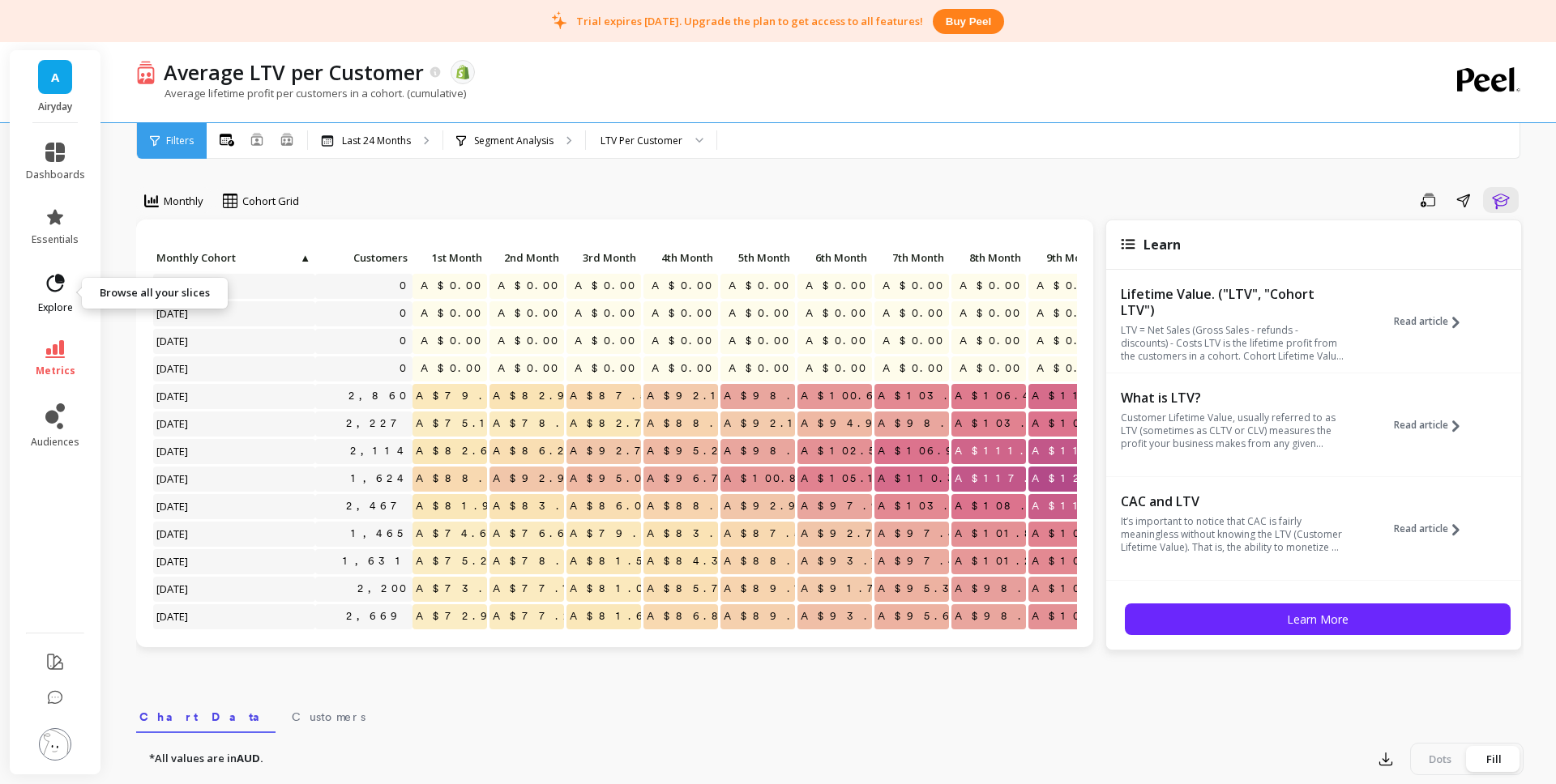
click at [55, 288] on icon at bounding box center [55, 283] width 23 height 23
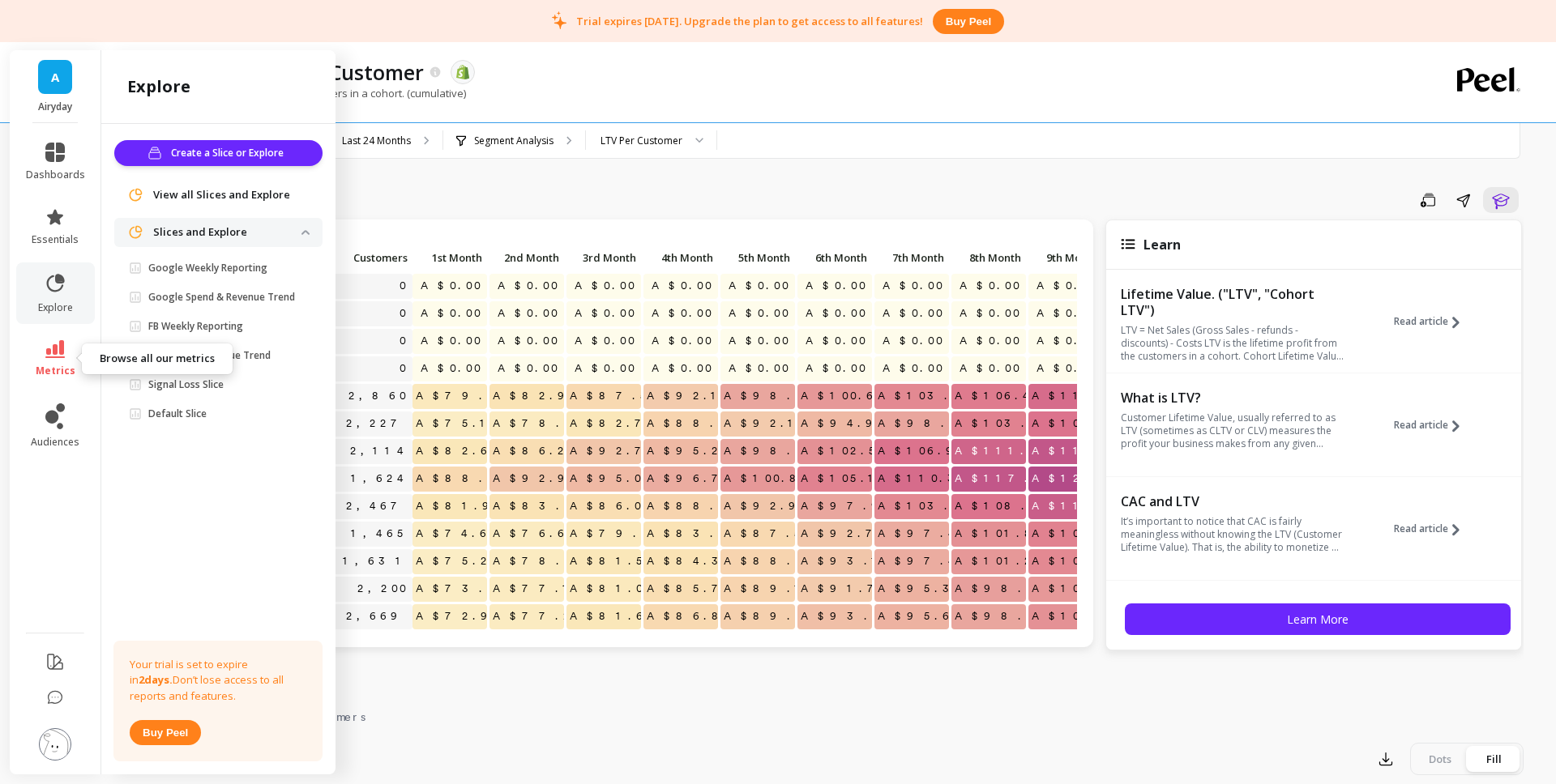
click at [50, 353] on icon at bounding box center [54, 349] width 19 height 18
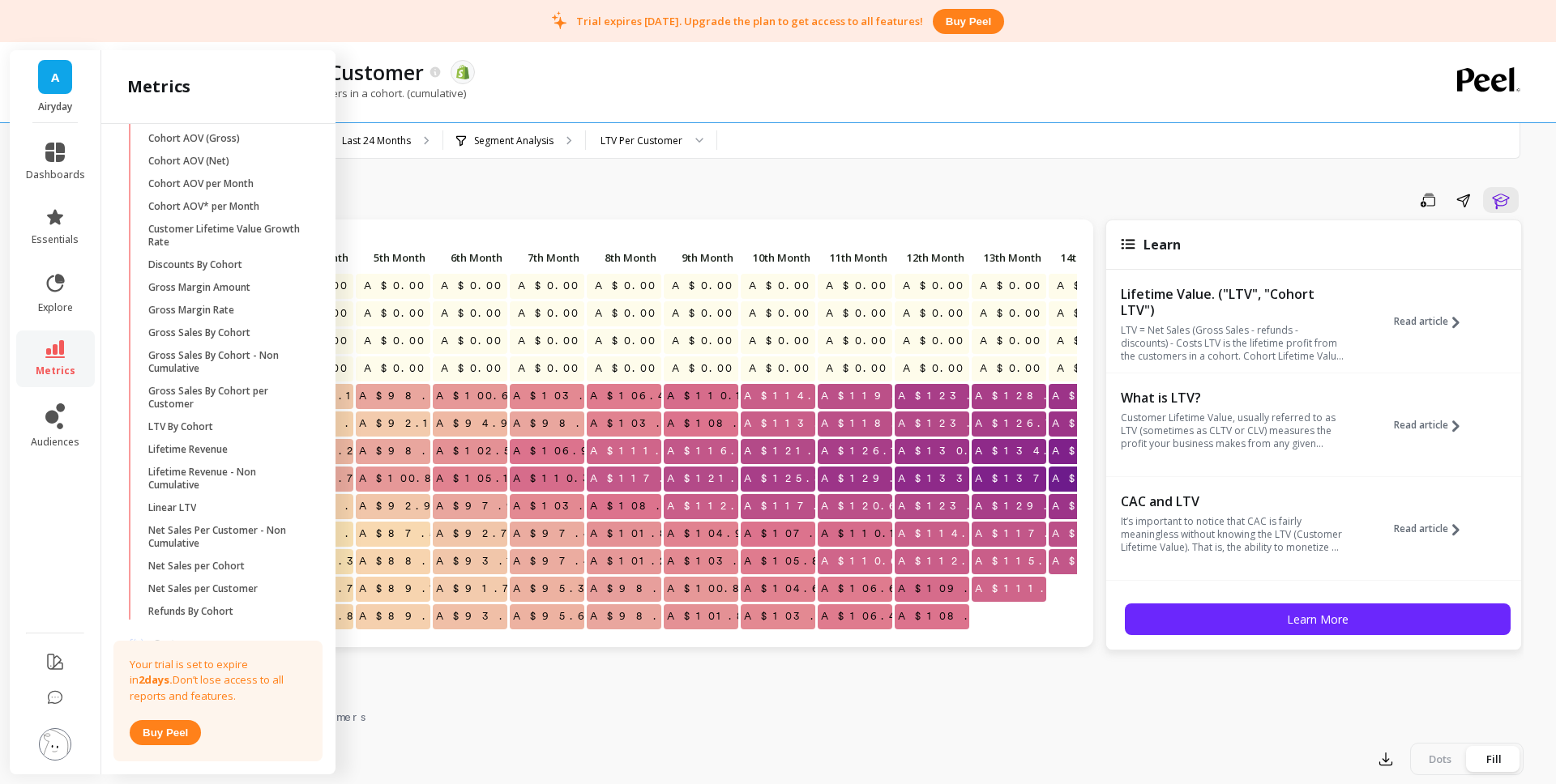
scroll to position [0, 407]
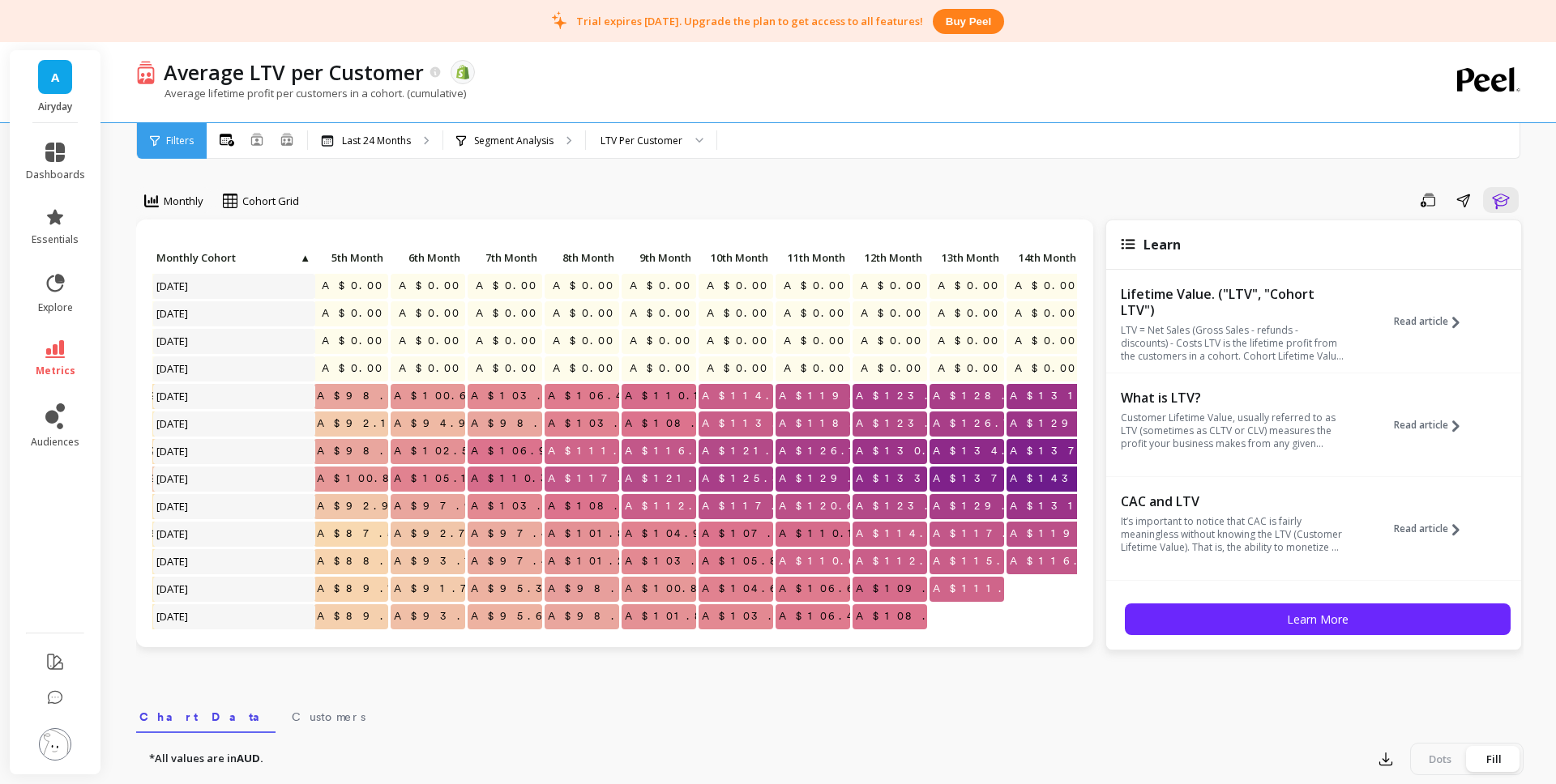
click at [1003, 162] on div "Monthly Cohort Grid Save Share Learn A$0.00 A$0.00 A$0.00 A$0.00 A$0.00 A$0.00 …" at bounding box center [829, 704] width 1387 height 1279
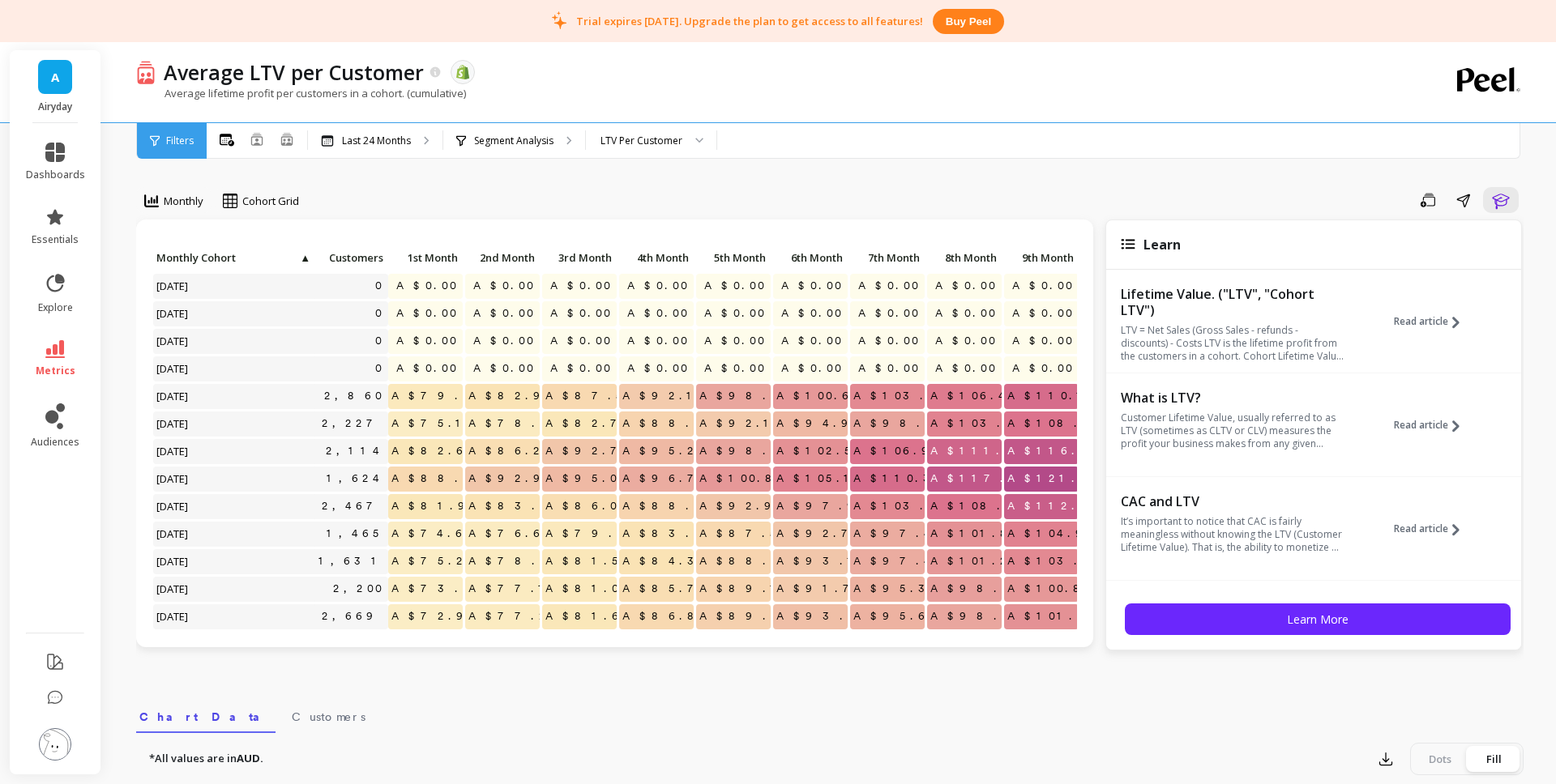
scroll to position [0, 0]
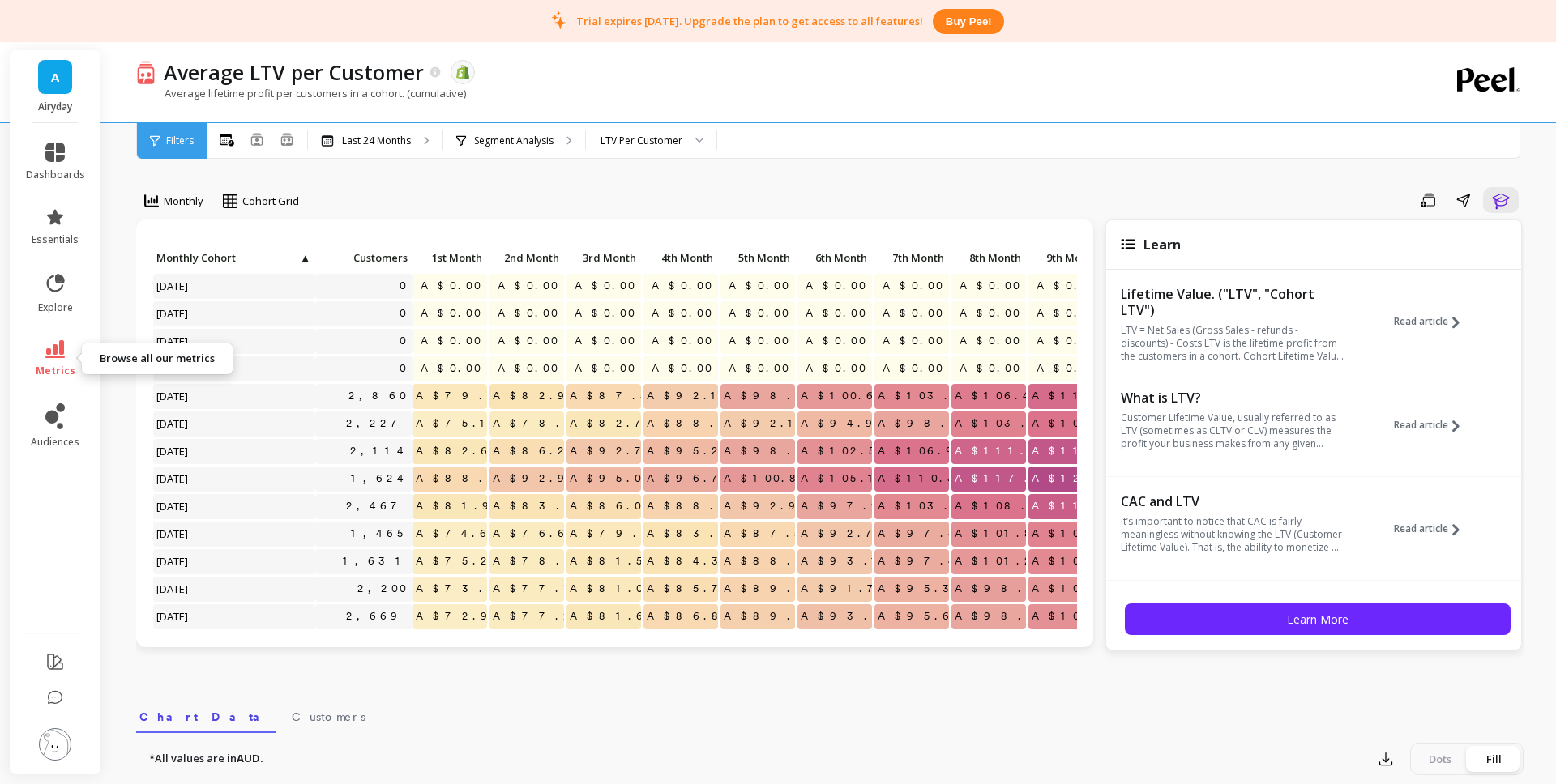
click at [62, 360] on link "metrics" at bounding box center [55, 358] width 59 height 37
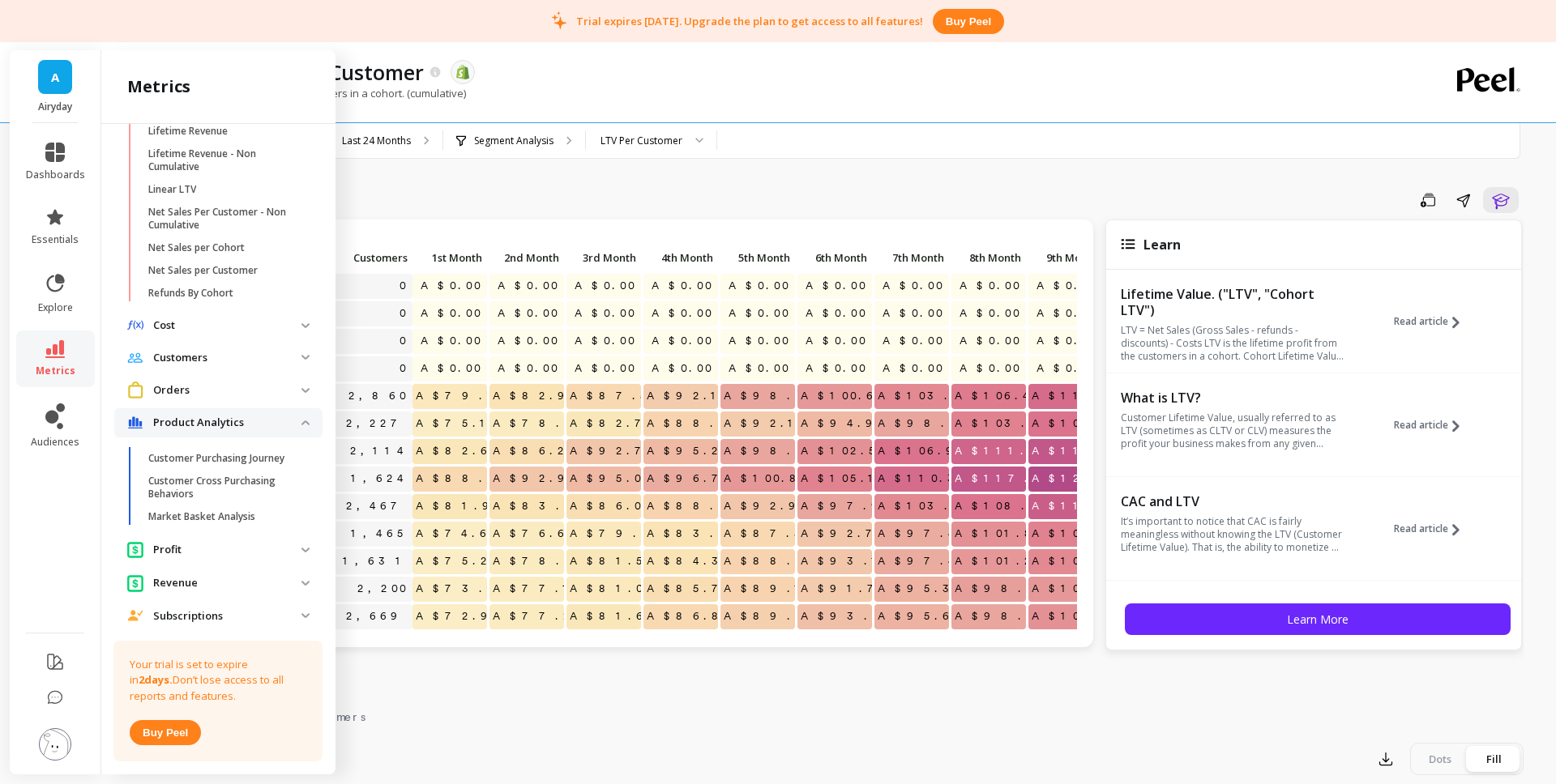
scroll to position [494, 0]
click at [204, 354] on p "Customers" at bounding box center [228, 352] width 149 height 16
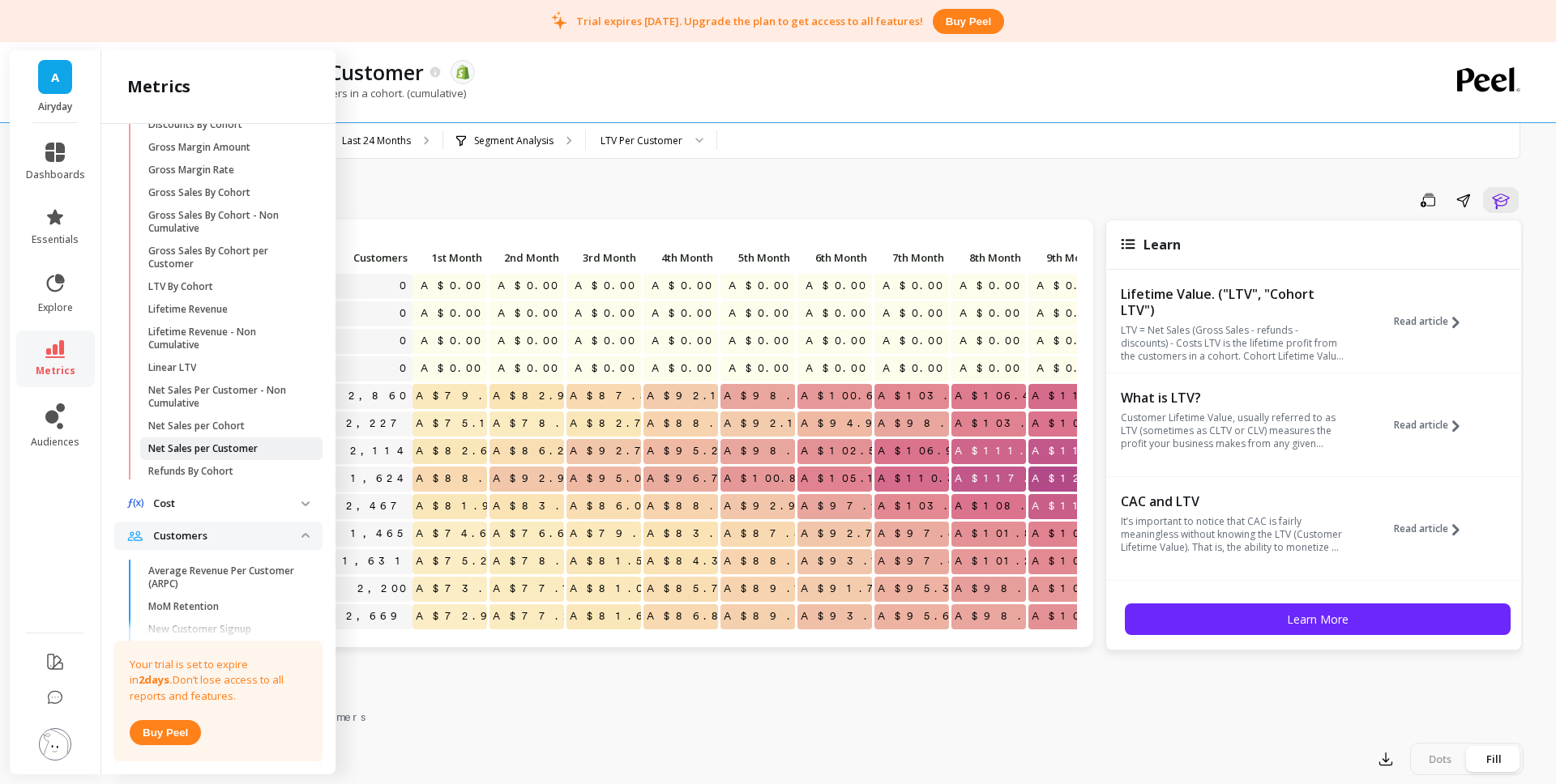
scroll to position [0, 0]
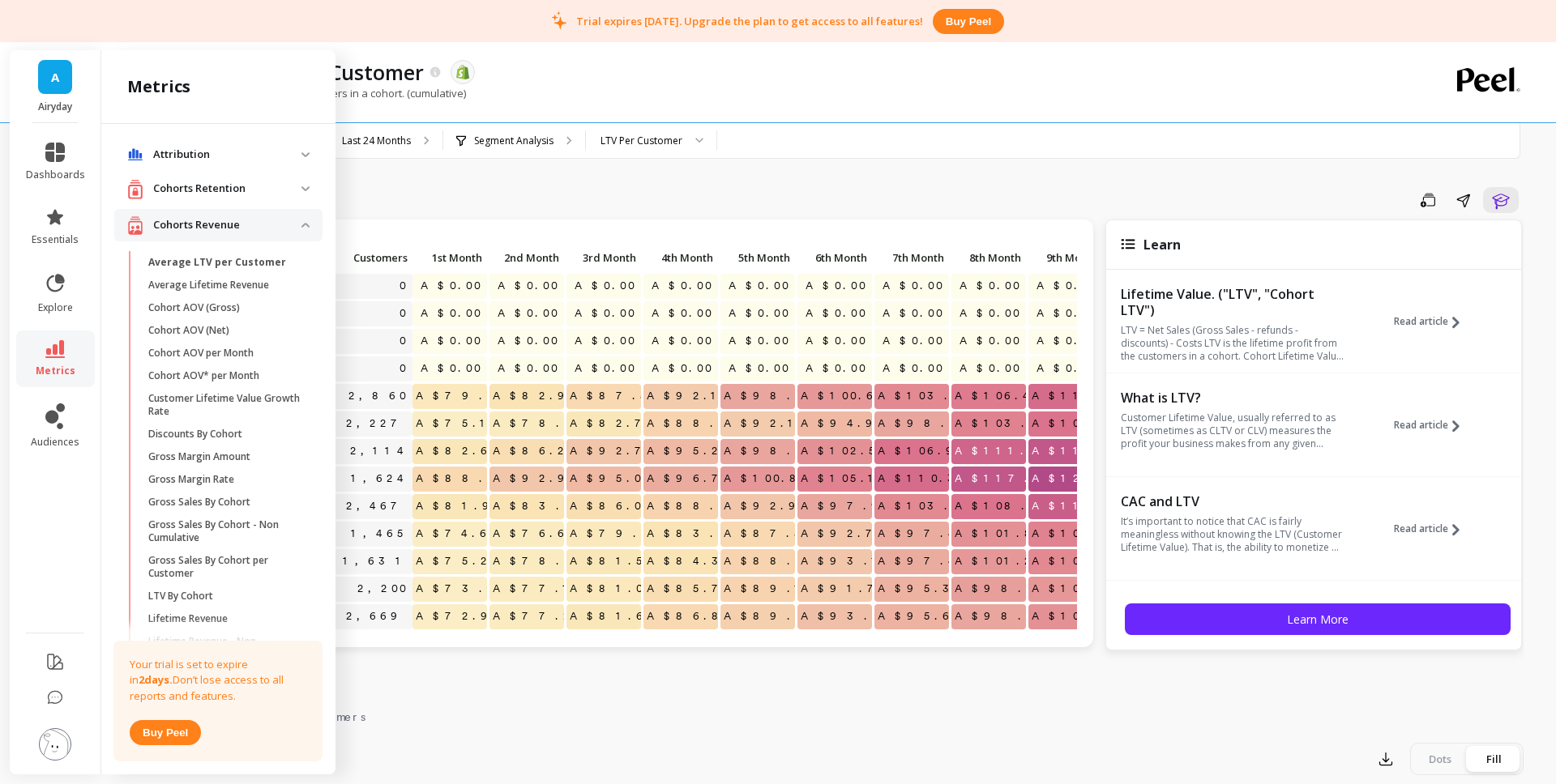
click at [237, 158] on p "Attribution" at bounding box center [228, 155] width 149 height 16
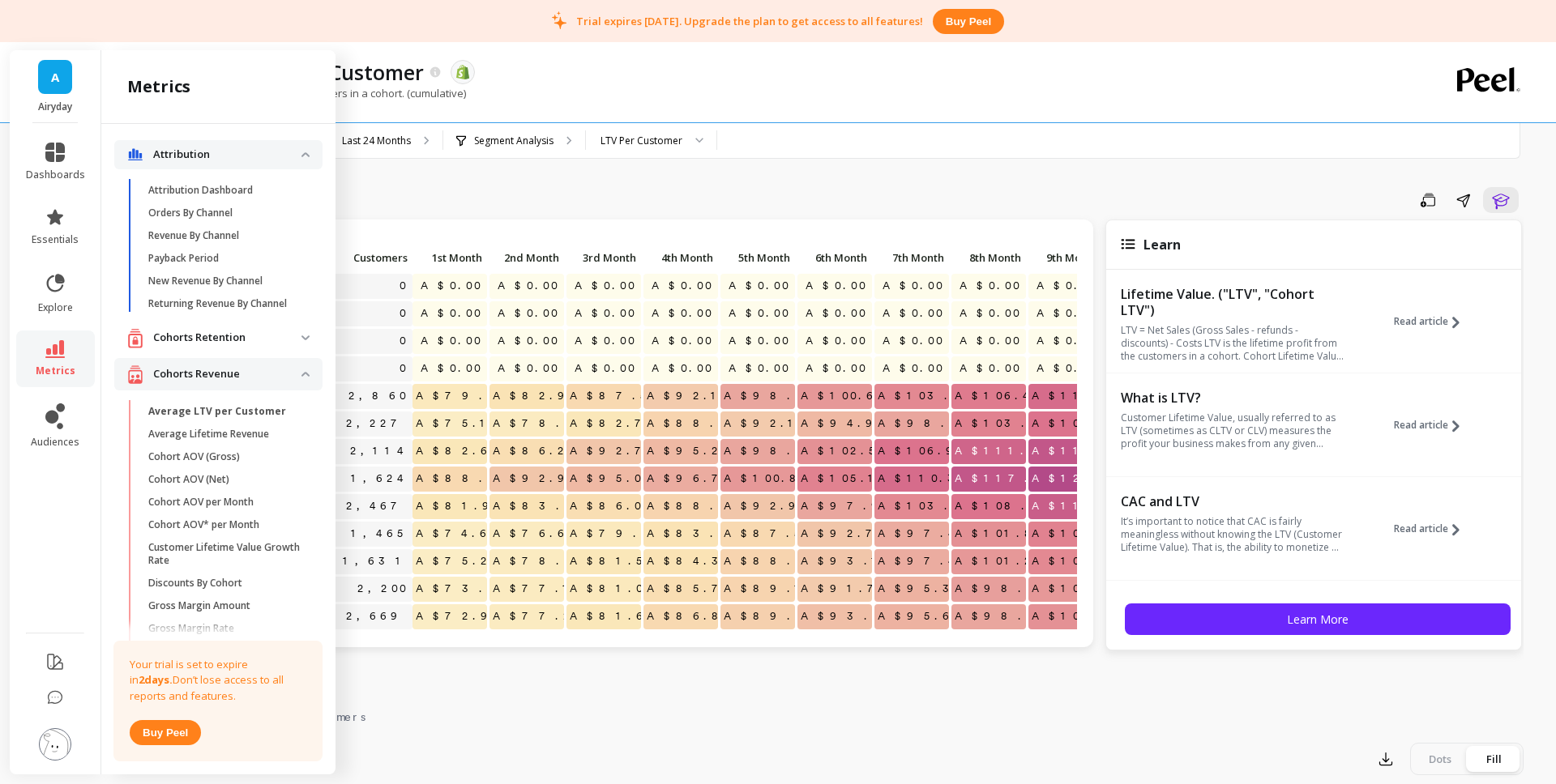
click at [228, 337] on p "Cohorts Retention" at bounding box center [228, 338] width 149 height 16
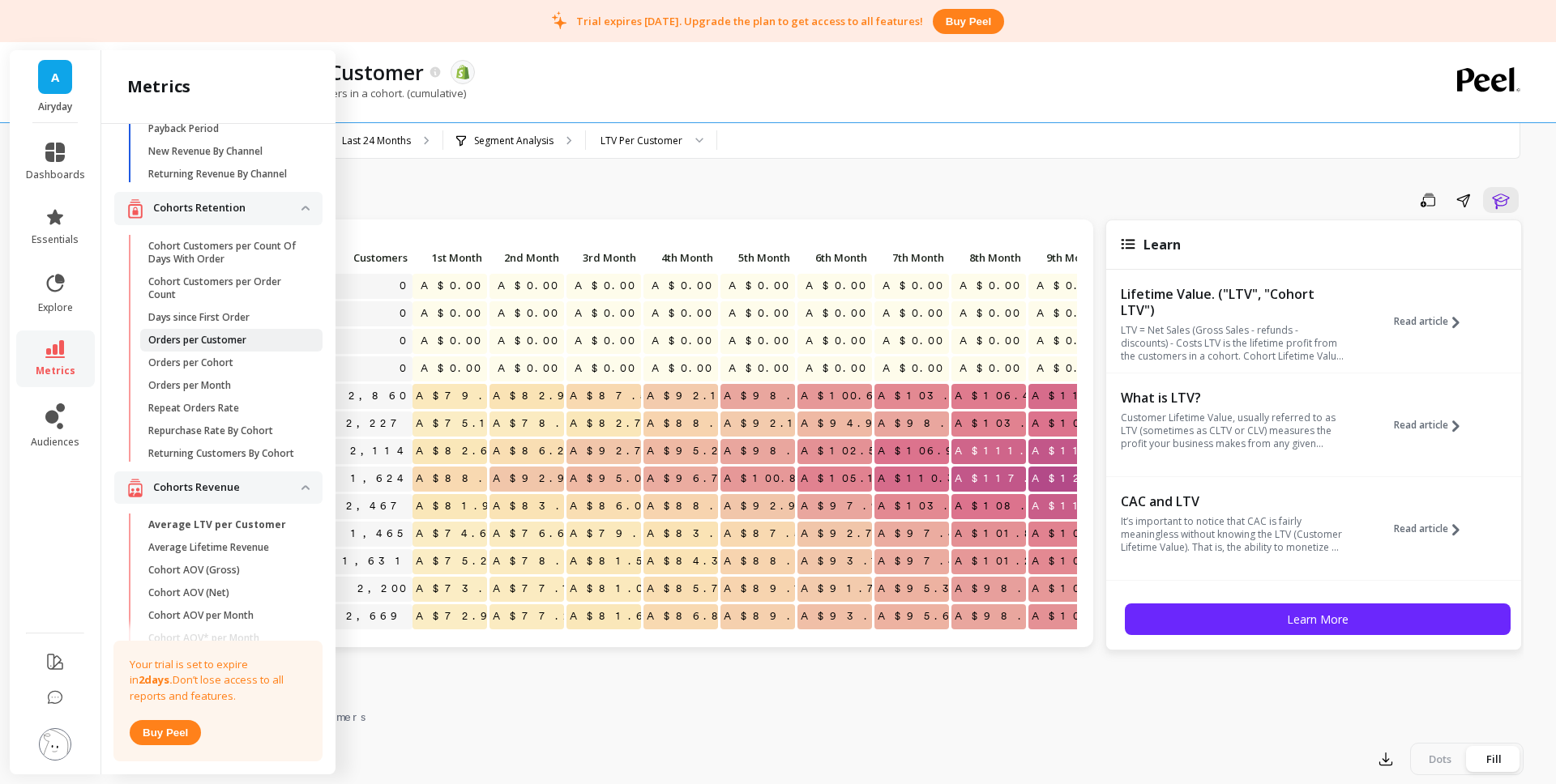
scroll to position [133, 0]
click at [257, 336] on span "Orders per Customer" at bounding box center [226, 336] width 155 height 13
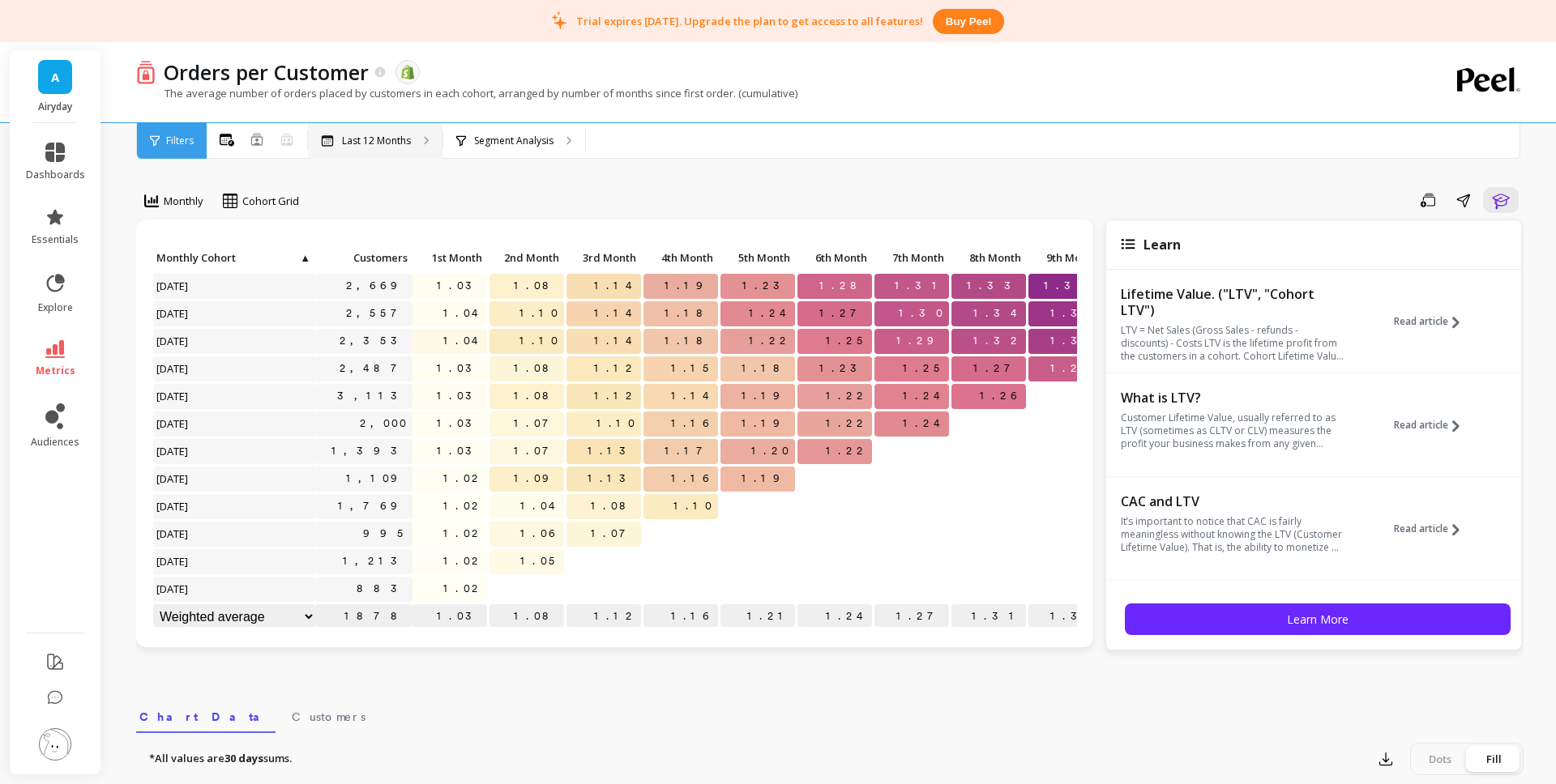
click at [397, 145] on p "Last 12 Months" at bounding box center [376, 141] width 69 height 13
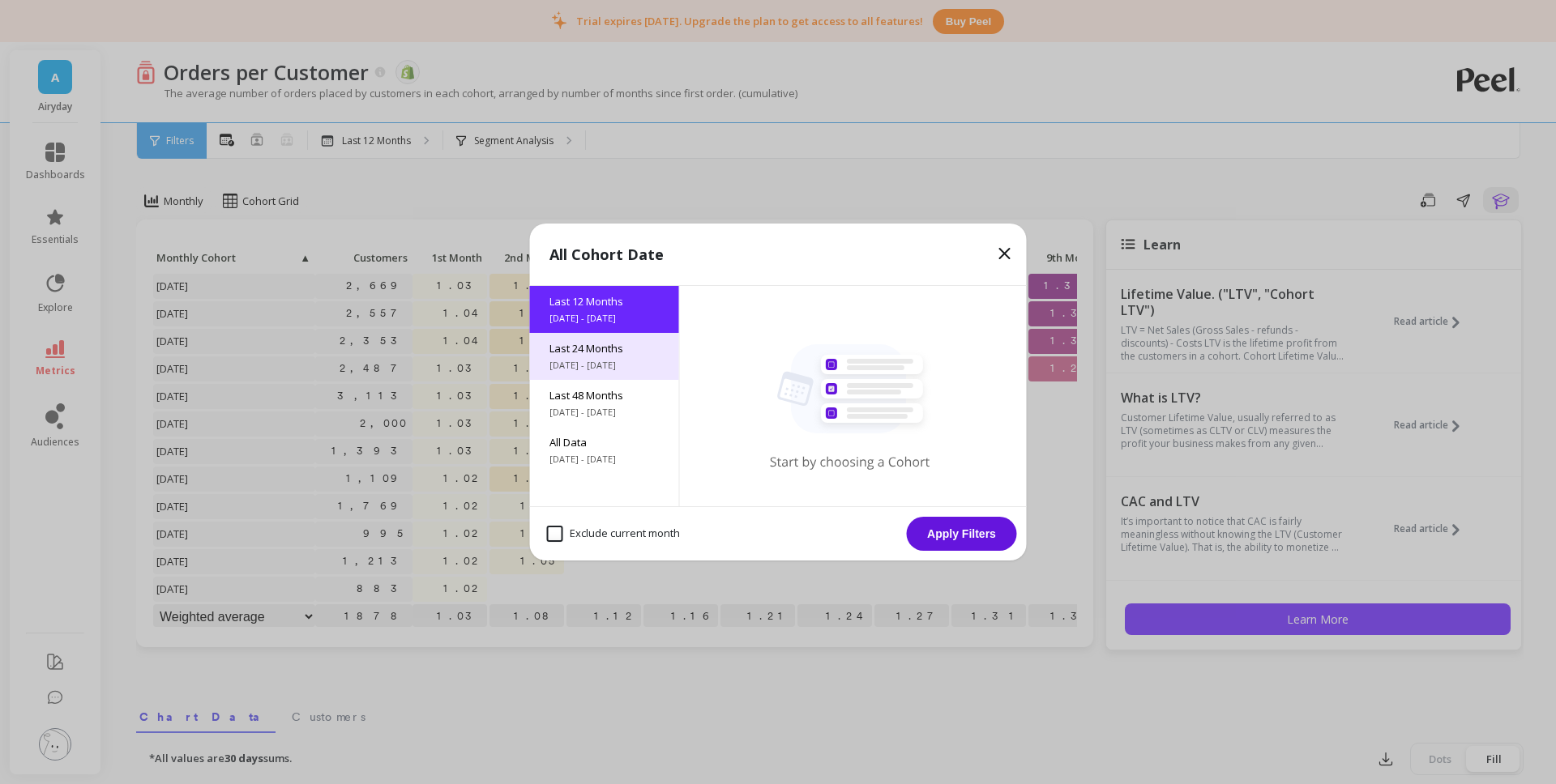
drag, startPoint x: 617, startPoint y: 354, endPoint x: 625, endPoint y: 356, distance: 8.2
click at [625, 356] on div "Last 24 Months [DATE] - [DATE]" at bounding box center [604, 356] width 149 height 47
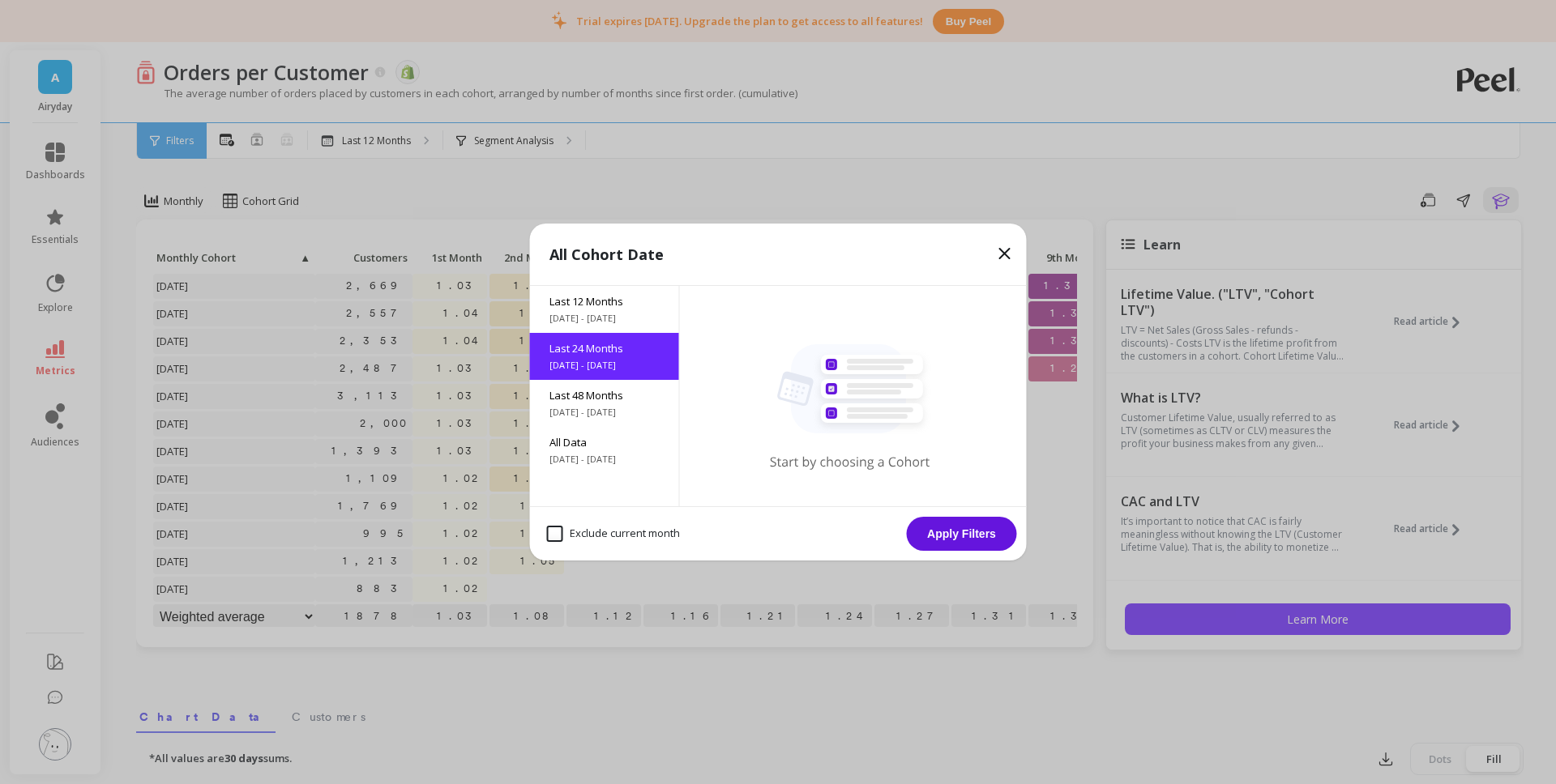
click at [951, 533] on button "Apply Filters" at bounding box center [962, 534] width 110 height 34
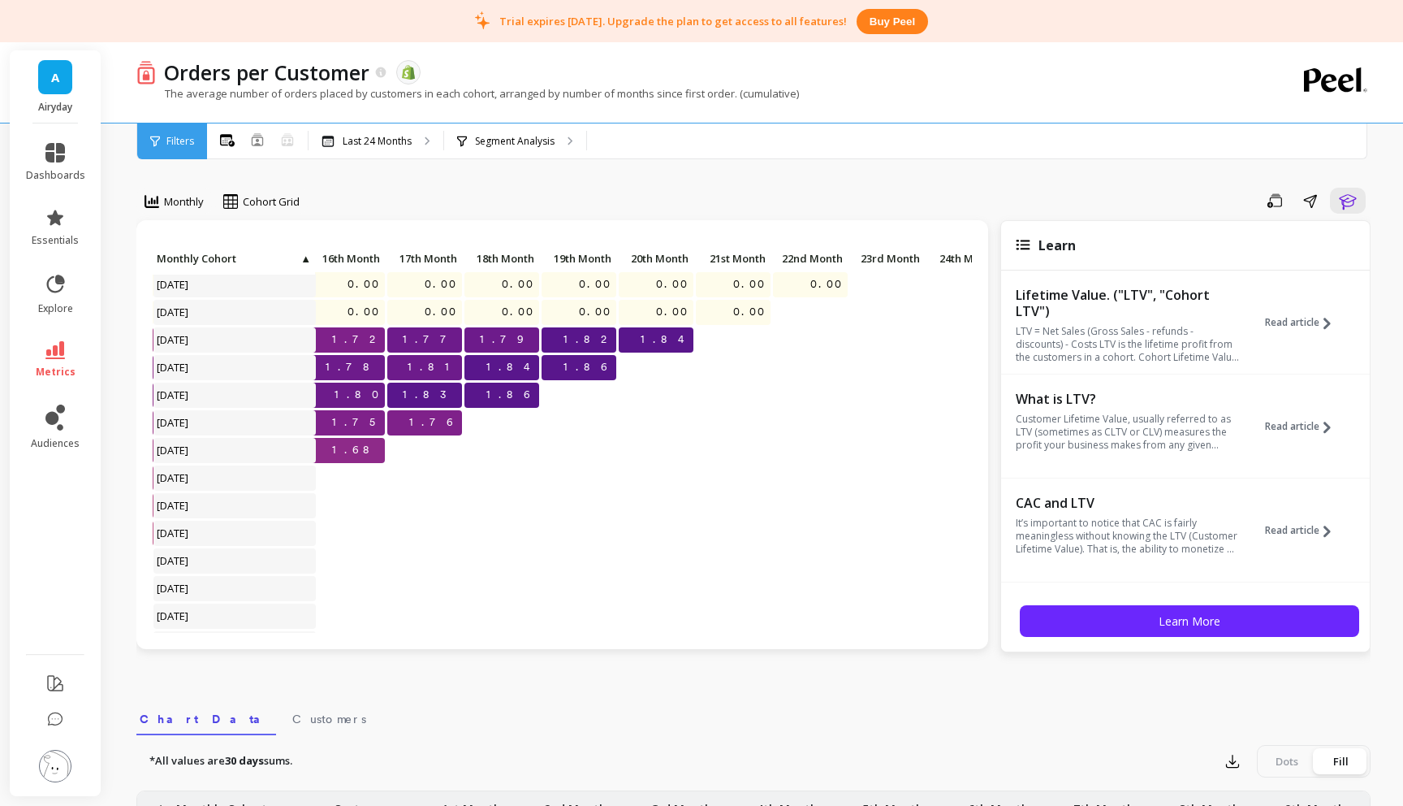
scroll to position [58, 1284]
